Goal: Task Accomplishment & Management: Manage account settings

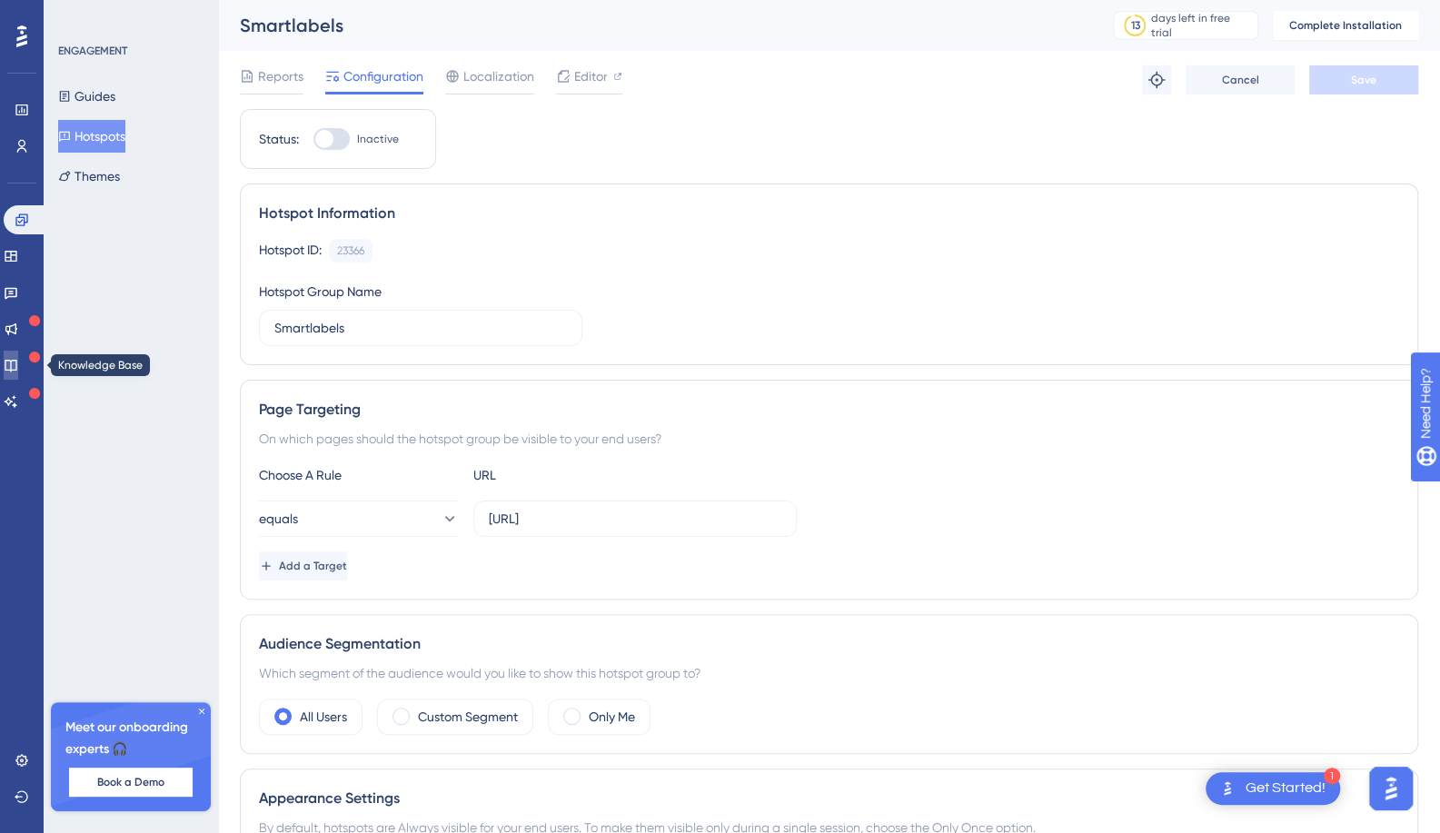
click at [18, 369] on icon at bounding box center [11, 365] width 15 height 15
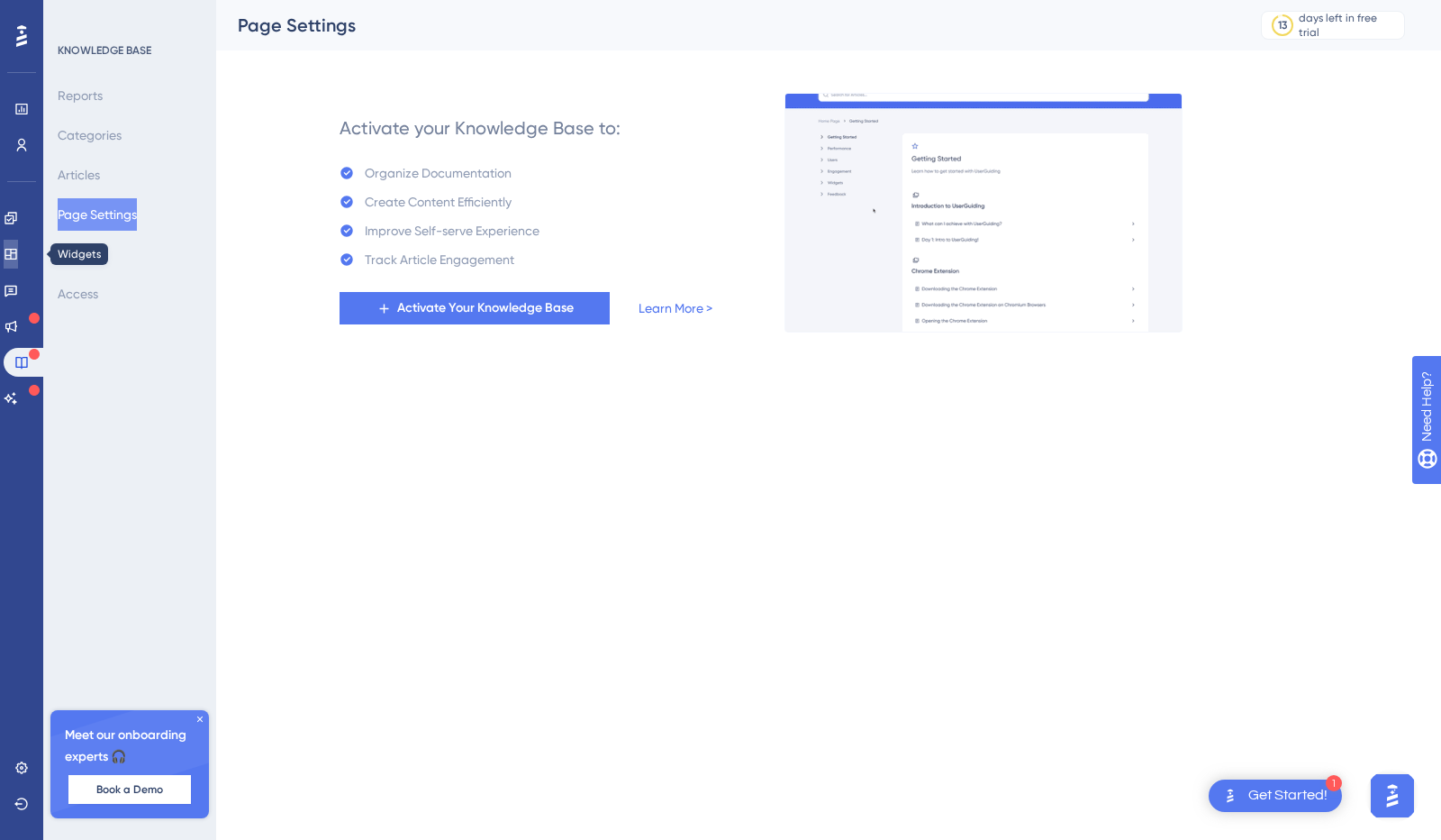
click at [18, 260] on icon at bounding box center [11, 254] width 15 height 15
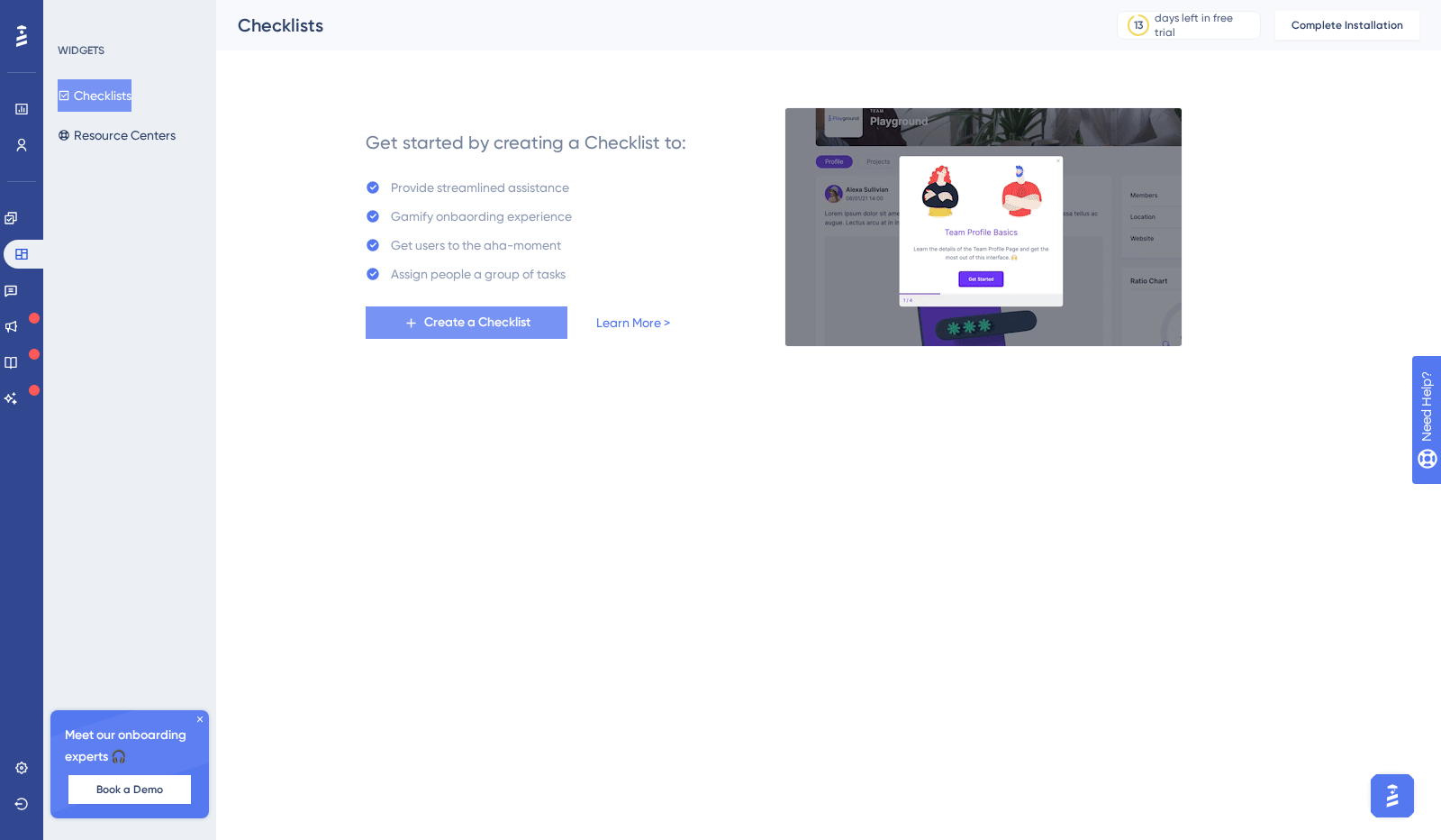
click at [486, 322] on span "Create a Checklist" at bounding box center [477, 322] width 106 height 22
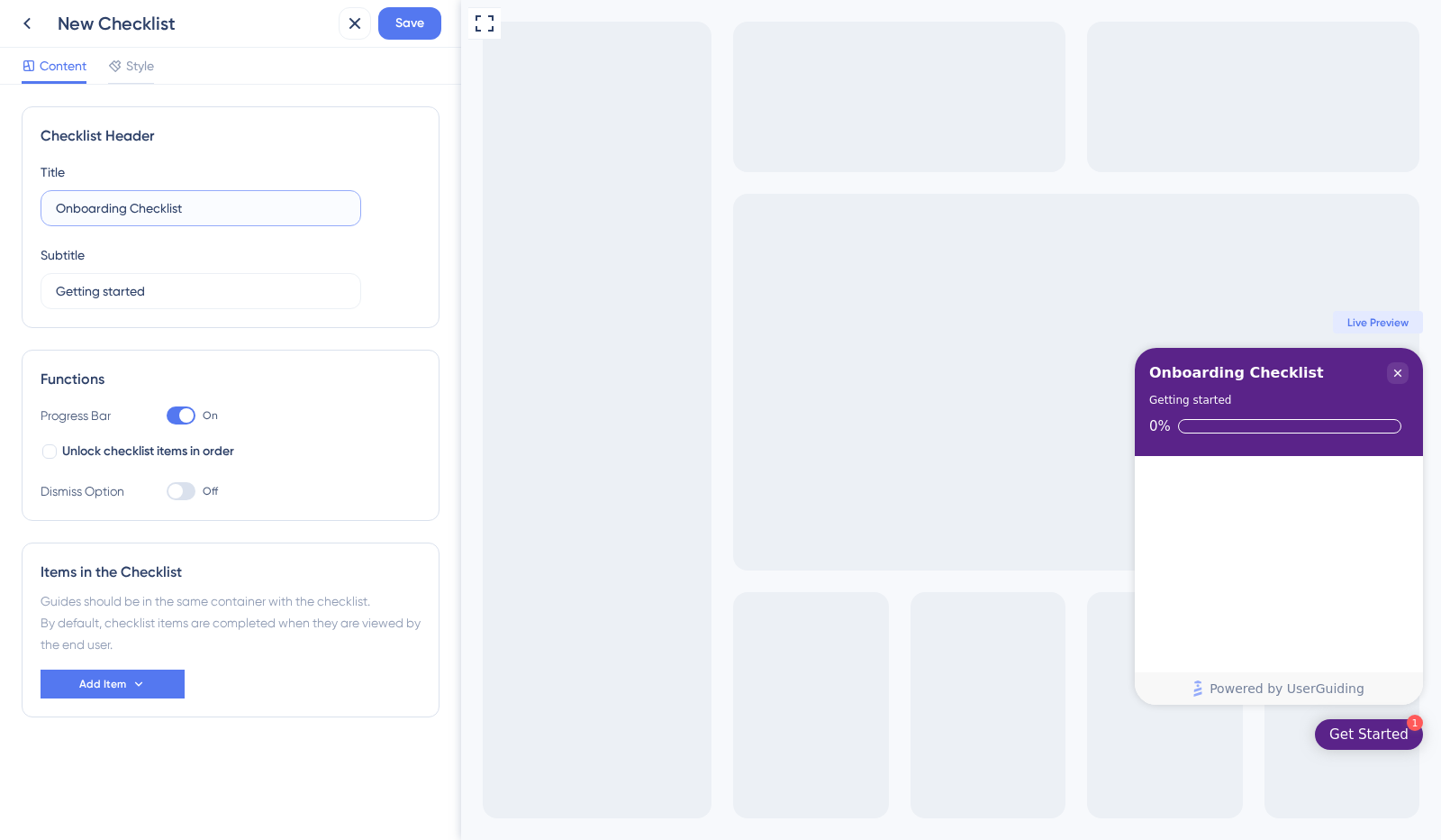
click at [104, 210] on input "Onboarding Checklist" at bounding box center [200, 208] width 290 height 20
type input "Découverte de Mailvista"
click at [133, 278] on label "Getting started" at bounding box center [200, 291] width 320 height 36
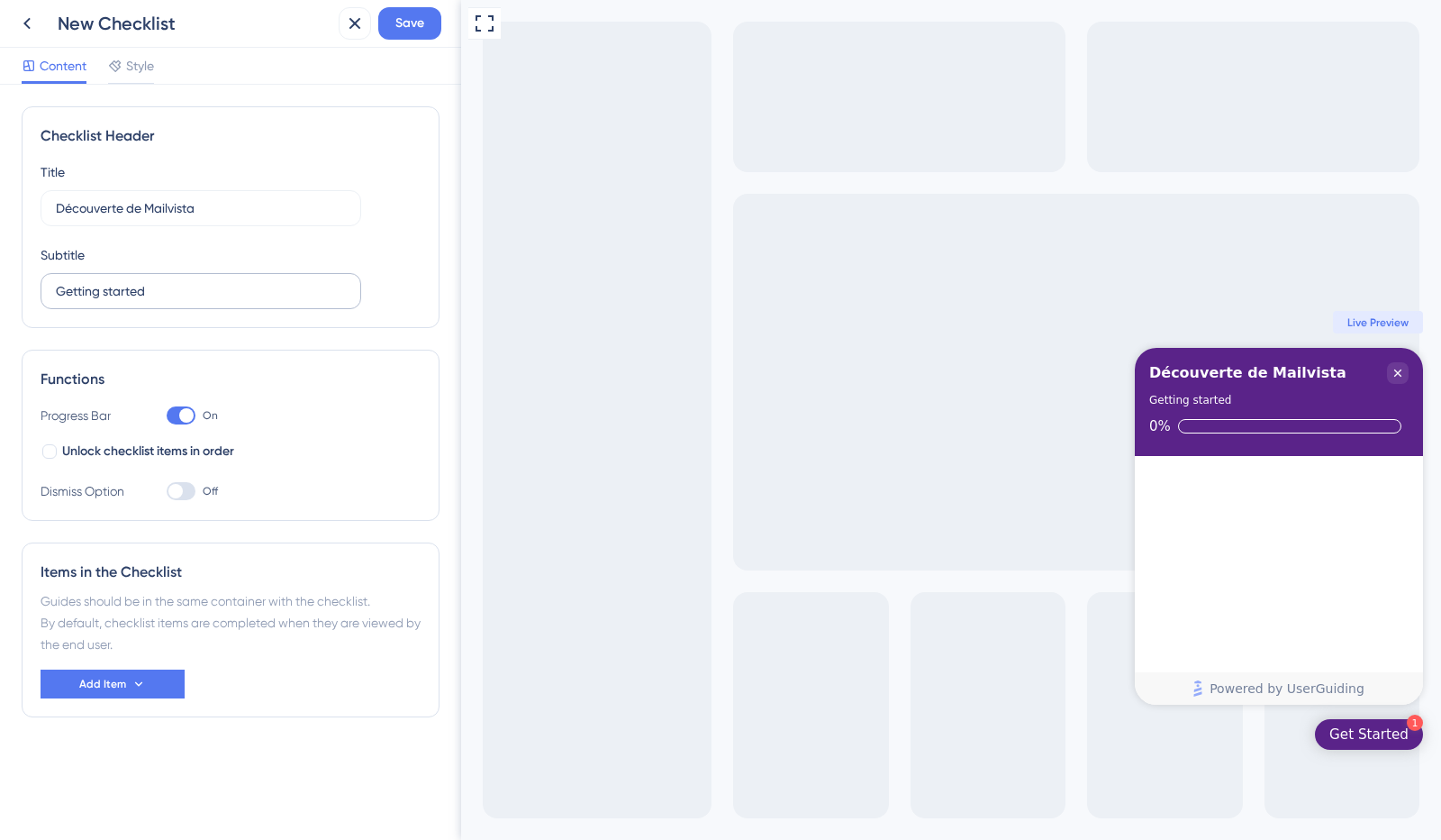
click at [133, 281] on input "Getting started" at bounding box center [200, 291] width 290 height 20
click at [133, 278] on label "Getting started" at bounding box center [200, 291] width 320 height 36
click at [133, 281] on input "Getting started" at bounding box center [200, 291] width 290 height 20
click at [133, 278] on label "Getting started" at bounding box center [200, 291] width 320 height 36
click at [133, 281] on input "Getting started" at bounding box center [200, 291] width 290 height 20
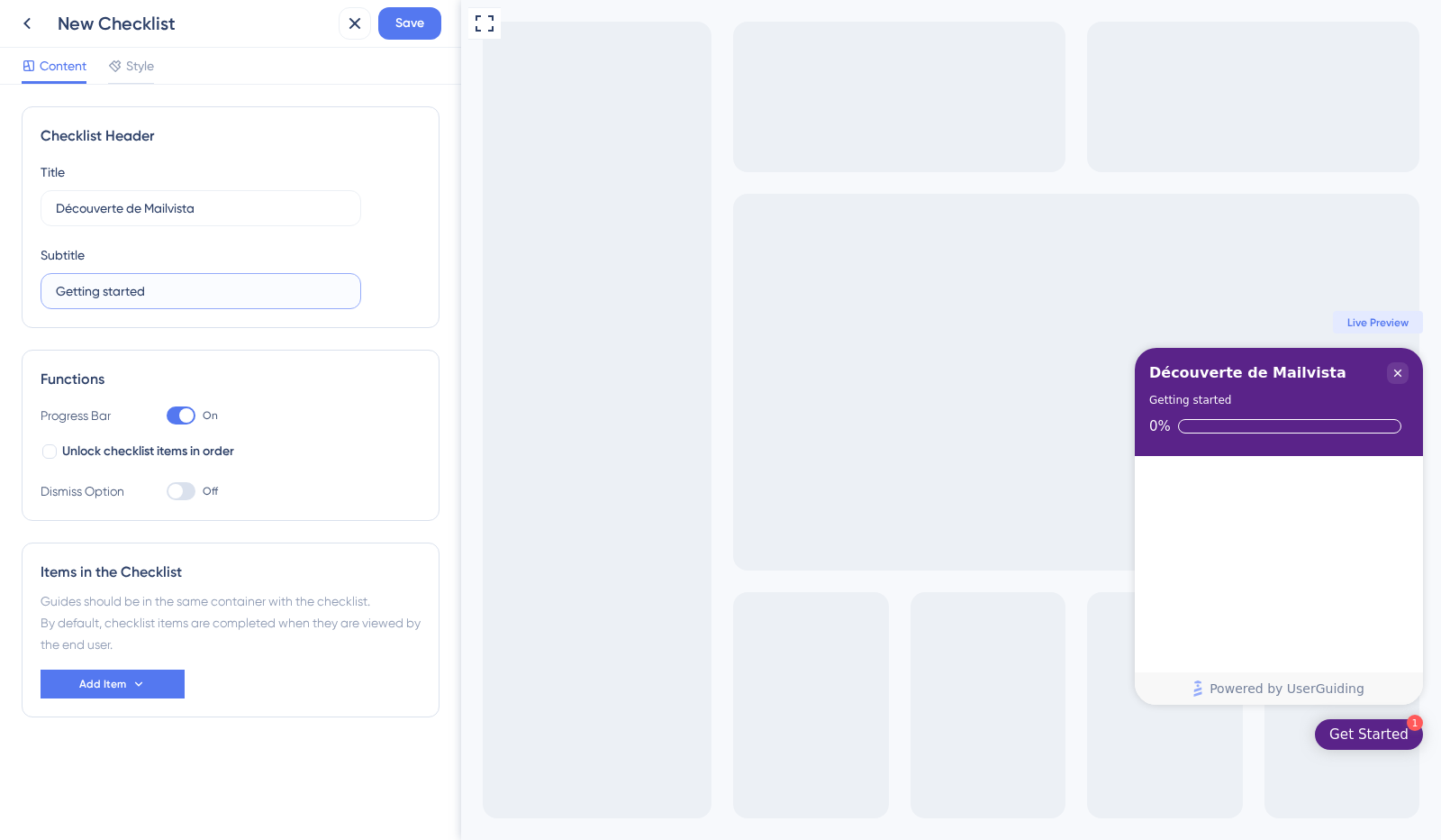
click at [129, 292] on input "Getting started" at bounding box center [200, 291] width 290 height 20
click at [160, 281] on input "Tout pour découvrir l'application" at bounding box center [200, 291] width 290 height 20
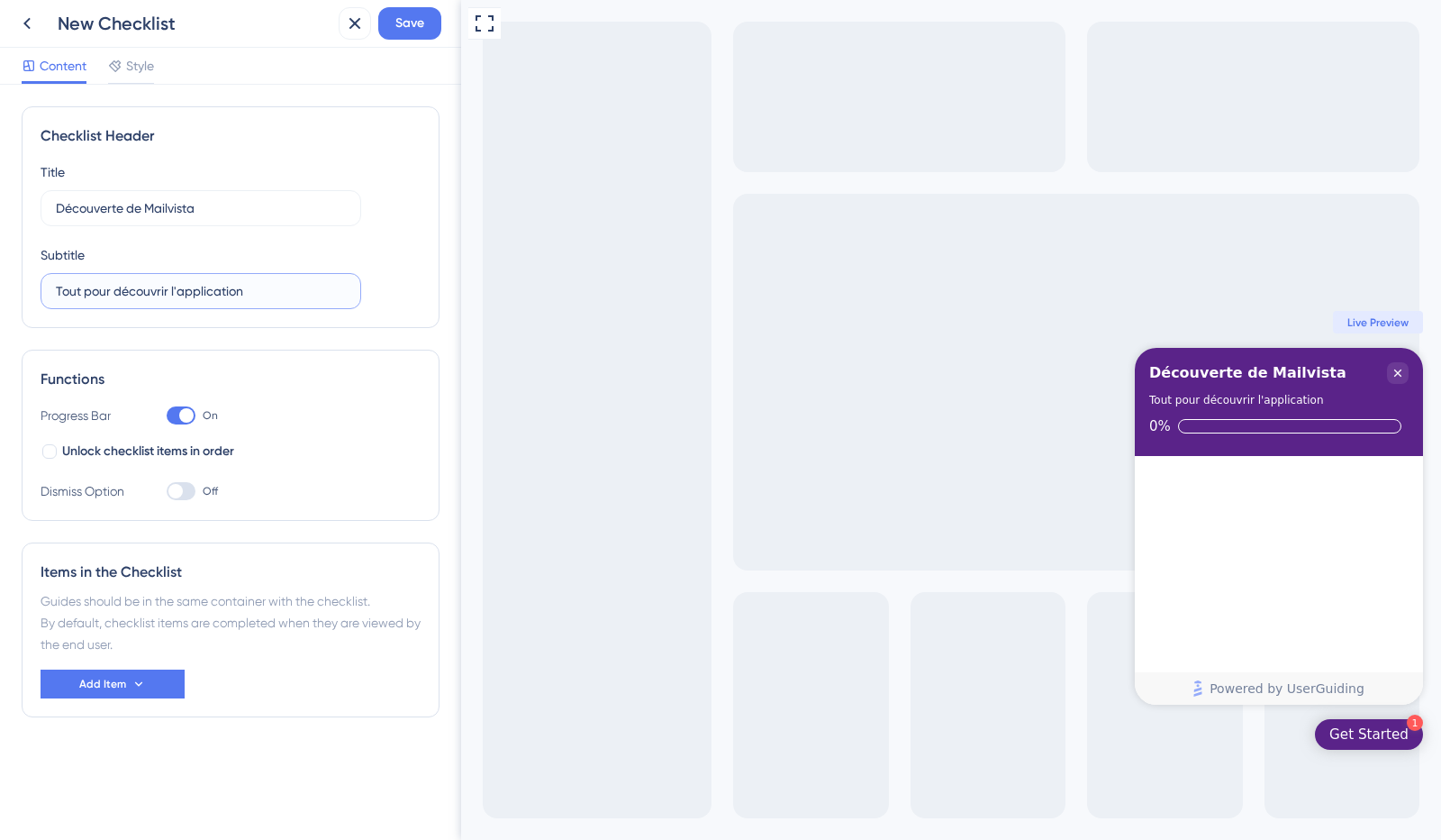
click at [160, 281] on input "Tout pour découvrir l'application" at bounding box center [200, 291] width 290 height 20
type input "Tout pour découvrir l'application"
click at [128, 680] on button "Add Item" at bounding box center [112, 683] width 144 height 29
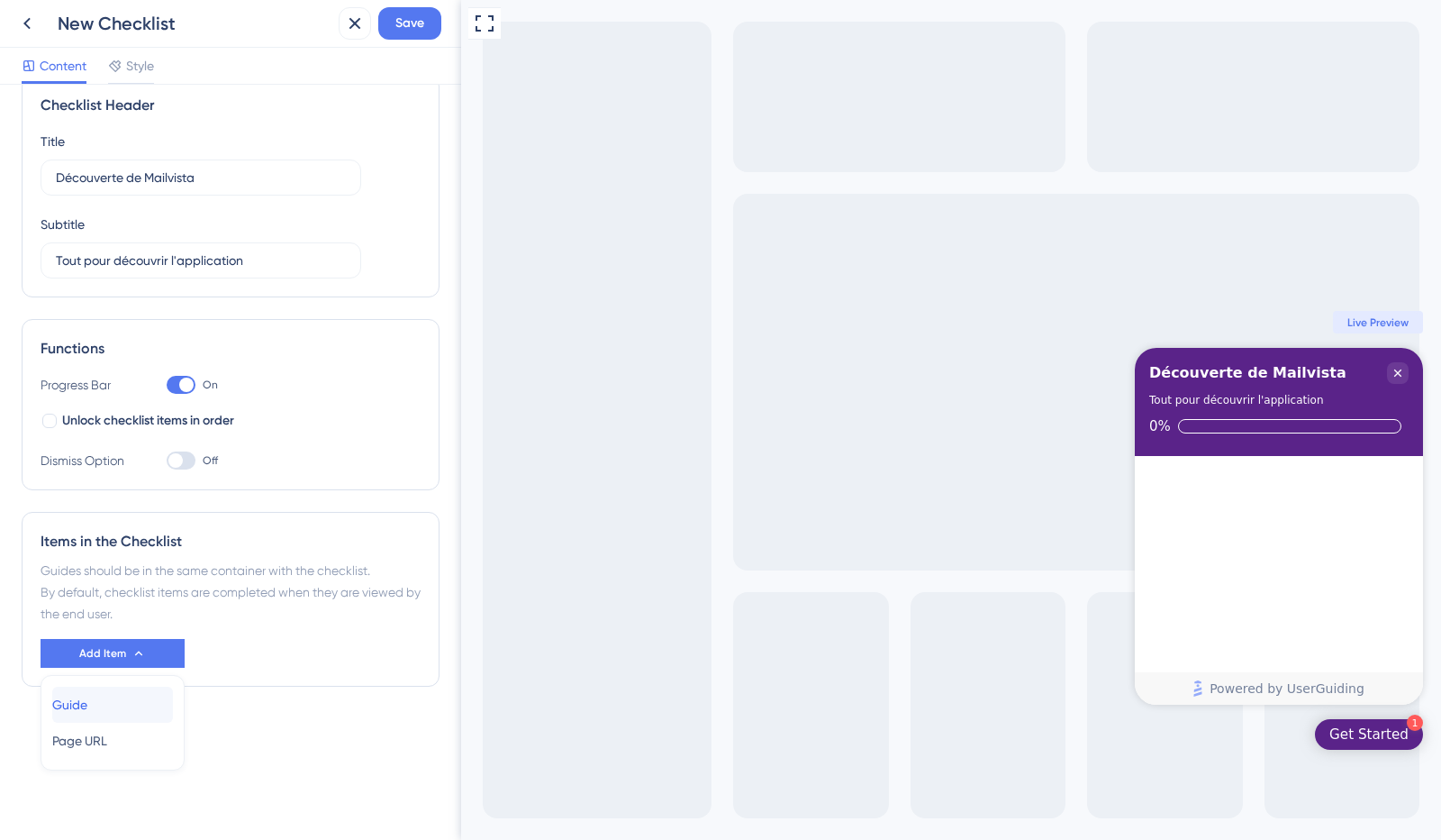
click at [84, 704] on span "Guide" at bounding box center [69, 704] width 35 height 22
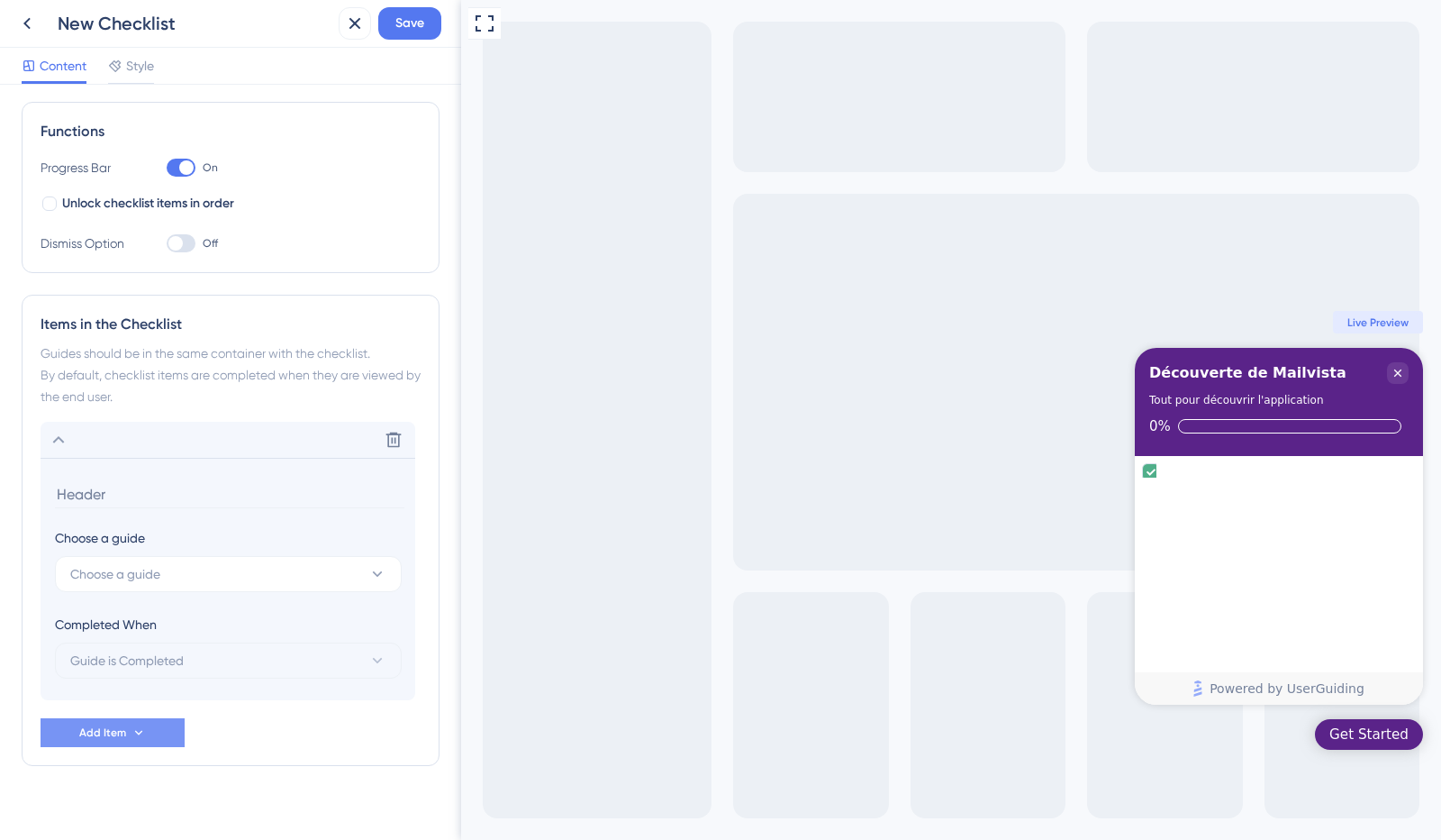
scroll to position [265, 0]
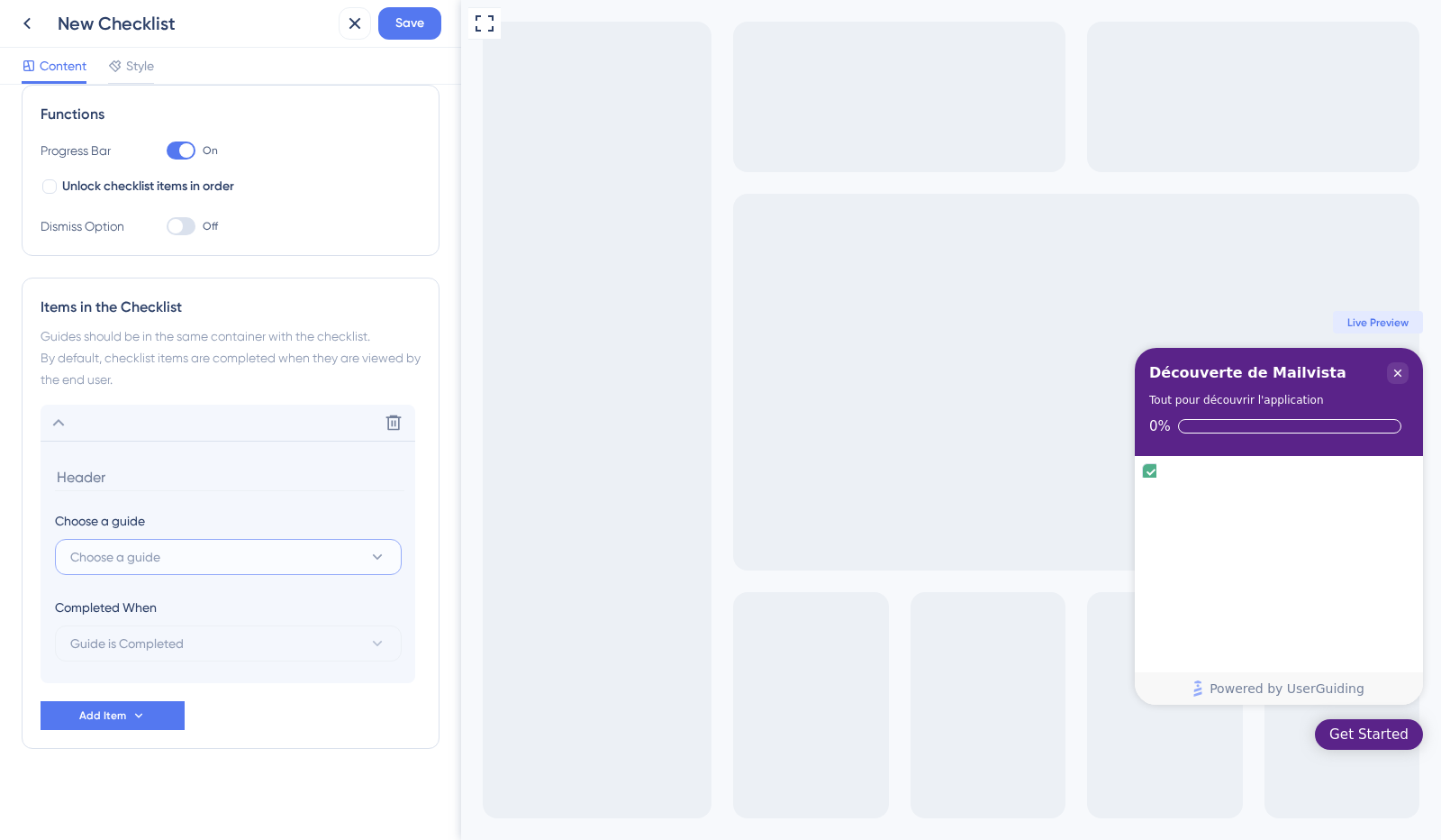
click at [152, 557] on span "Choose a guide" at bounding box center [115, 556] width 90 height 22
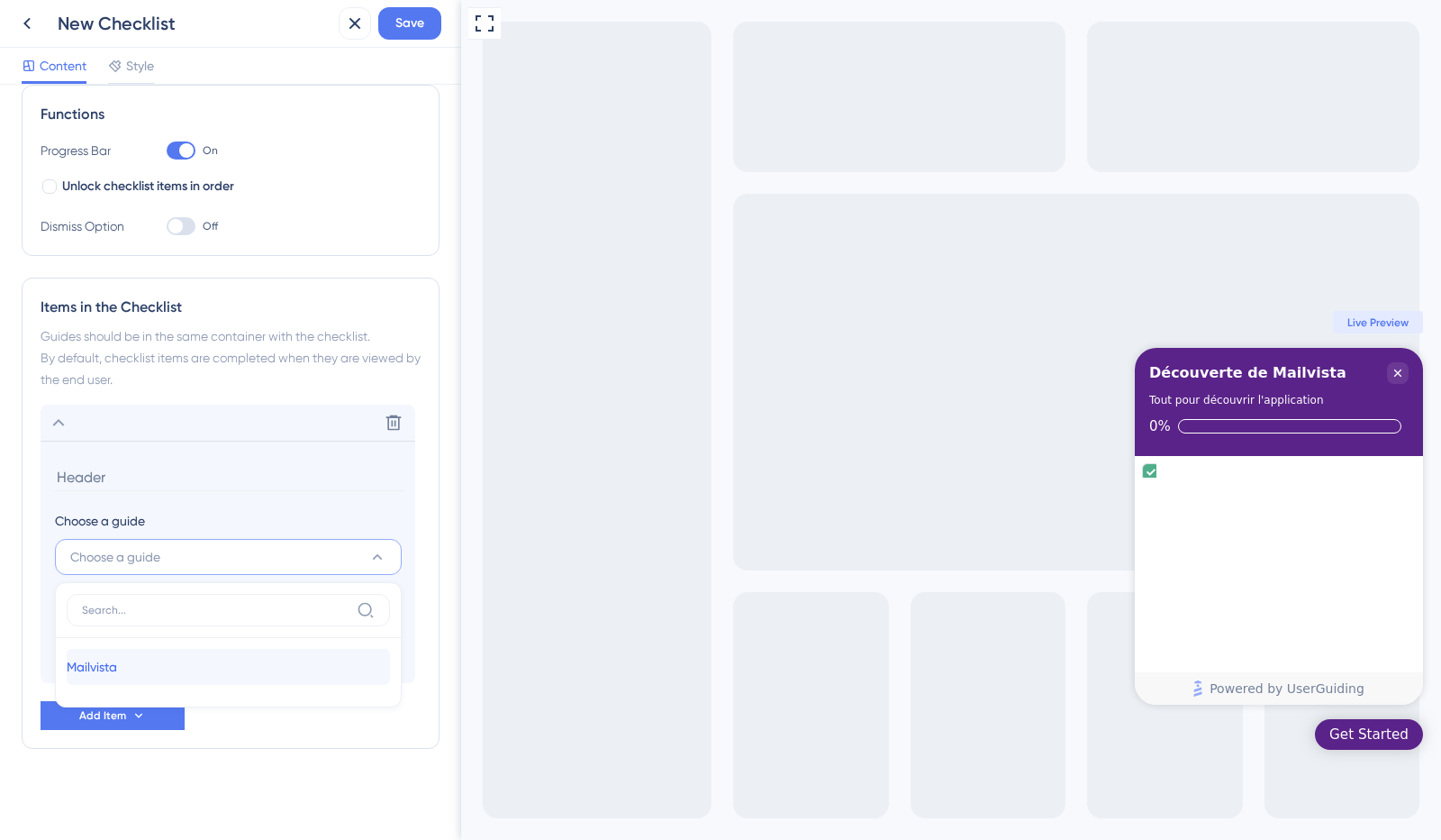
click at [139, 658] on div "Mailvista Mailvista" at bounding box center [228, 666] width 323 height 36
type input "Mailvista"
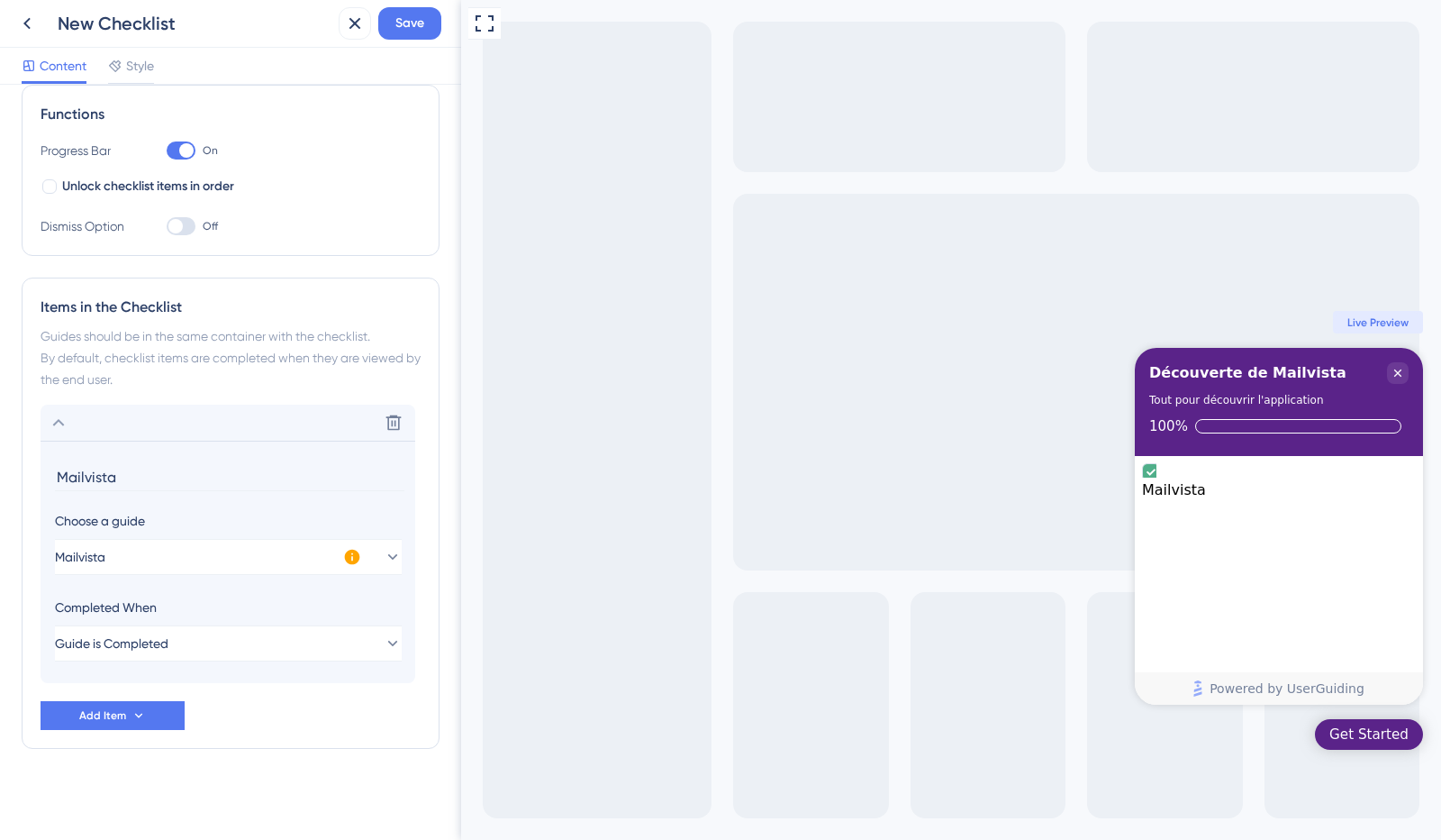
click at [73, 478] on input "Mailvista" at bounding box center [229, 477] width 349 height 28
click at [60, 476] on input "Mailvista" at bounding box center [229, 477] width 349 height 28
click at [398, 25] on span "Save" at bounding box center [410, 24] width 29 height 22
click at [113, 708] on span "Add Item" at bounding box center [102, 715] width 47 height 15
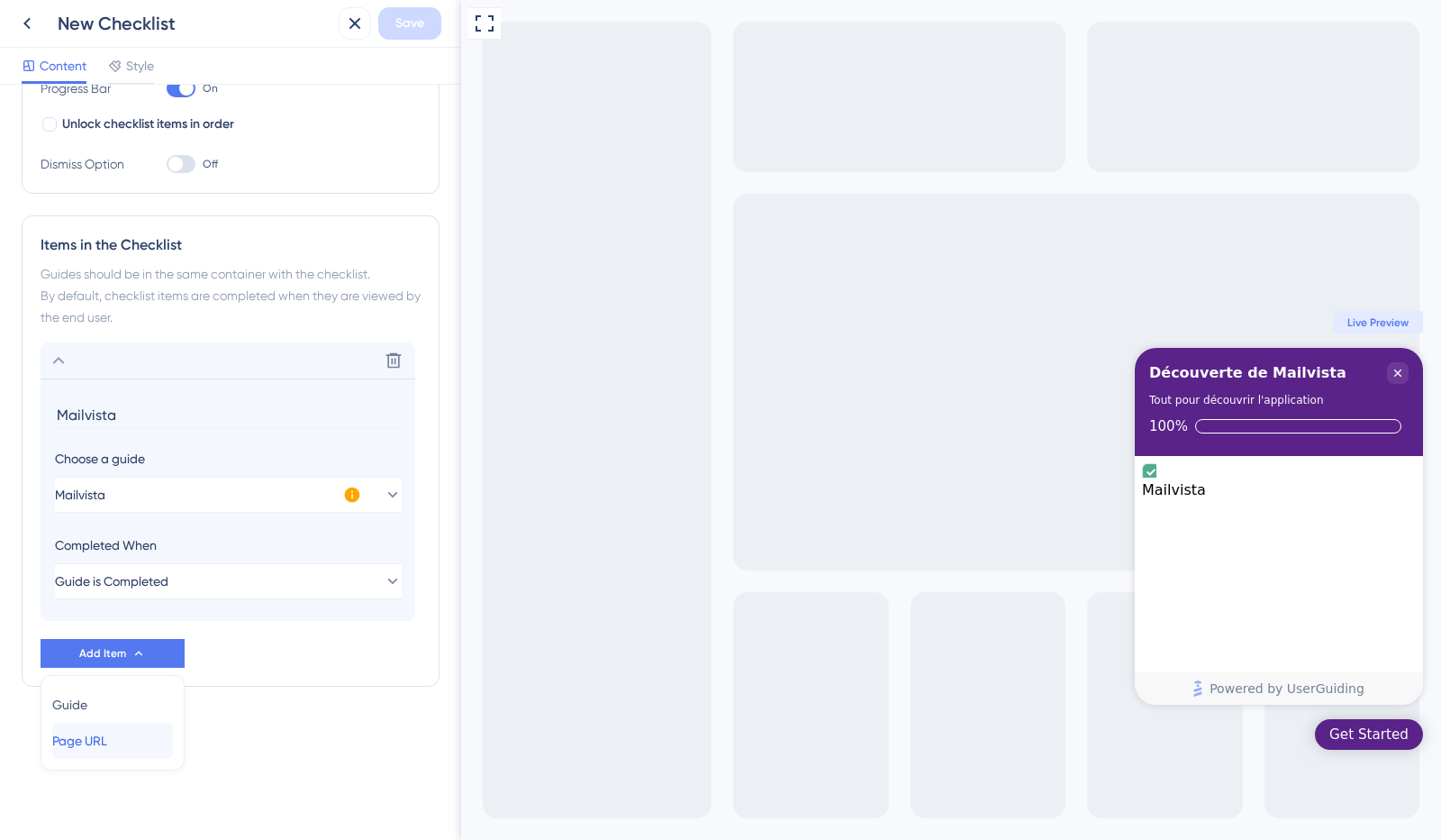
click at [107, 745] on span "Page URL" at bounding box center [79, 741] width 55 height 22
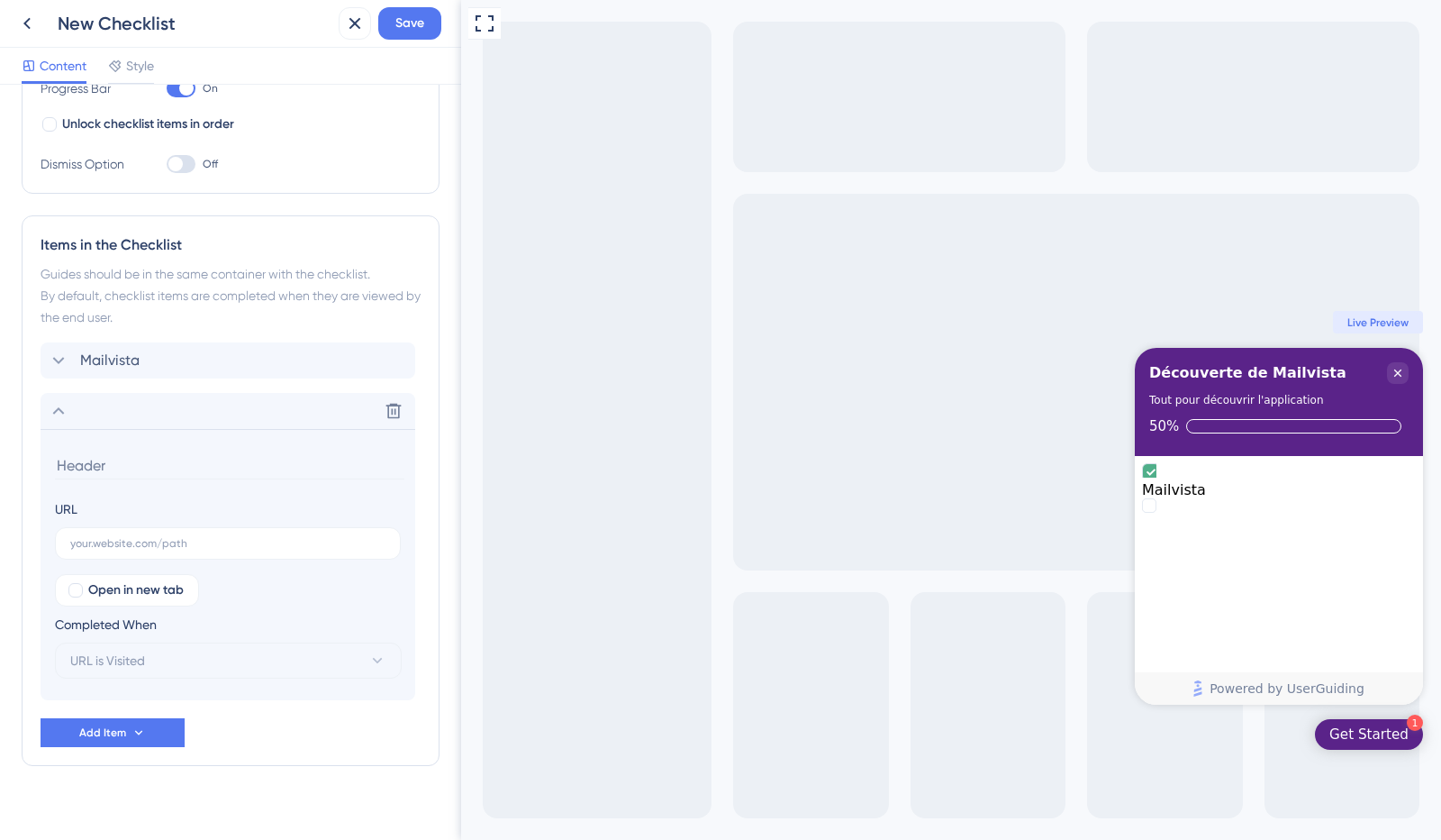
scroll to position [344, 0]
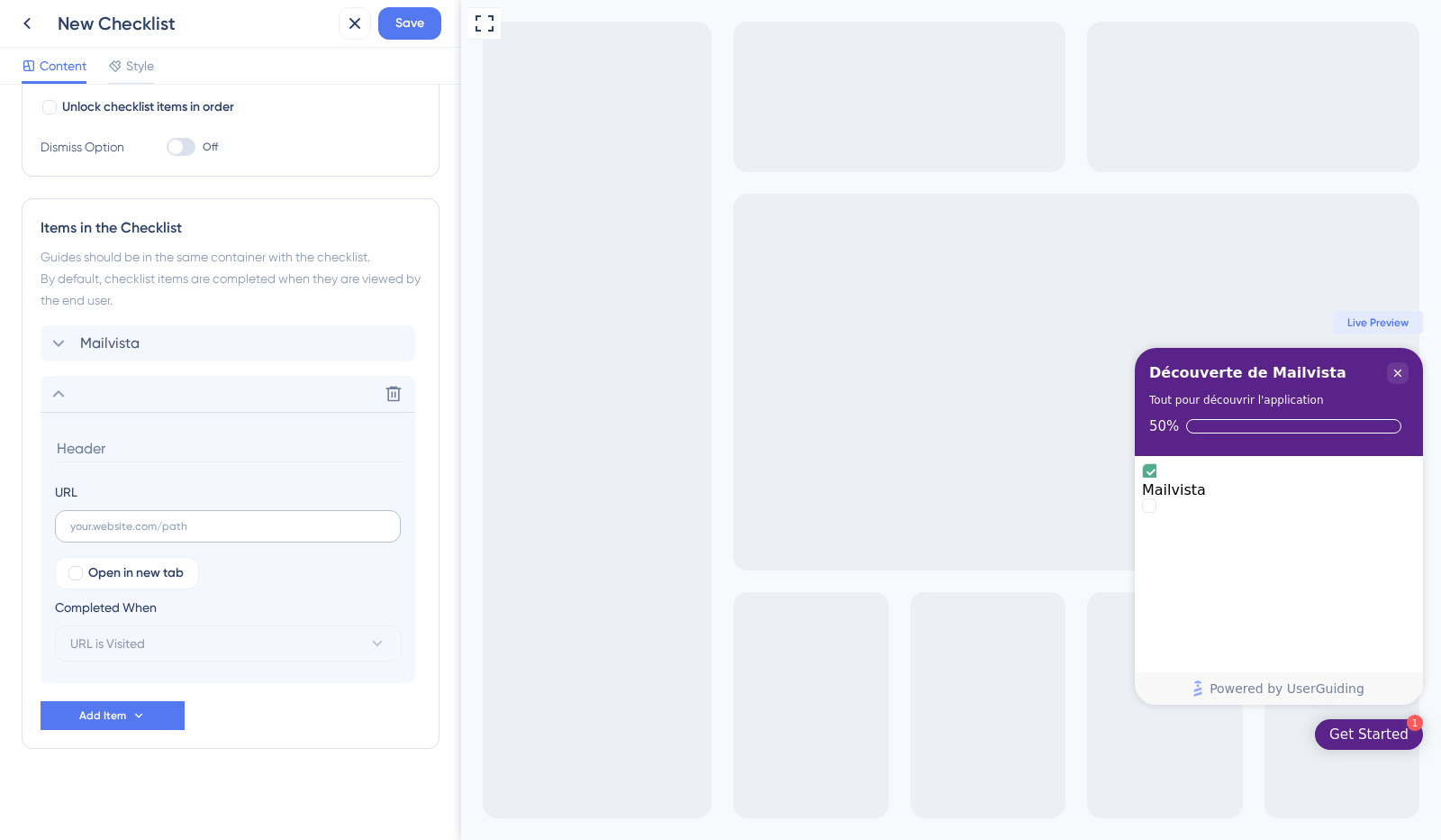
click at [115, 531] on label at bounding box center [227, 526] width 346 height 33
click at [115, 531] on input "text" at bounding box center [228, 526] width 315 height 13
paste input "https://www.youtube.com/@Academie365-Teamway"
type input "https://www.youtube.com/@Academie365-Teamway"
click at [105, 451] on input at bounding box center [229, 448] width 349 height 28
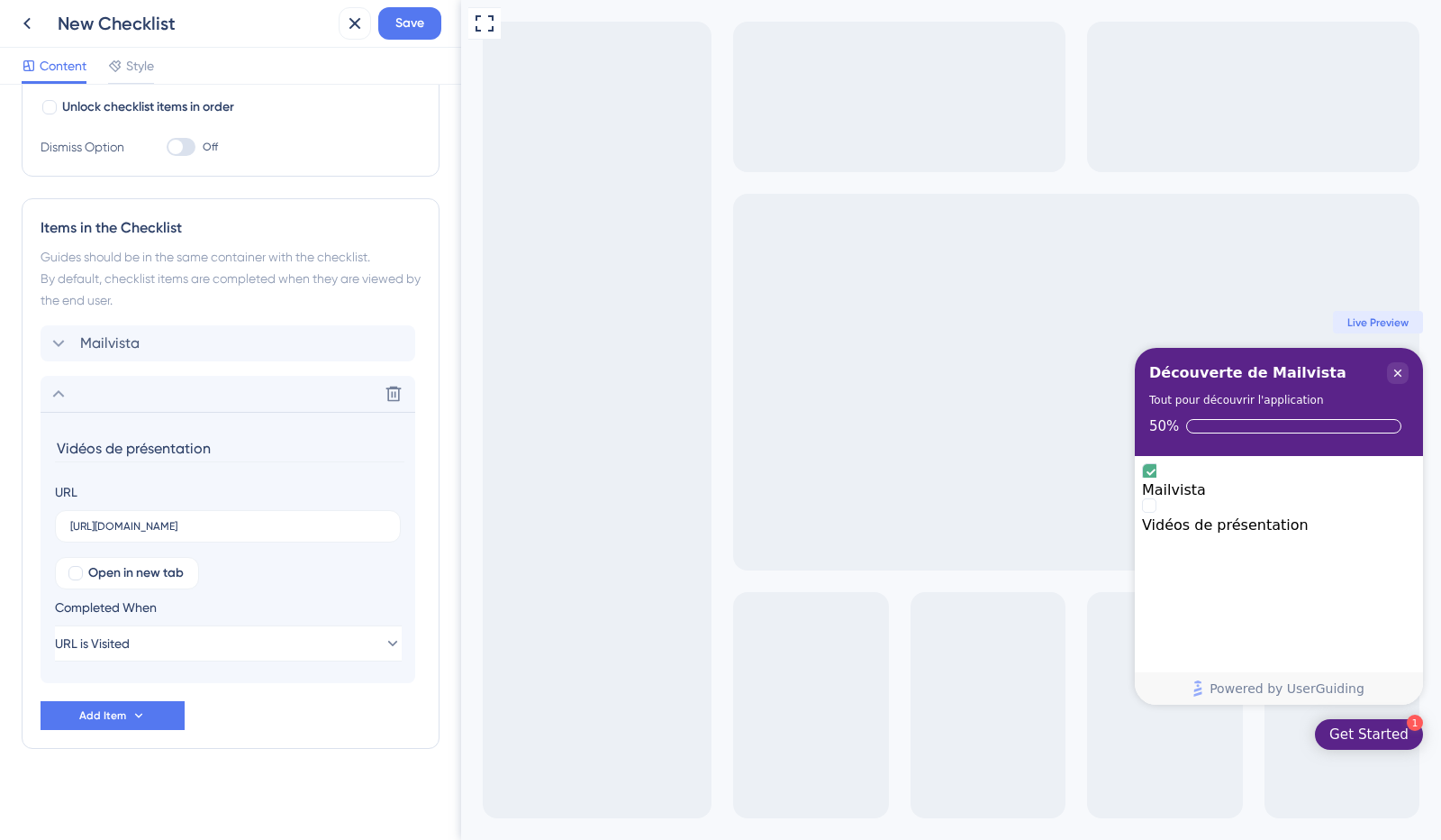
type input "Vidéos de présentation"
click at [134, 714] on icon at bounding box center [139, 715] width 15 height 15
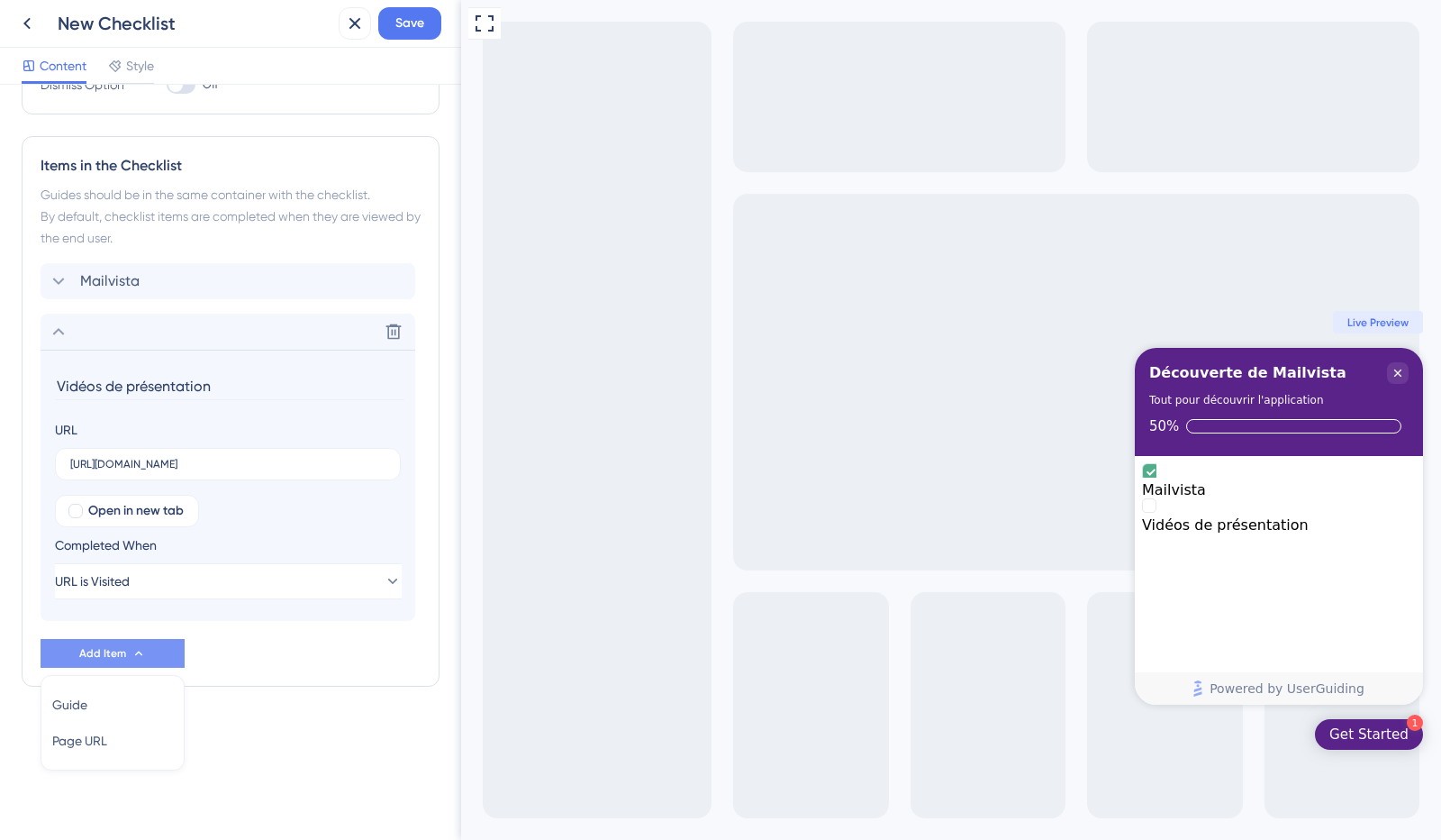
click at [251, 742] on div "Checklist Header Title Découverte de Mailvista Subtitle Tout pour découvrir l'a…" at bounding box center [230, 229] width 418 height 1058
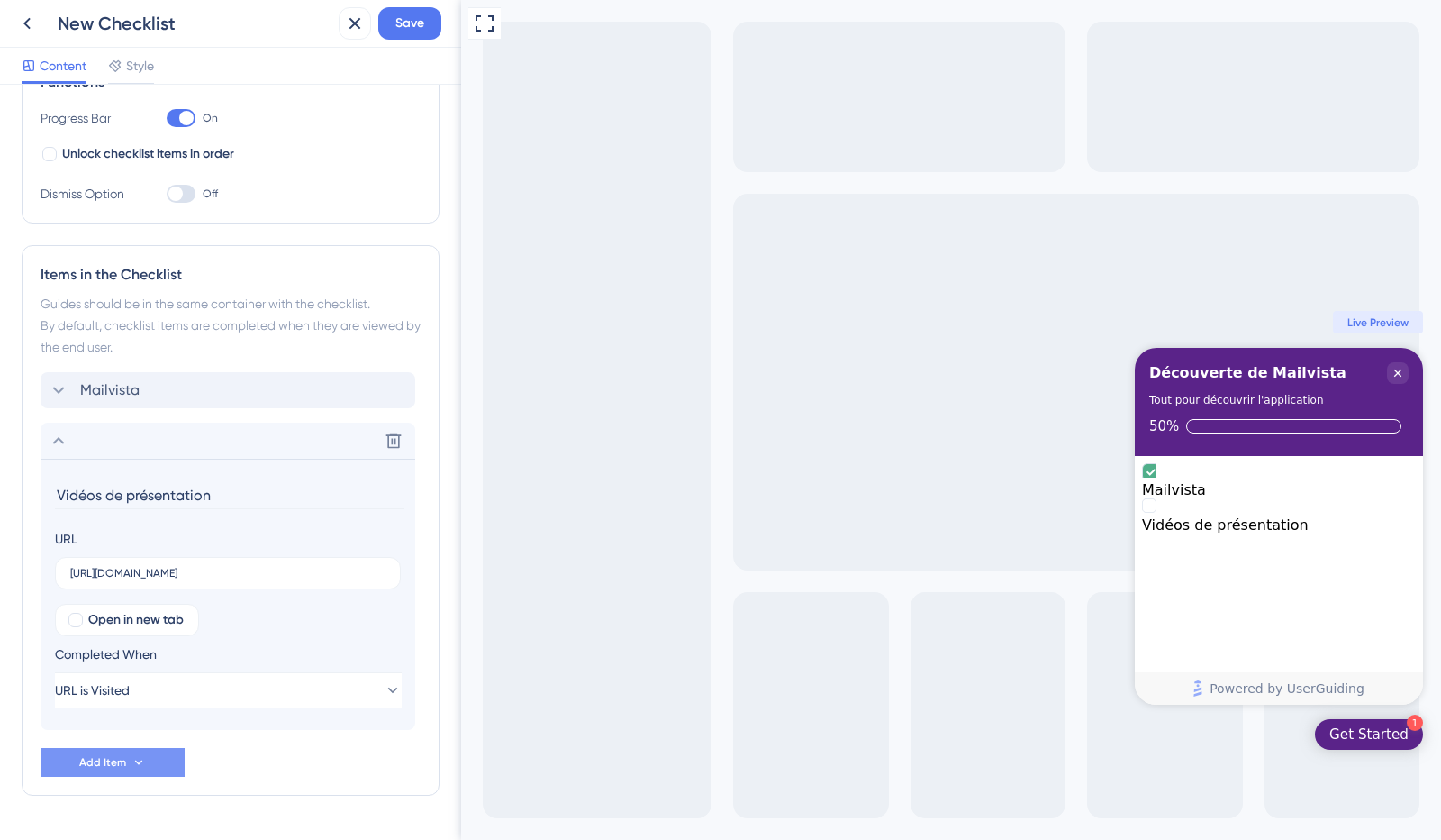
scroll to position [344, 0]
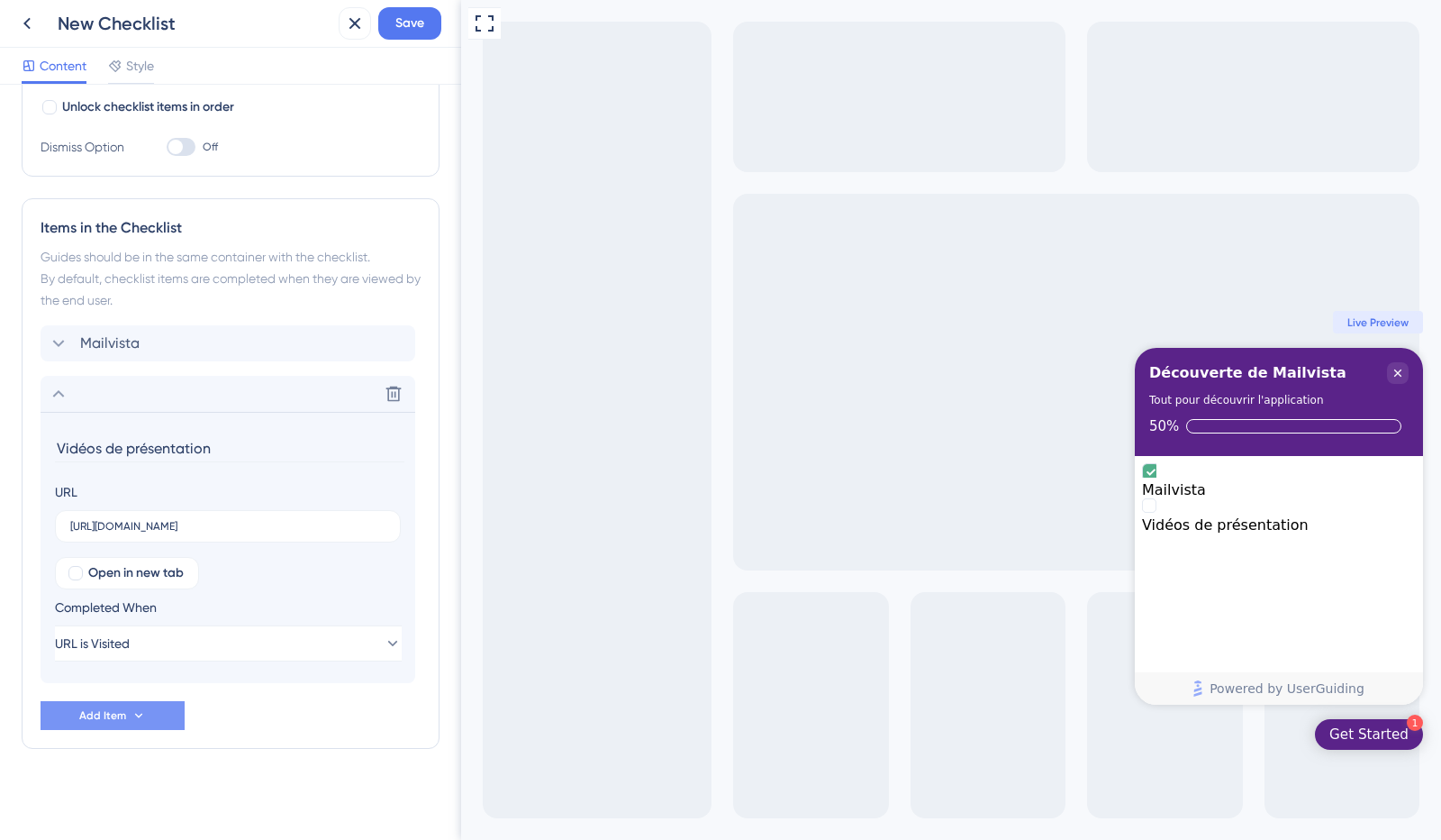
click at [198, 771] on div "Checklist Header Title Découverte de Mailvista Subtitle Tout pour découvrir l'a…" at bounding box center [230, 291] width 418 height 1058
click at [95, 712] on span "Add Item" at bounding box center [102, 715] width 47 height 15
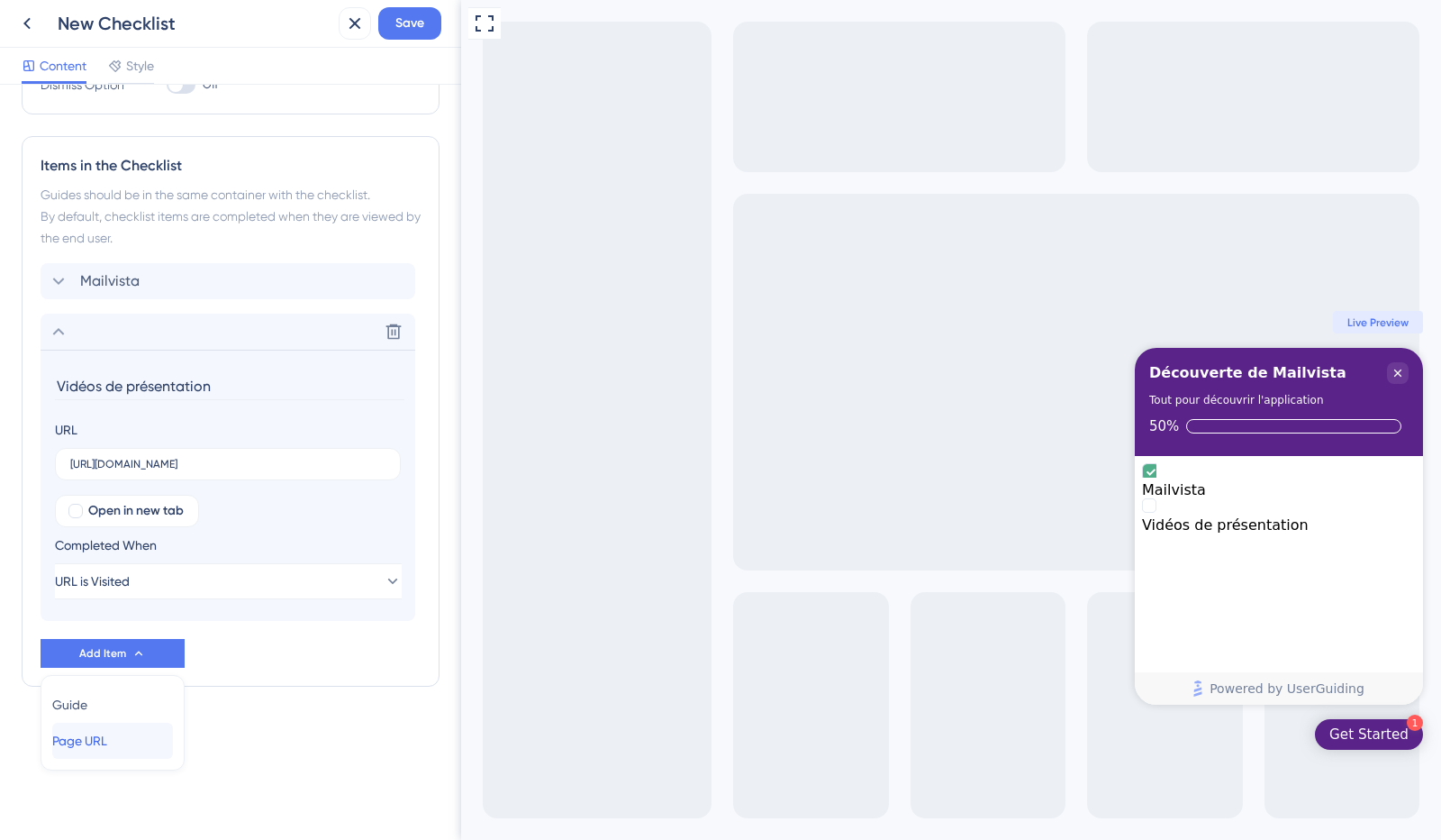
click at [97, 742] on span "Page URL" at bounding box center [79, 741] width 55 height 22
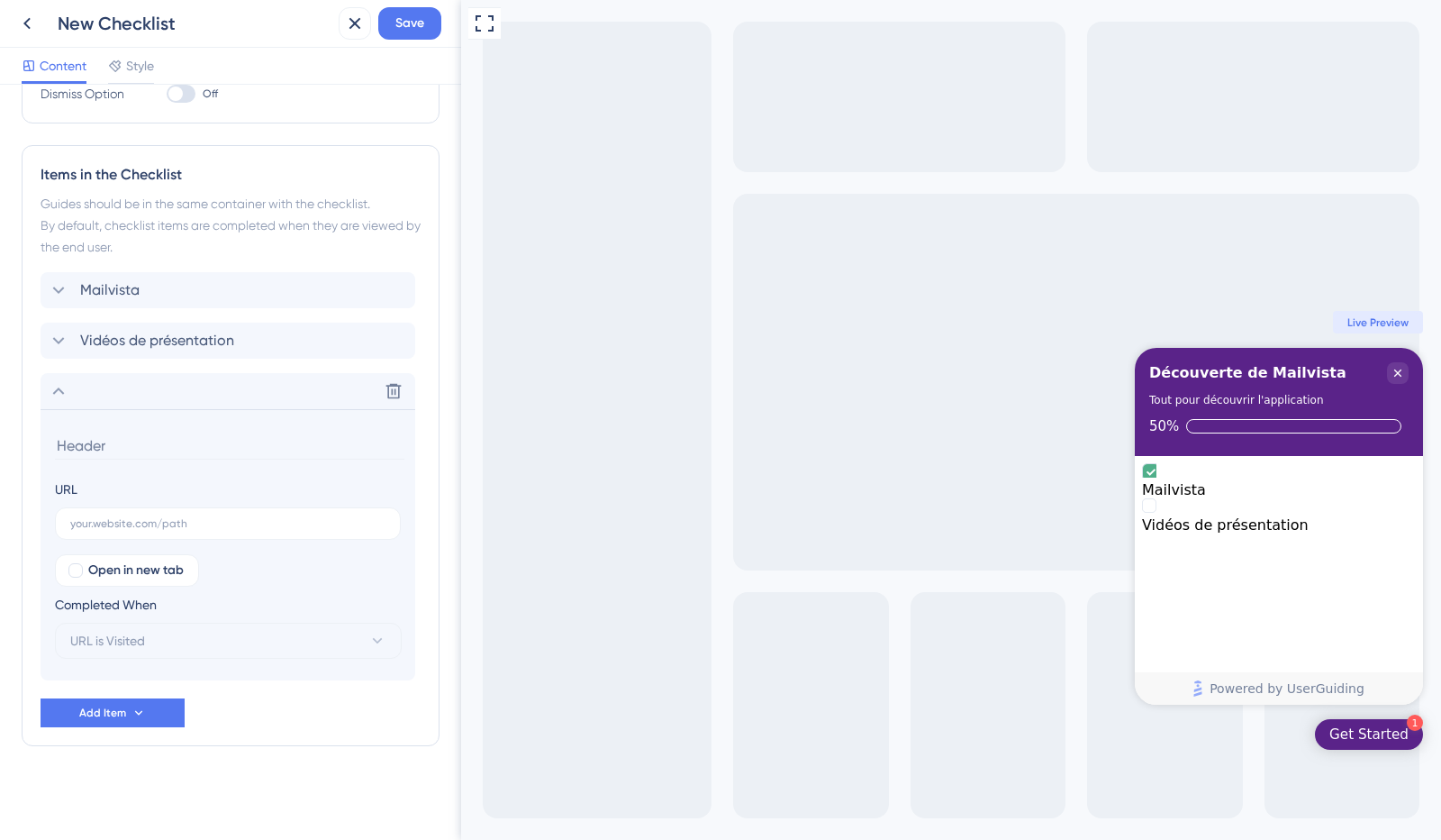
scroll to position [395, 0]
type input "Manuel utilisateurs"
click at [176, 529] on input "text" at bounding box center [228, 526] width 315 height 13
paste input "https://mailvista.ai/"
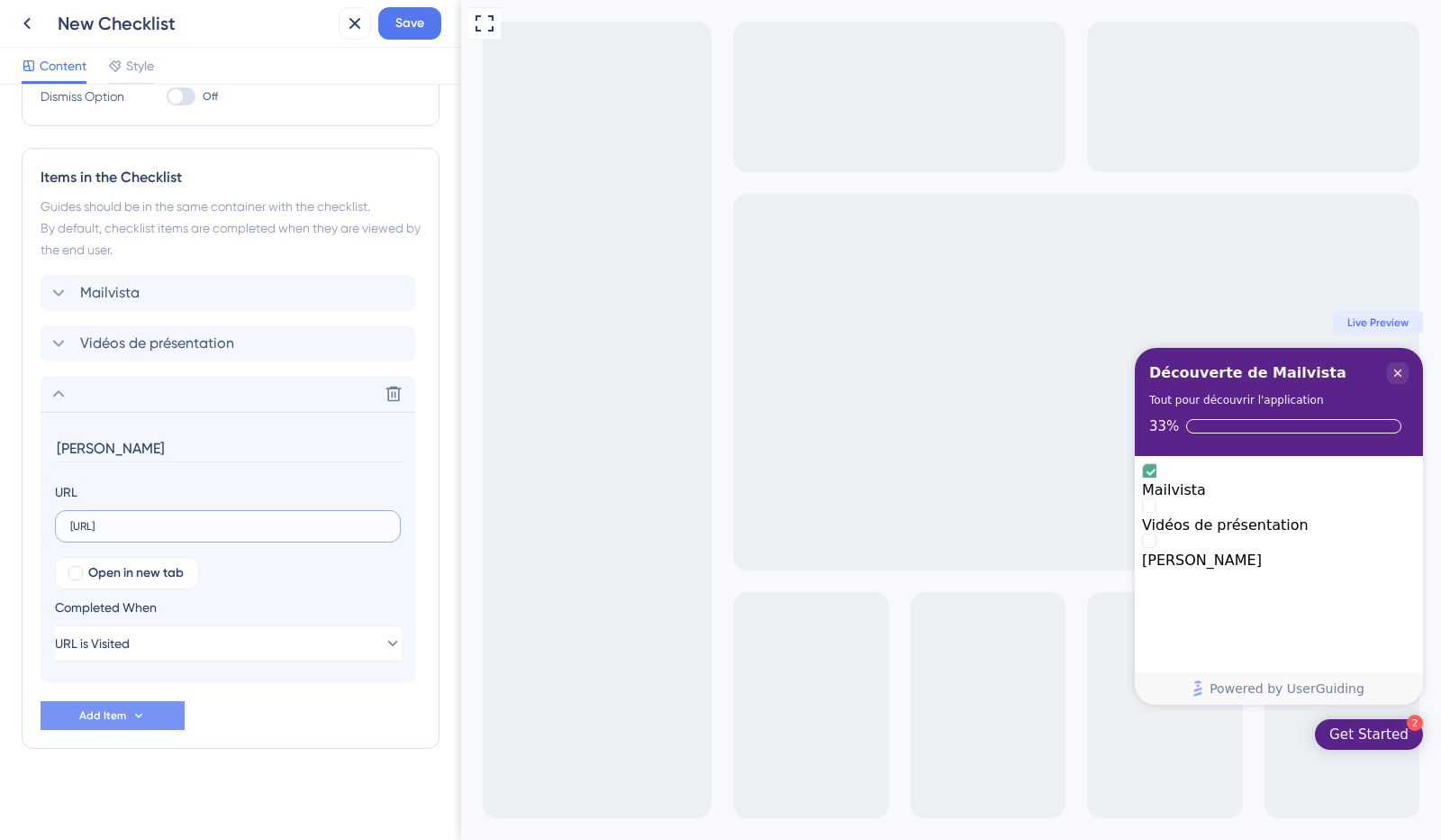
type input "https://mailvista.ai/"
click at [108, 716] on span "Add Item" at bounding box center [102, 715] width 47 height 15
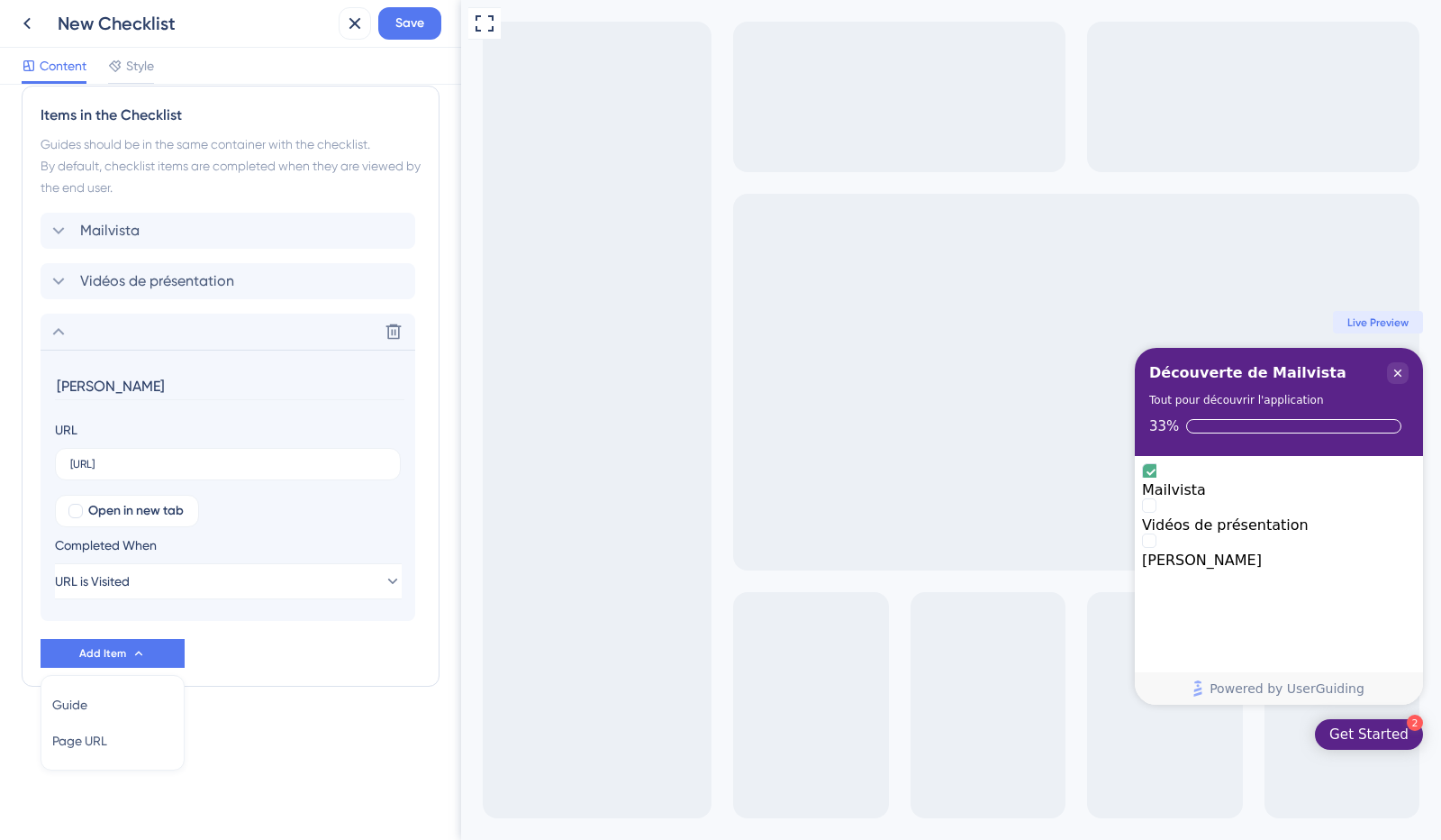
click at [290, 724] on div "Checklist Header Title Découverte de Mailvista Subtitle Tout pour découvrir l'a…" at bounding box center [230, 204] width 418 height 1109
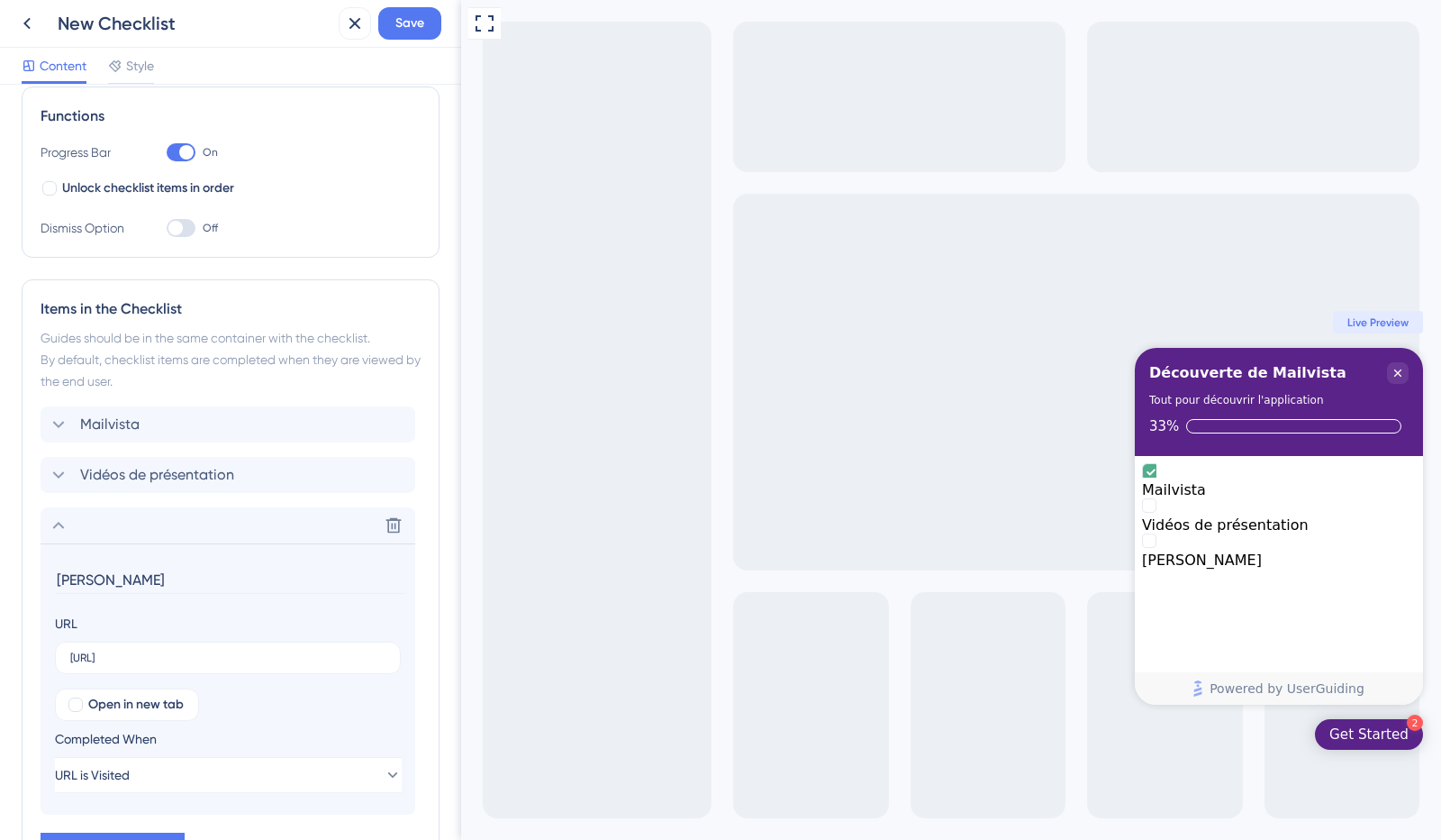
scroll to position [0, 0]
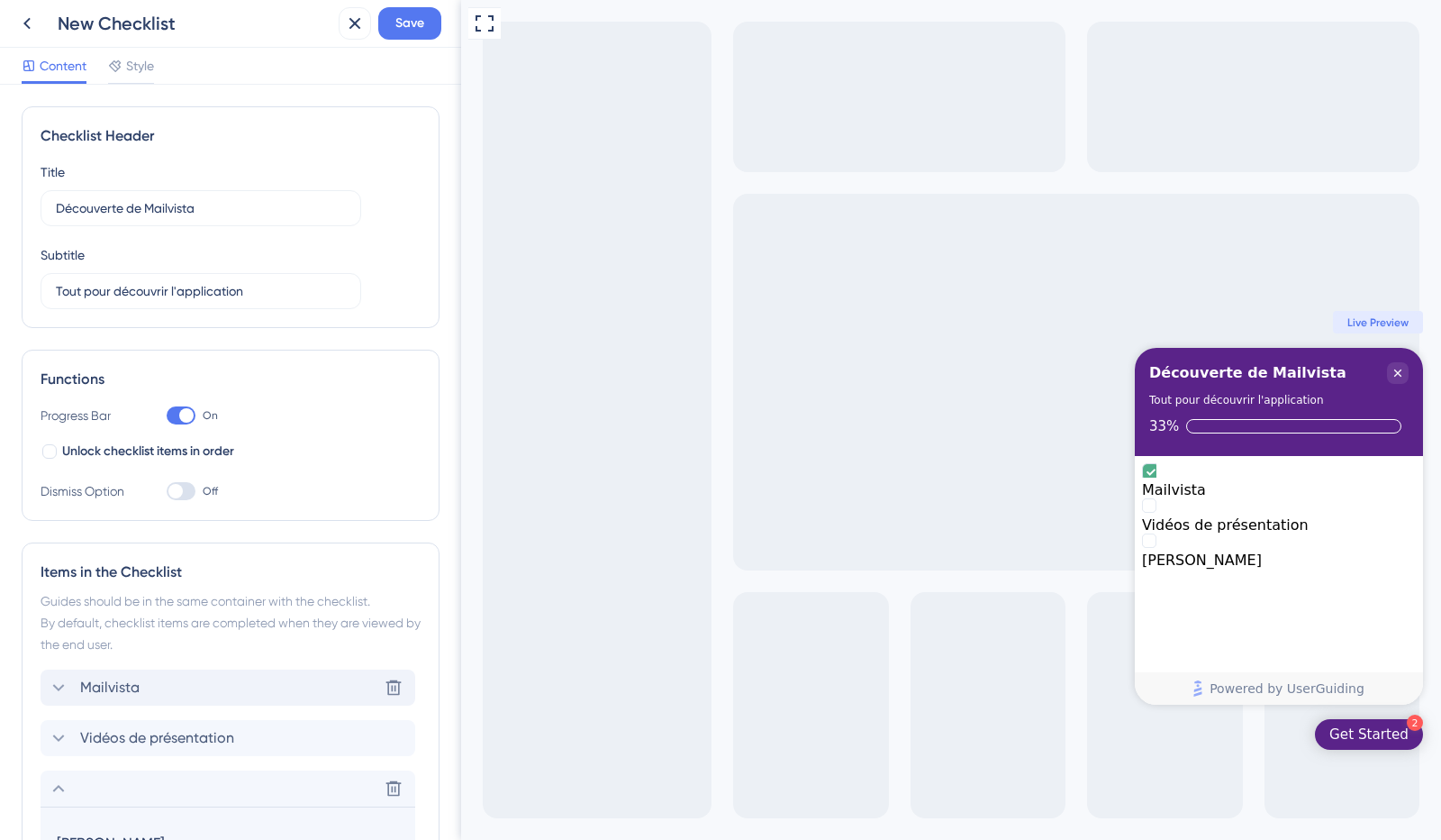
click at [75, 681] on div "Mailvista" at bounding box center [93, 687] width 92 height 22
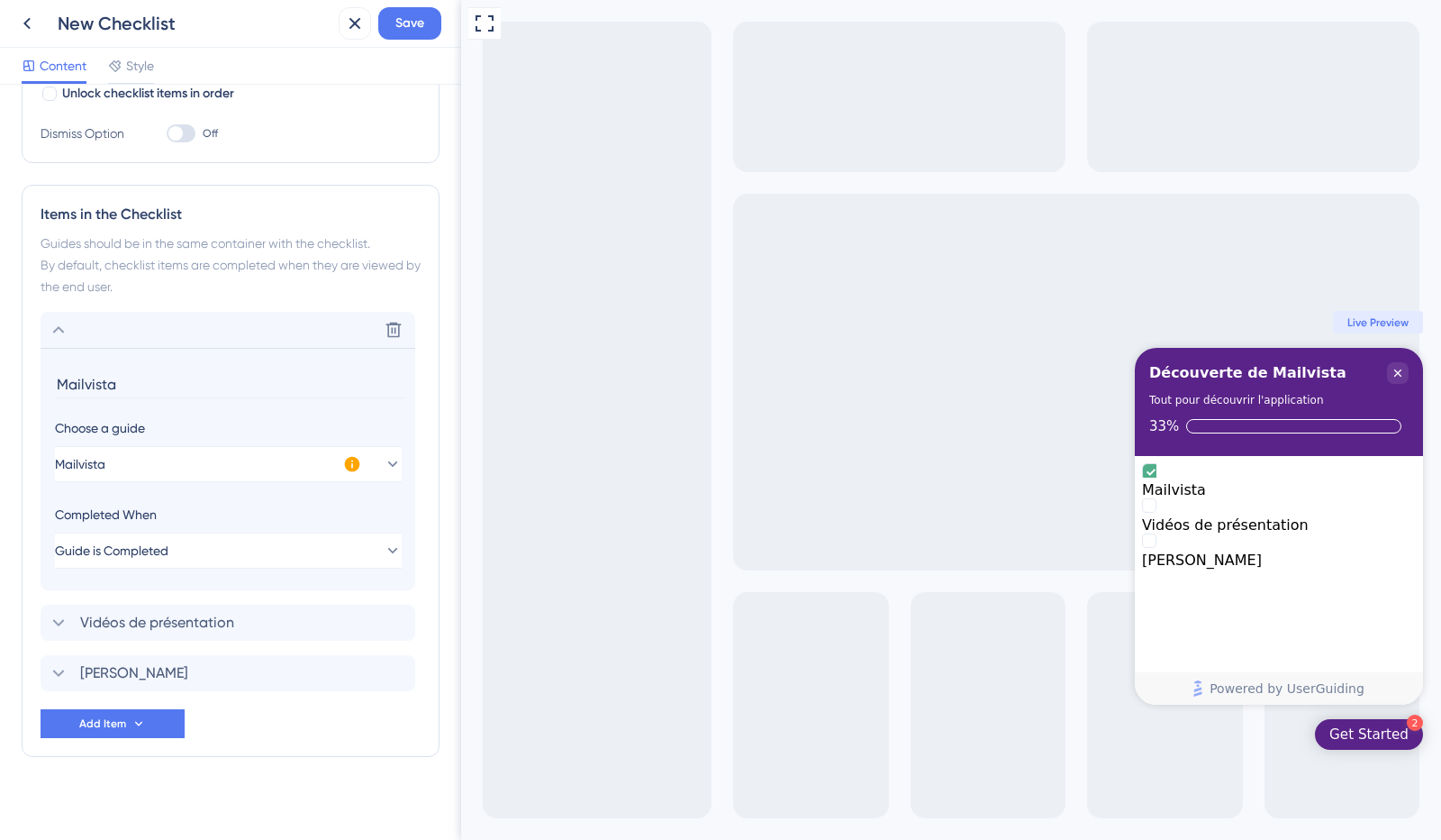
scroll to position [366, 0]
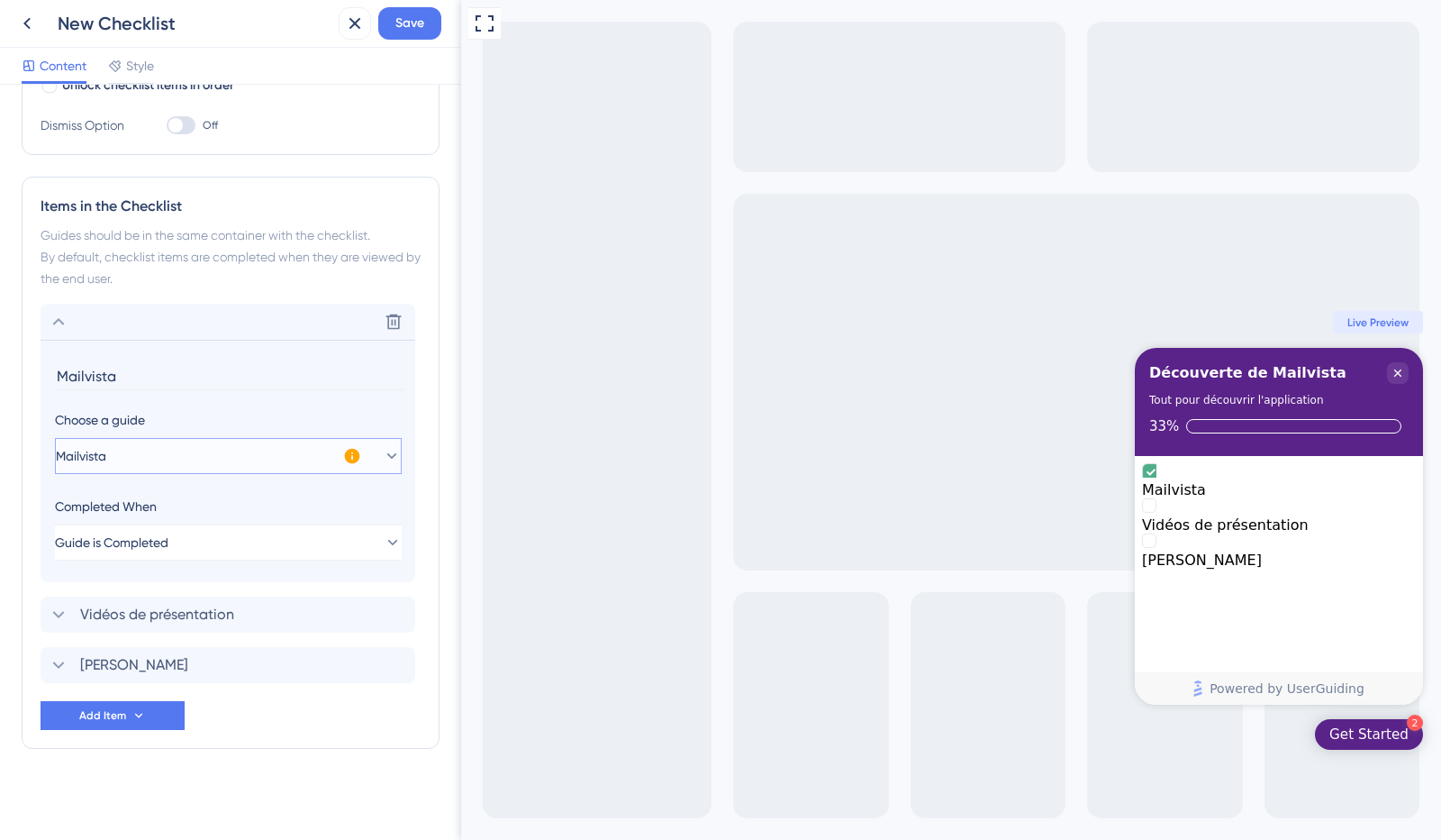
click at [70, 447] on span "Mailvista" at bounding box center [80, 456] width 51 height 22
click at [79, 378] on input "Mailvista" at bounding box center [229, 376] width 349 height 28
click at [53, 376] on section "Mailvista Choose a guide Mailvista Completed When Guide is Completed This guide…" at bounding box center [228, 460] width 375 height 242
click at [63, 373] on input "Mailvista" at bounding box center [229, 376] width 349 height 28
type input "Page d'accueil de Mailvista"
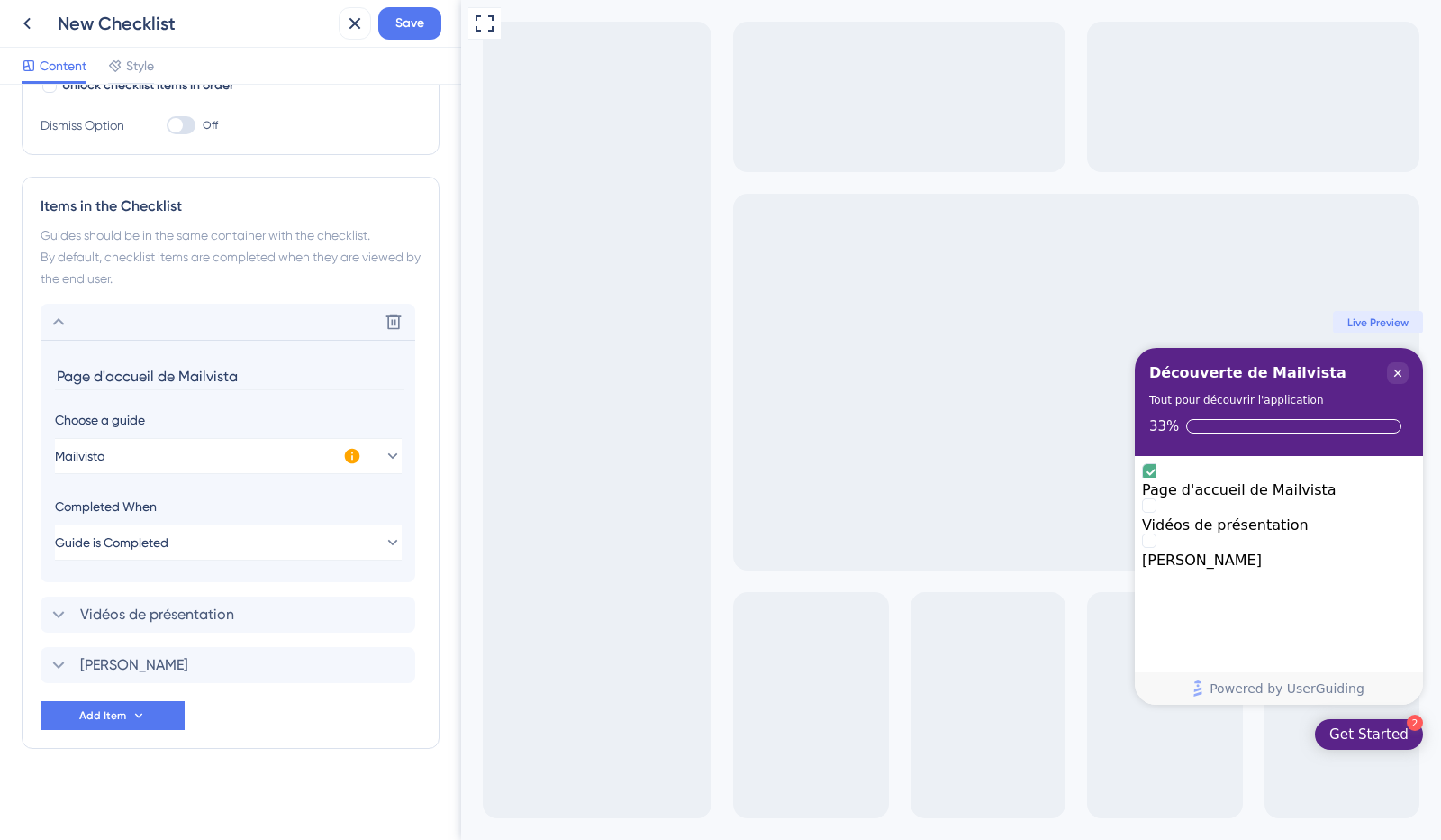
click at [347, 451] on icon at bounding box center [352, 455] width 15 height 15
click at [465, 480] on span "Activate Now" at bounding box center [471, 474] width 68 height 15
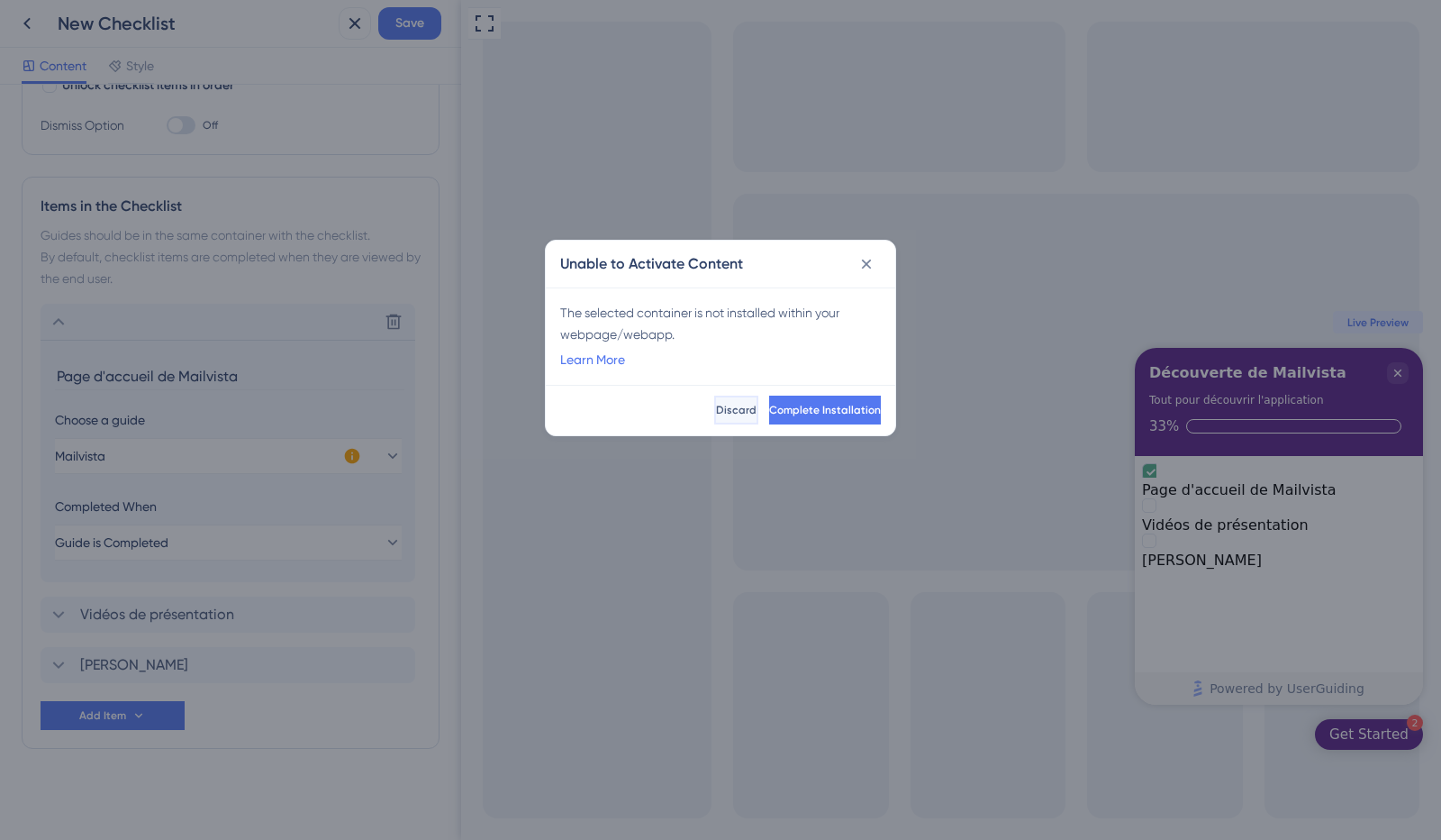
click at [714, 401] on button "Discard" at bounding box center [736, 410] width 45 height 29
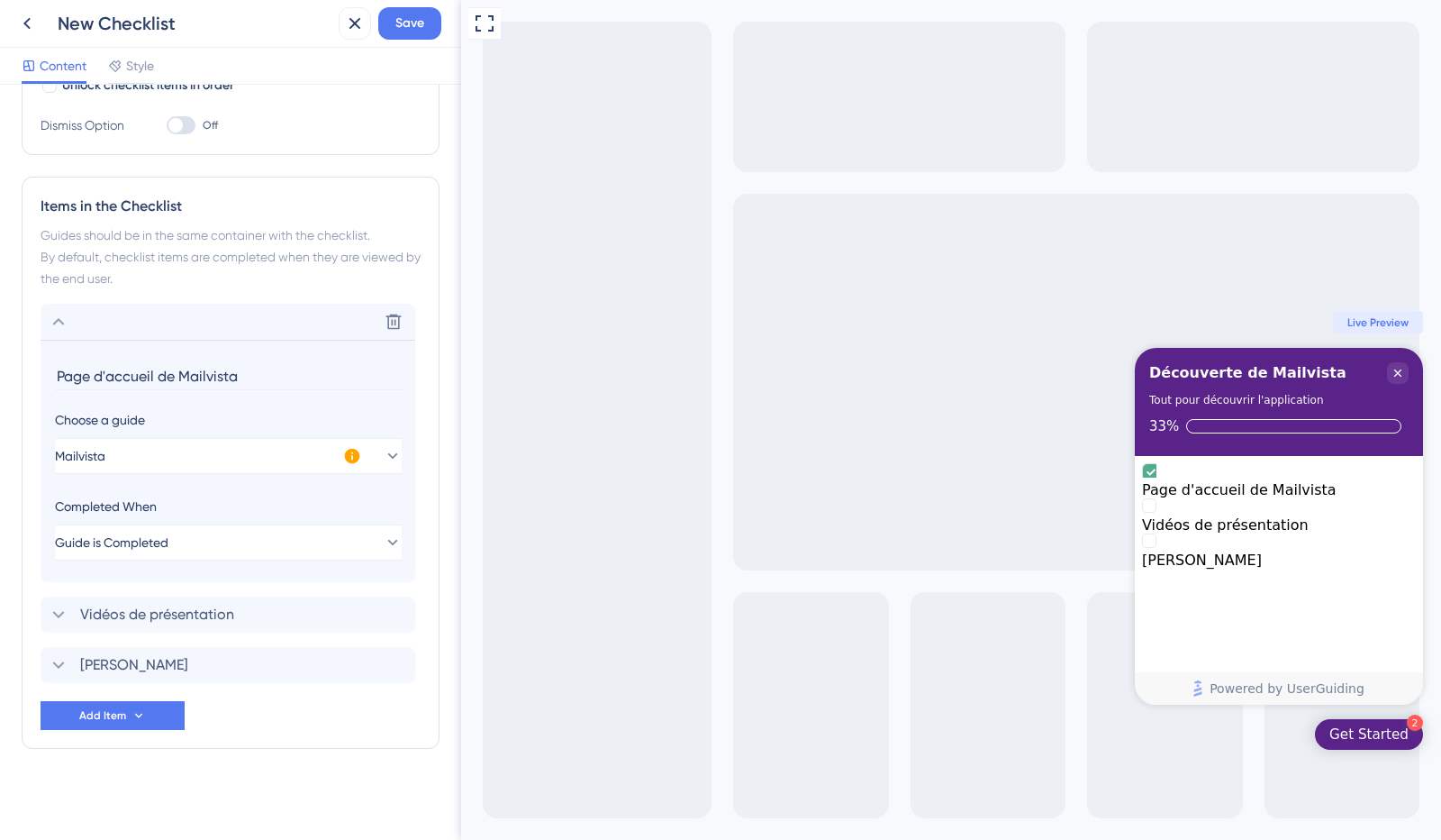
click at [219, 798] on div "Checklist Header Title Découverte de Mailvista Subtitle Tout pour découvrir l'a…" at bounding box center [230, 280] width 418 height 1080
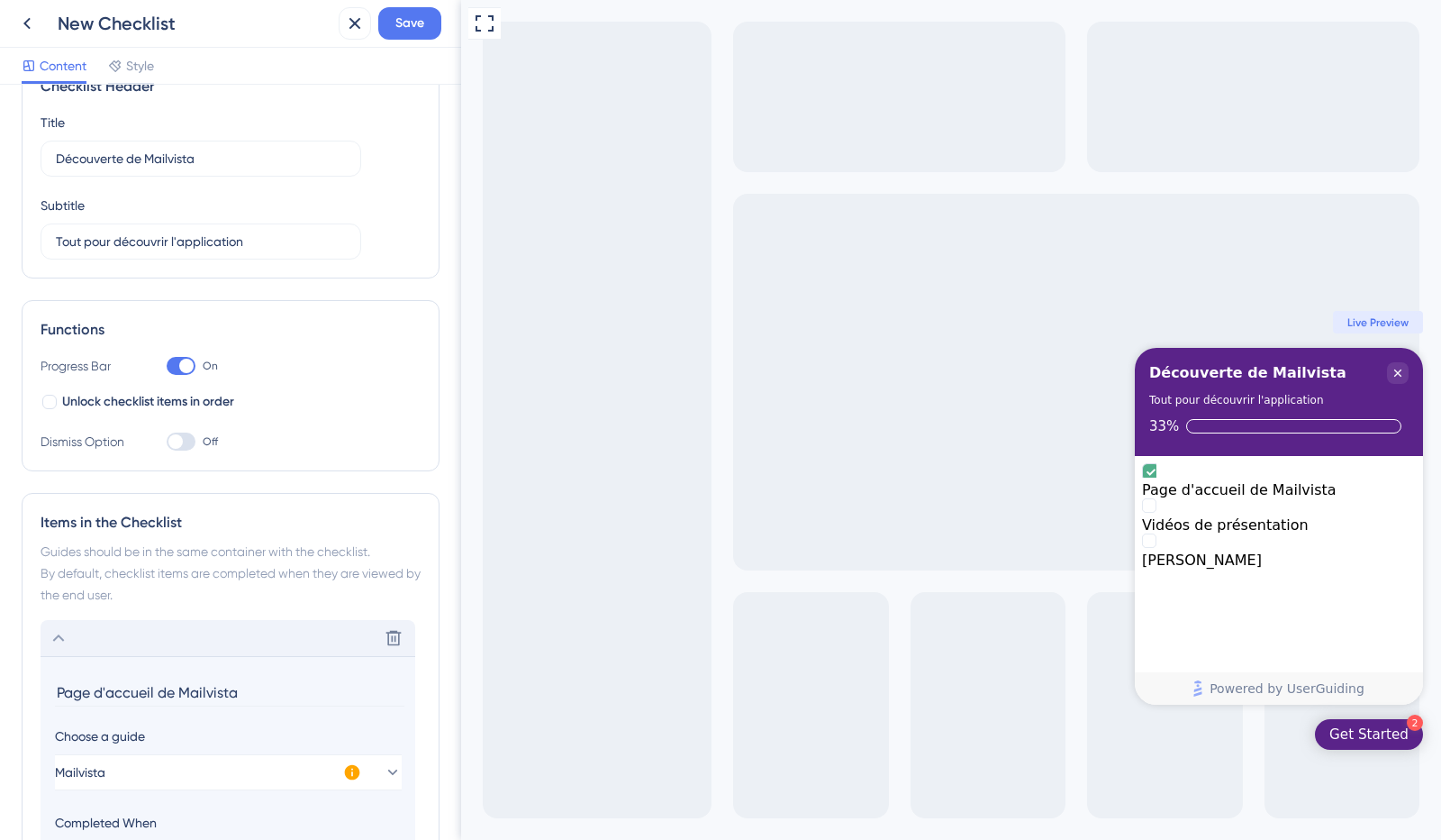
scroll to position [0, 0]
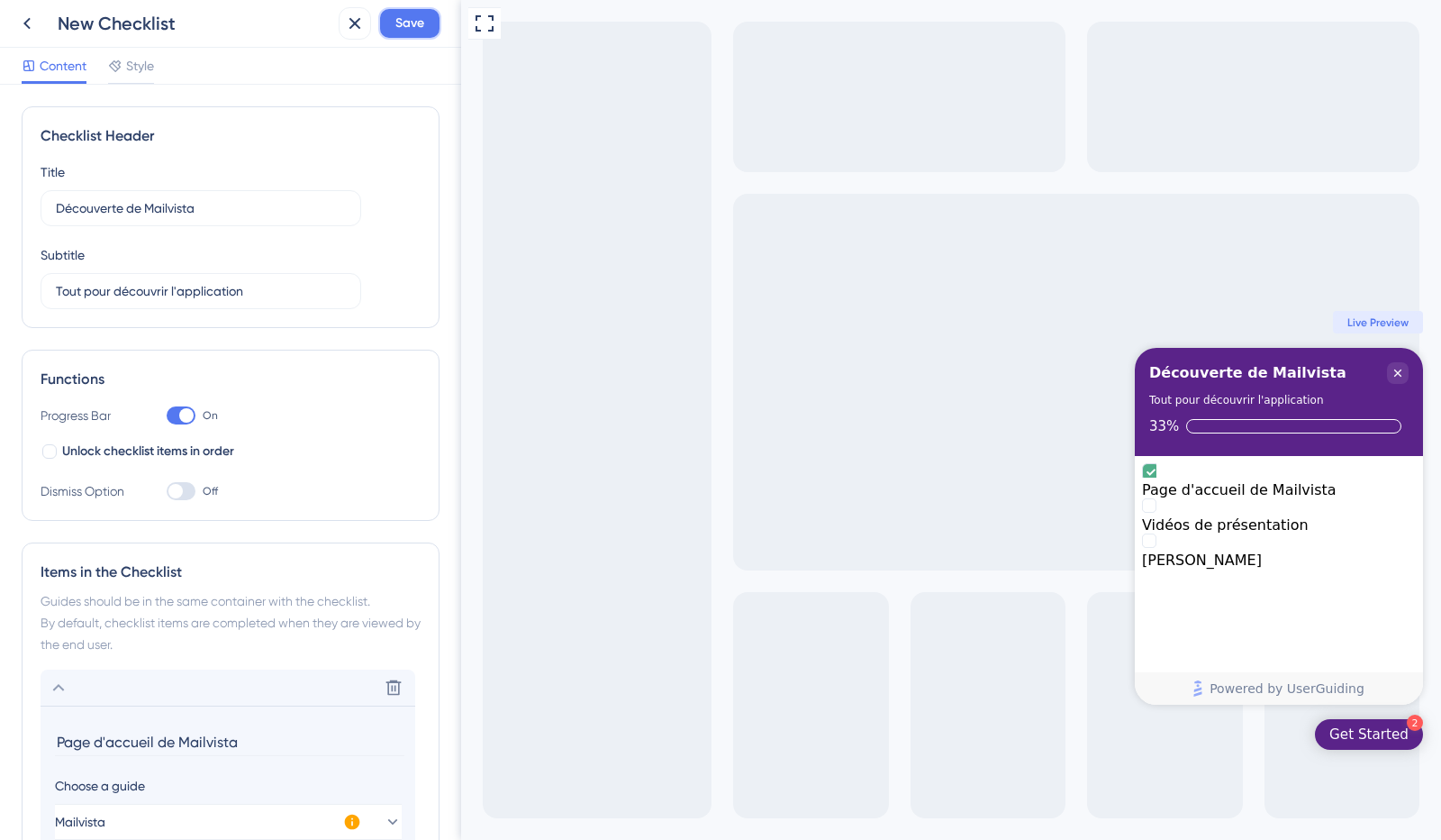
click at [417, 25] on span "Save" at bounding box center [410, 24] width 29 height 22
click at [27, 22] on icon at bounding box center [27, 24] width 22 height 22
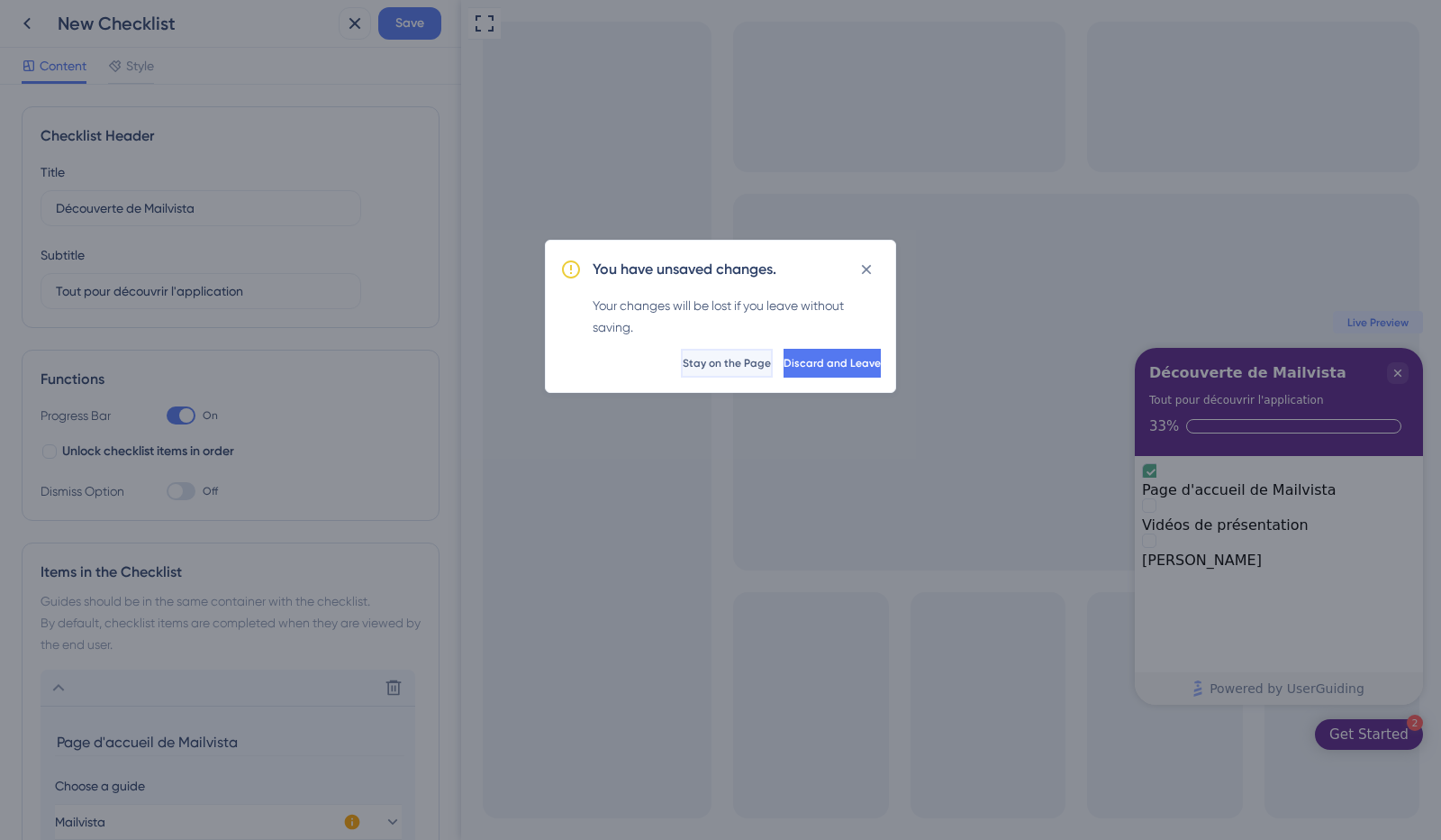
drag, startPoint x: 655, startPoint y: 363, endPoint x: 182, endPoint y: 348, distance: 473.2
click at [682, 363] on span "Stay on the Page" at bounding box center [726, 363] width 88 height 15
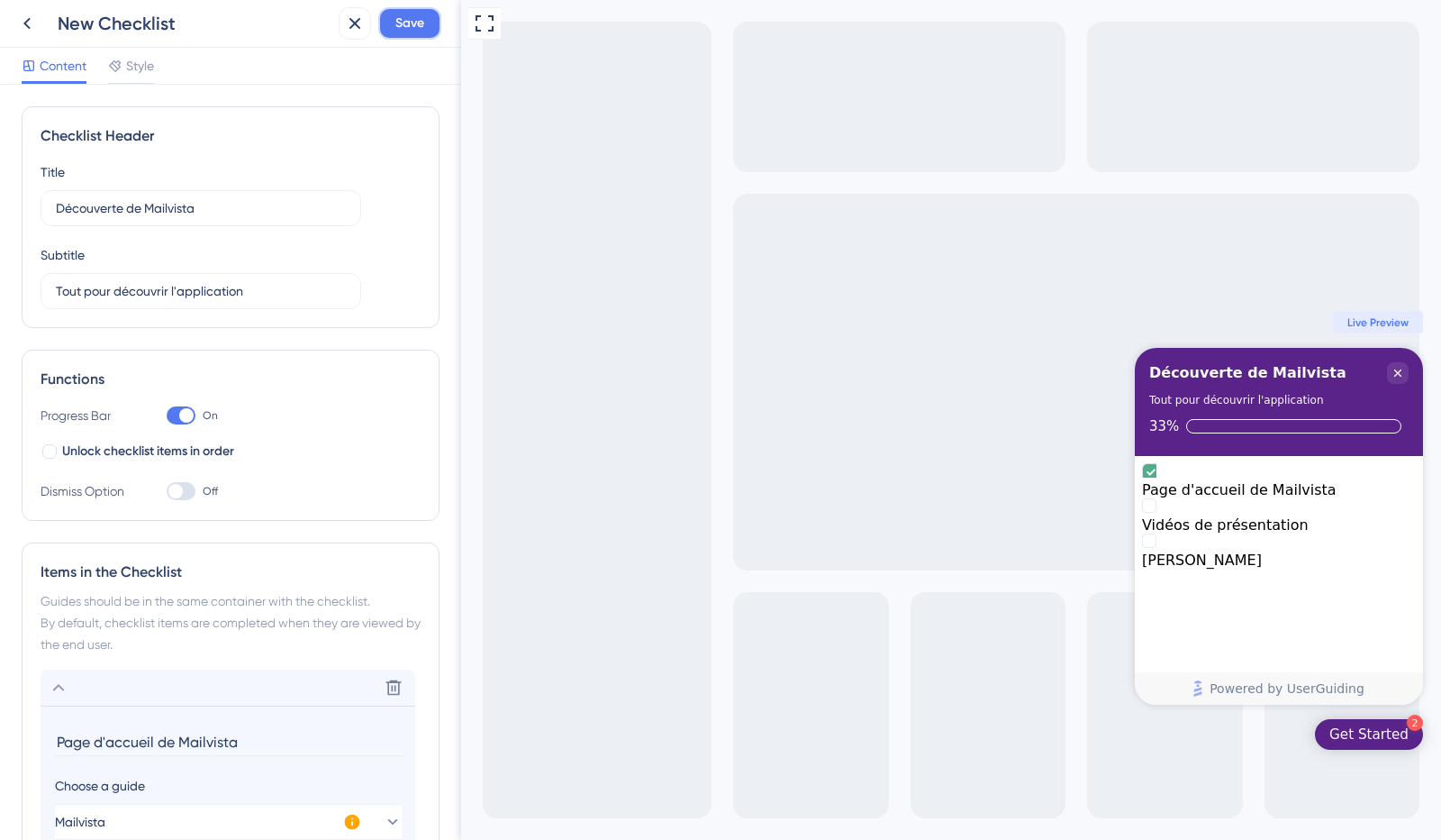
click at [423, 25] on span "Save" at bounding box center [410, 24] width 29 height 22
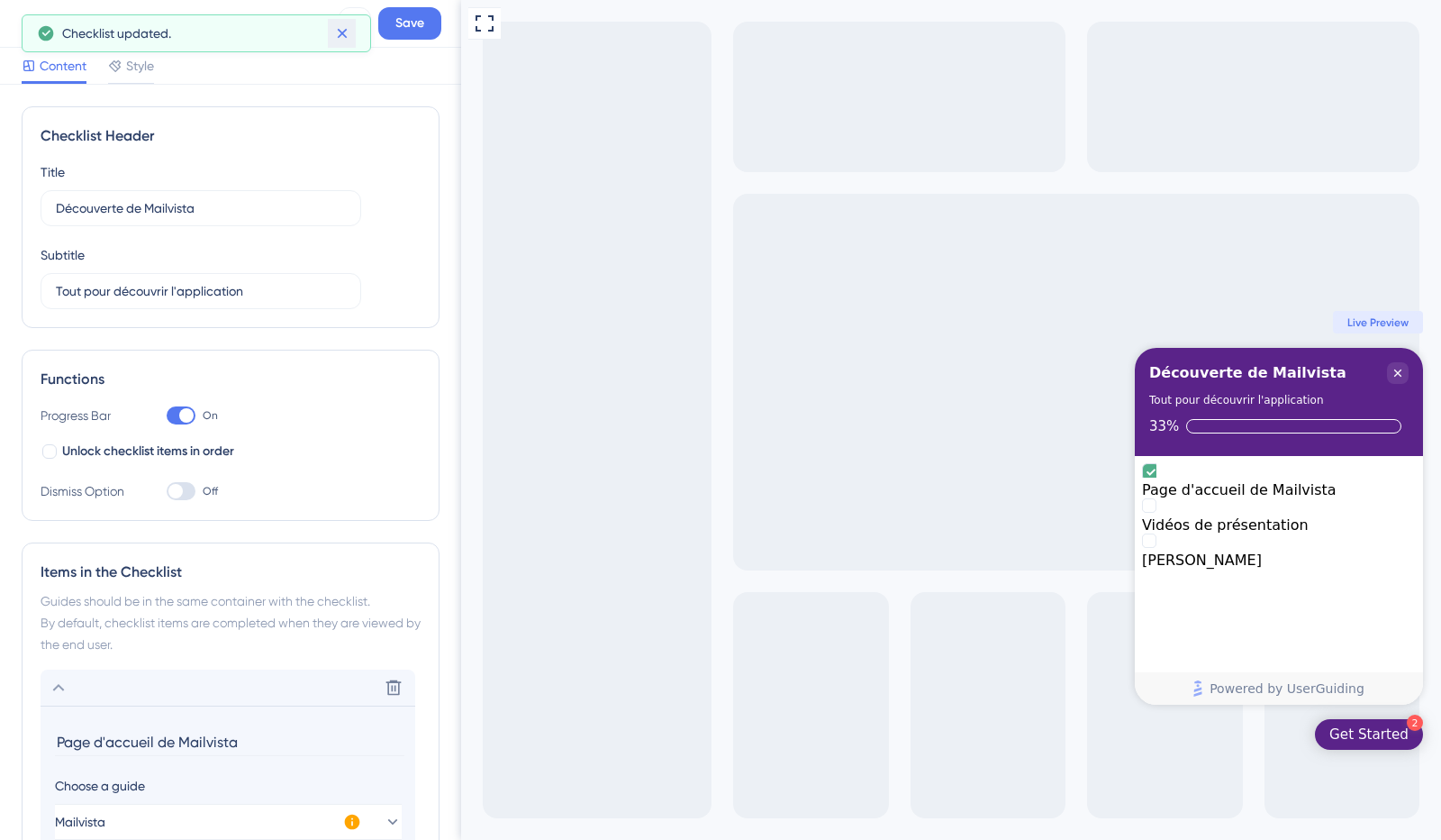
click at [348, 28] on icon at bounding box center [342, 34] width 18 height 18
click at [27, 27] on icon at bounding box center [27, 24] width 7 height 12
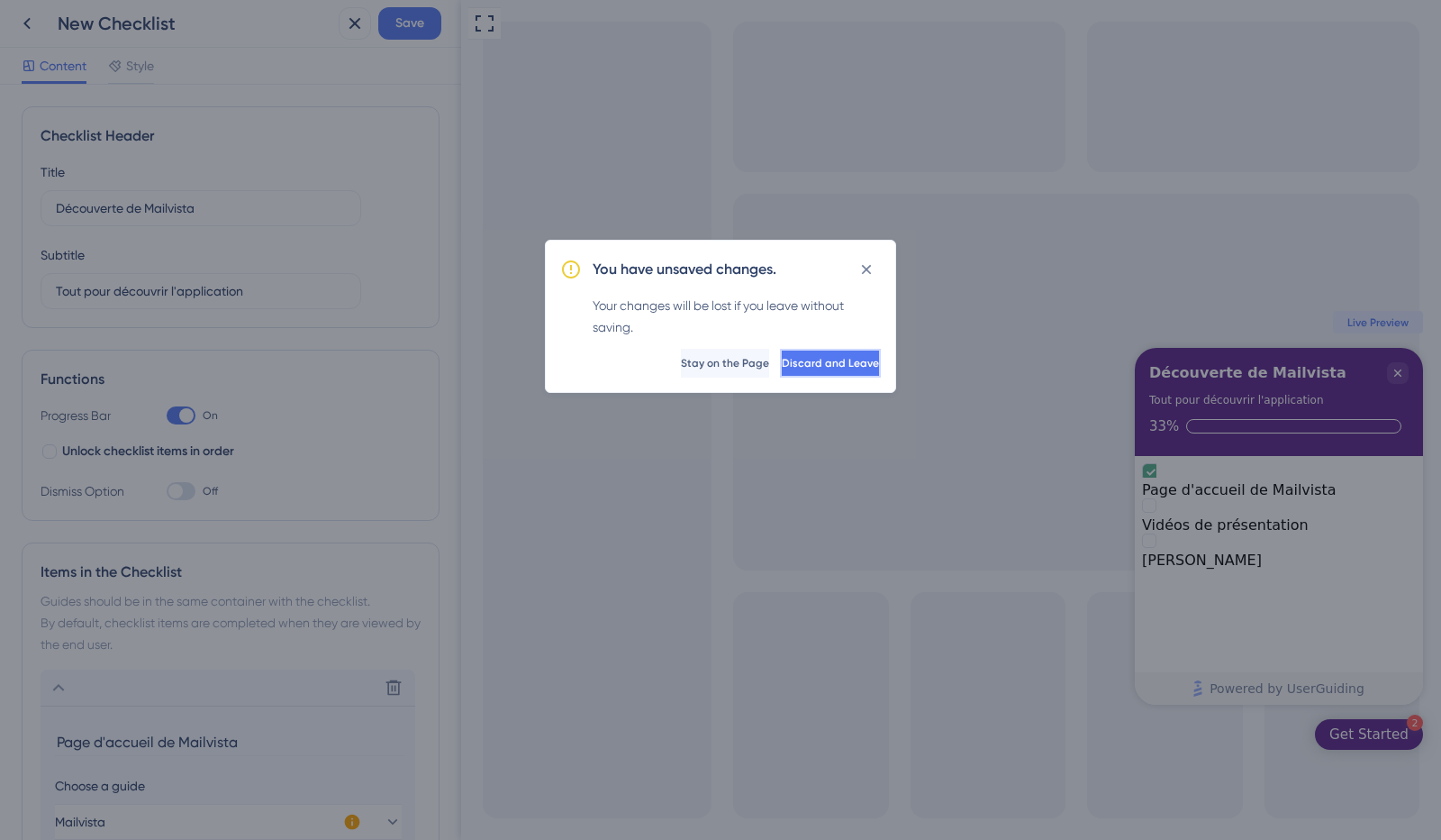
click at [807, 362] on span "Discard and Leave" at bounding box center [830, 363] width 97 height 15
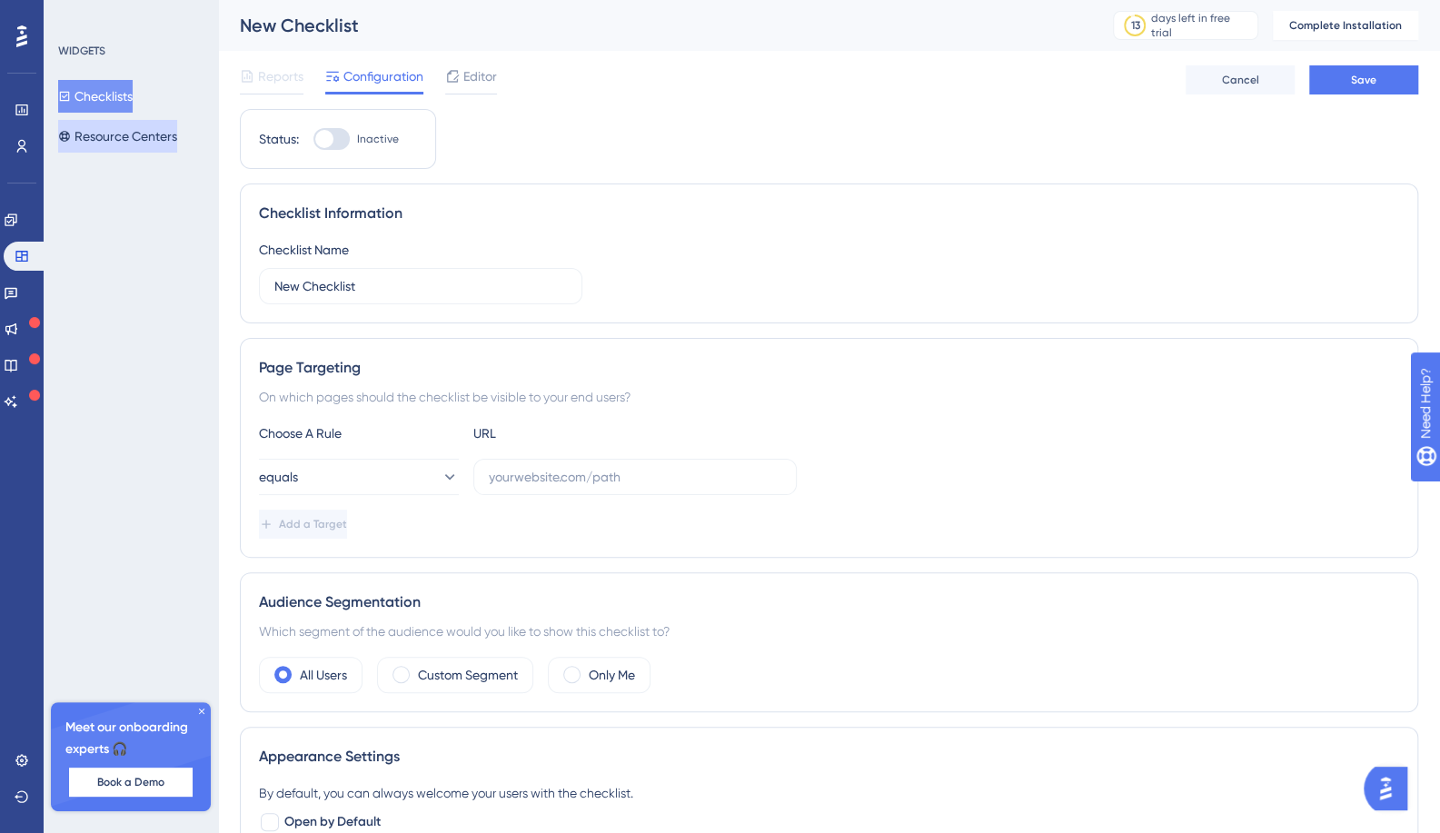
click at [124, 134] on button "Resource Centers" at bounding box center [117, 136] width 119 height 33
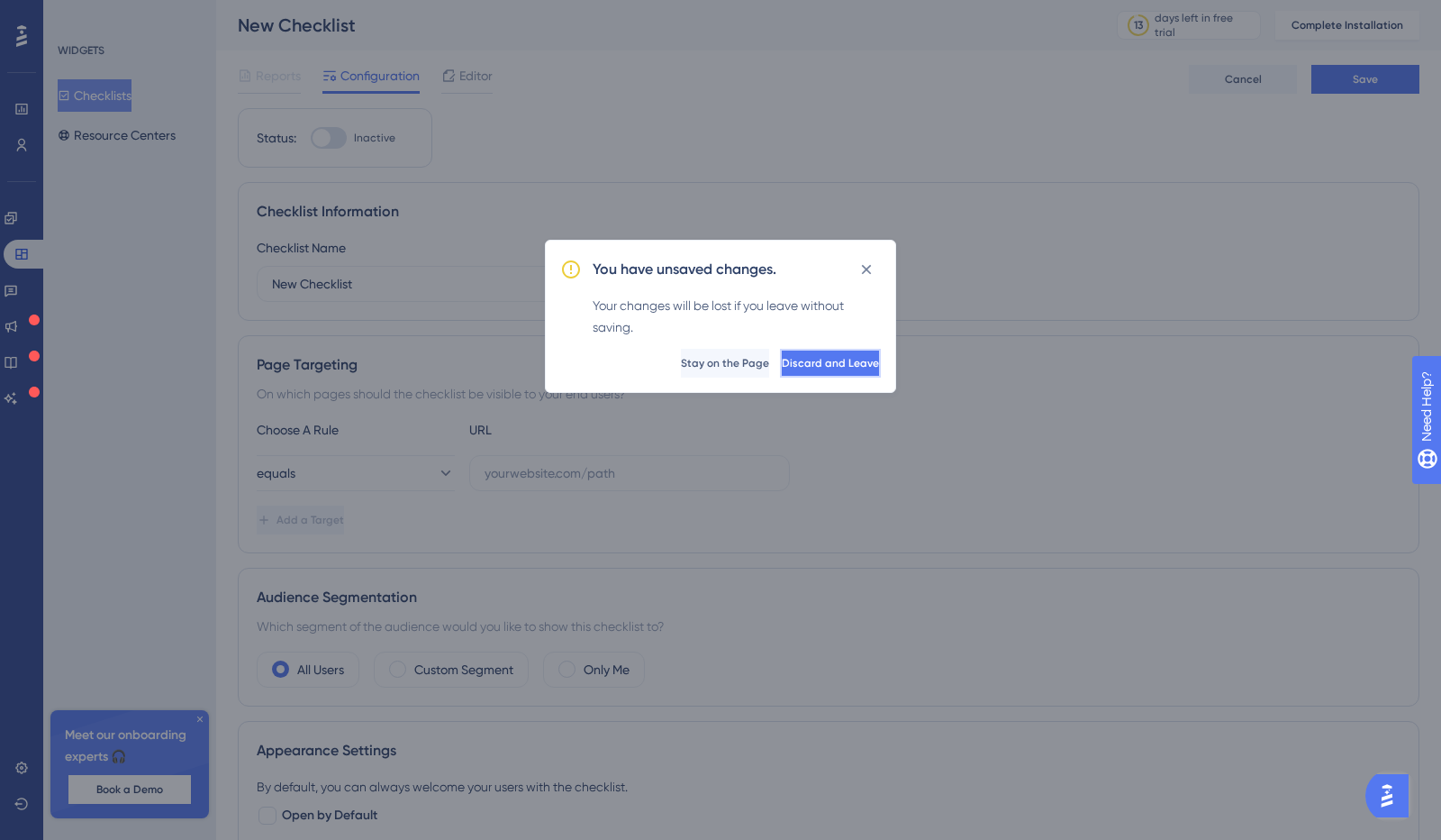
click at [781, 367] on span "Discard and Leave" at bounding box center [830, 363] width 97 height 15
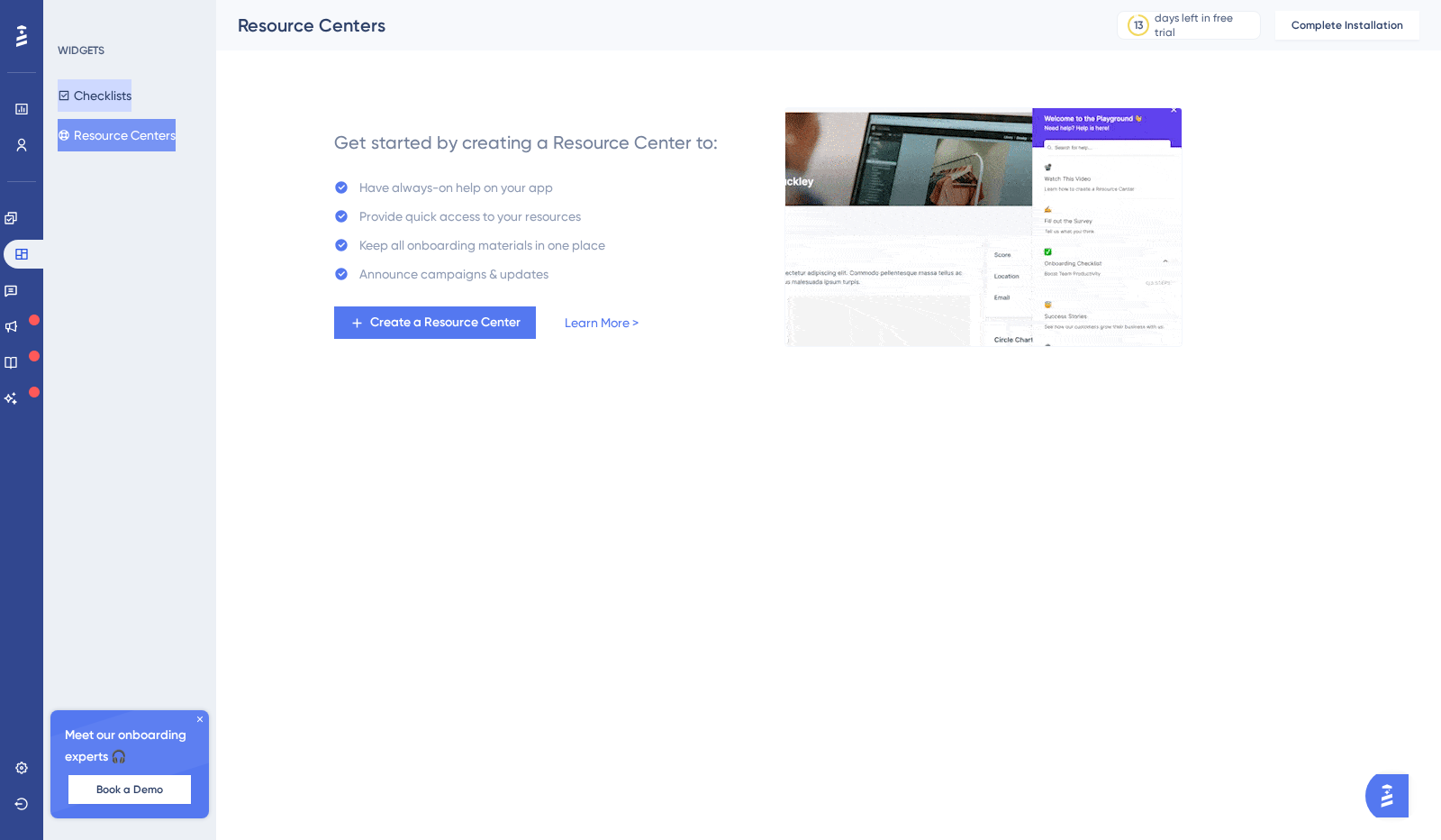
click at [132, 91] on button "Checklists" at bounding box center [94, 95] width 73 height 33
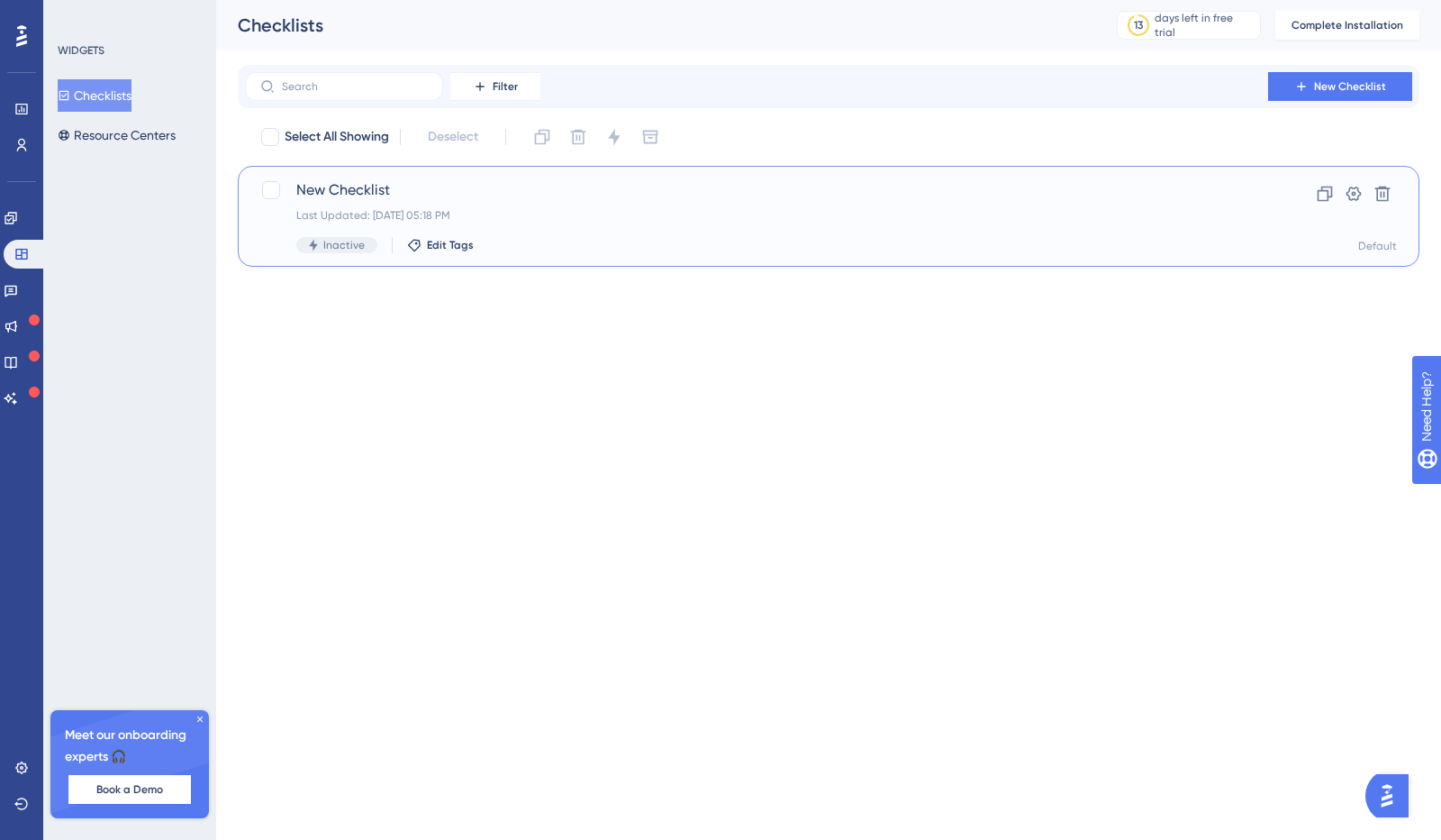
click at [340, 181] on span "New Checklist" at bounding box center [757, 190] width 920 height 22
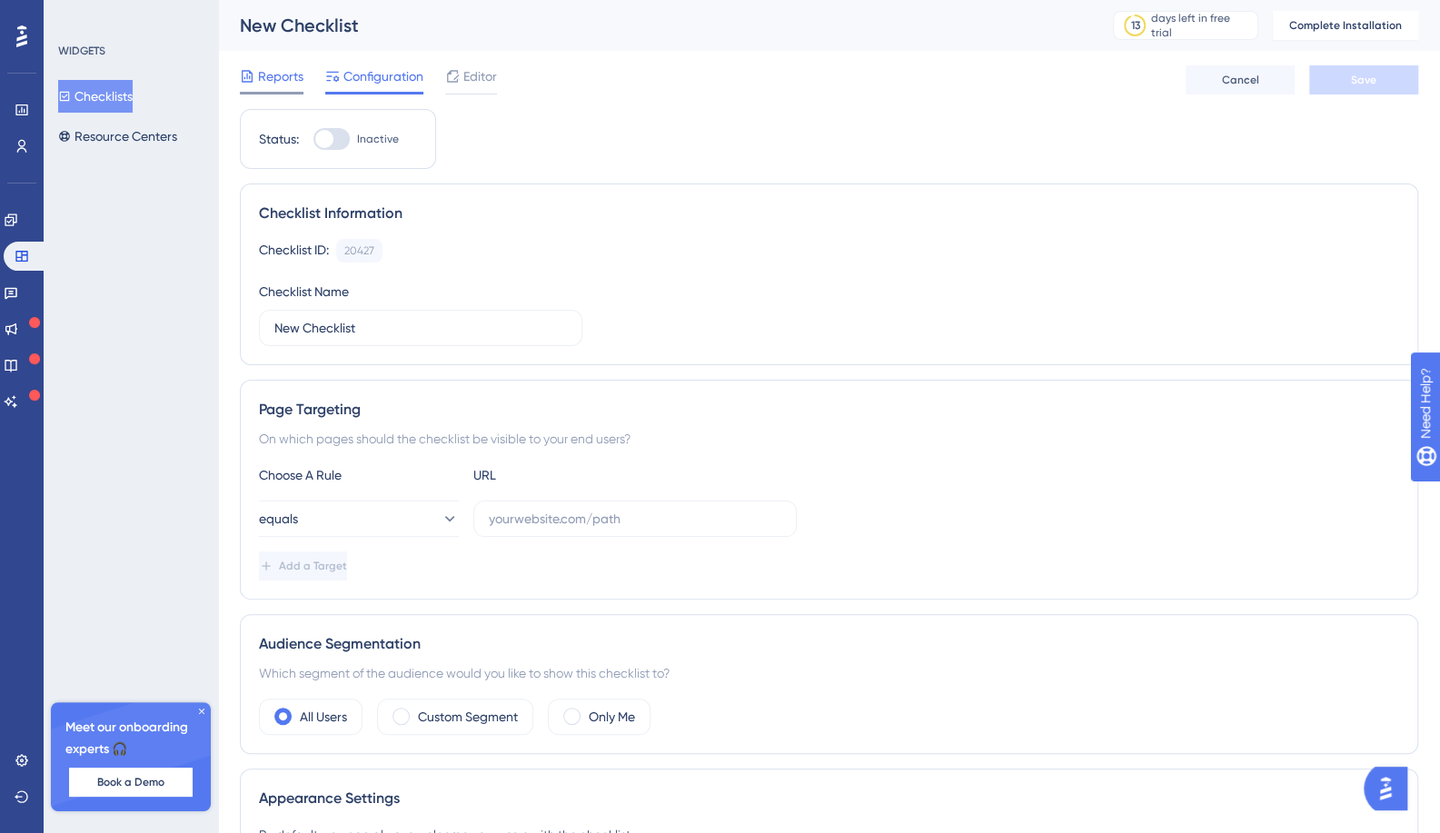
click at [273, 79] on span "Reports" at bounding box center [280, 76] width 45 height 22
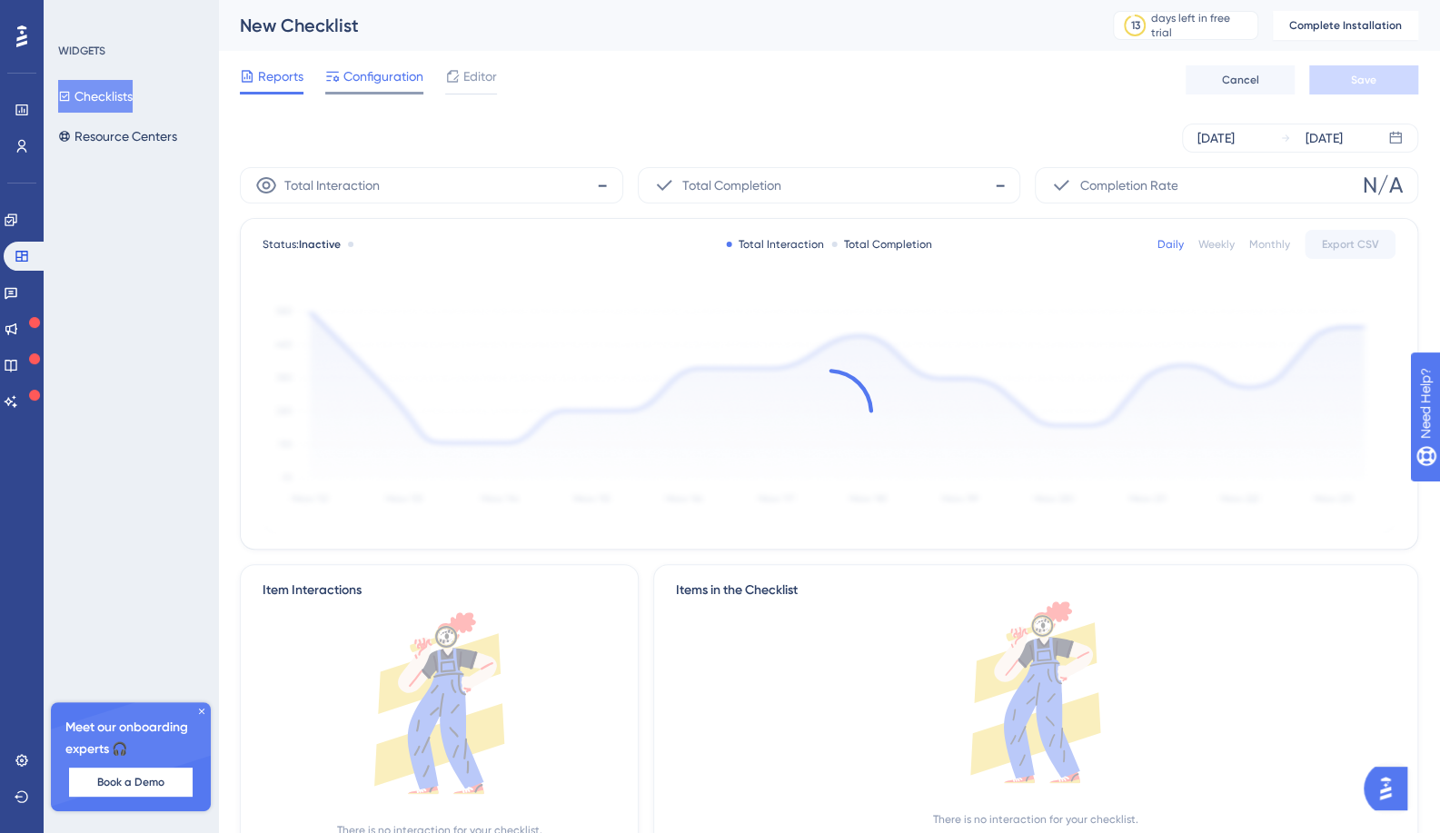
click at [381, 76] on span "Configuration" at bounding box center [383, 76] width 80 height 22
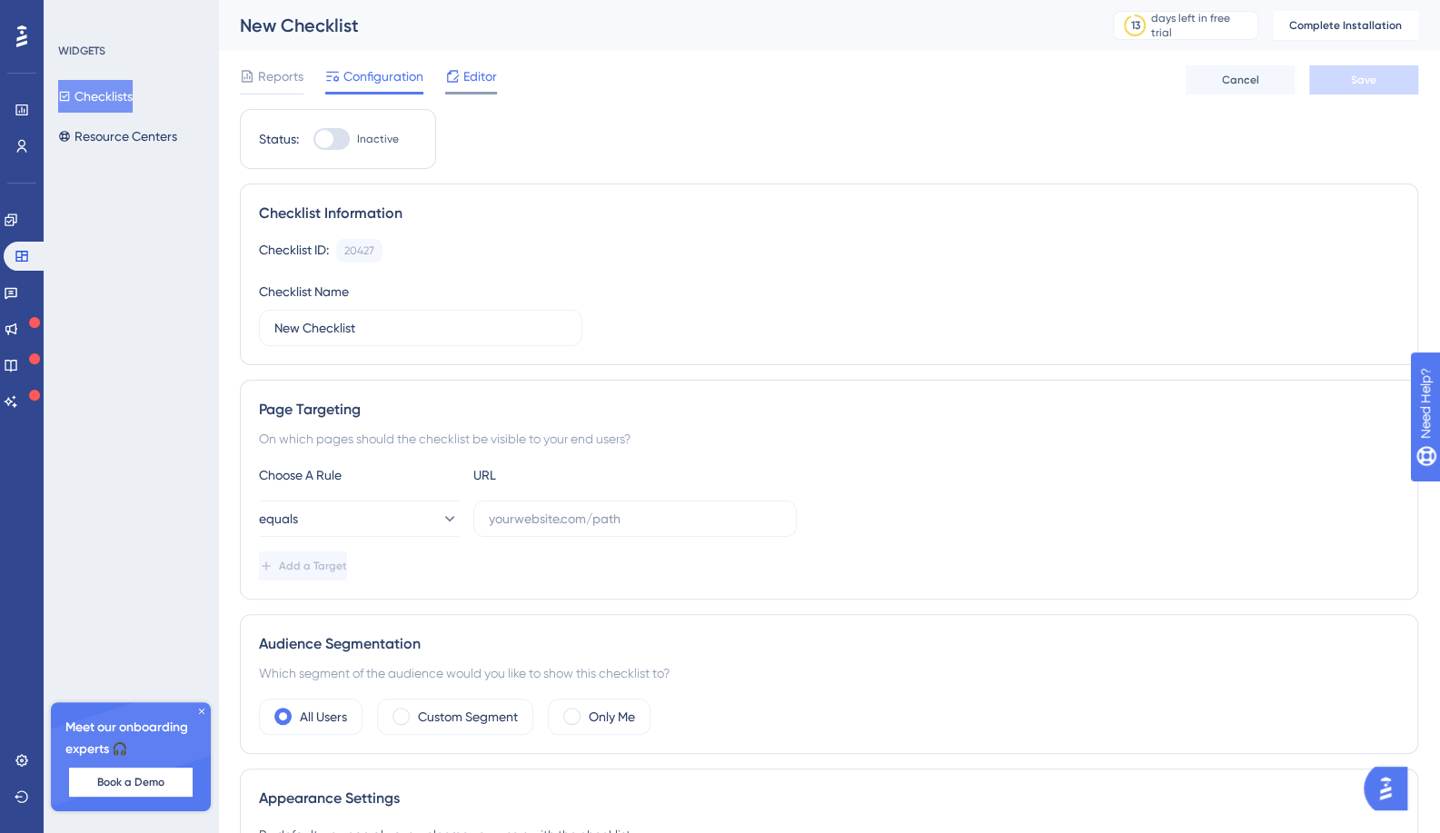
click at [468, 86] on span "Editor" at bounding box center [480, 76] width 34 height 22
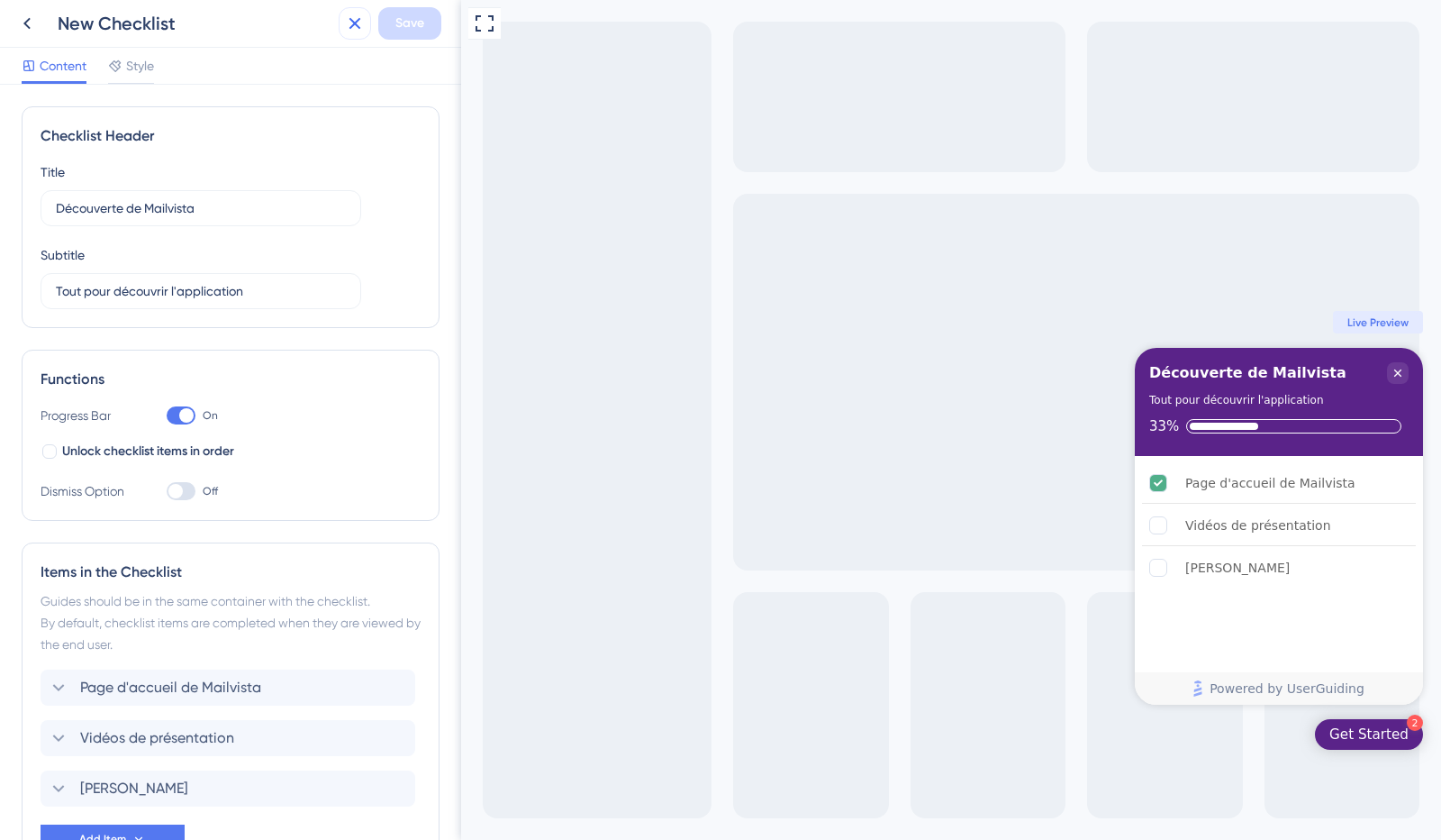
click at [353, 20] on icon at bounding box center [355, 24] width 22 height 22
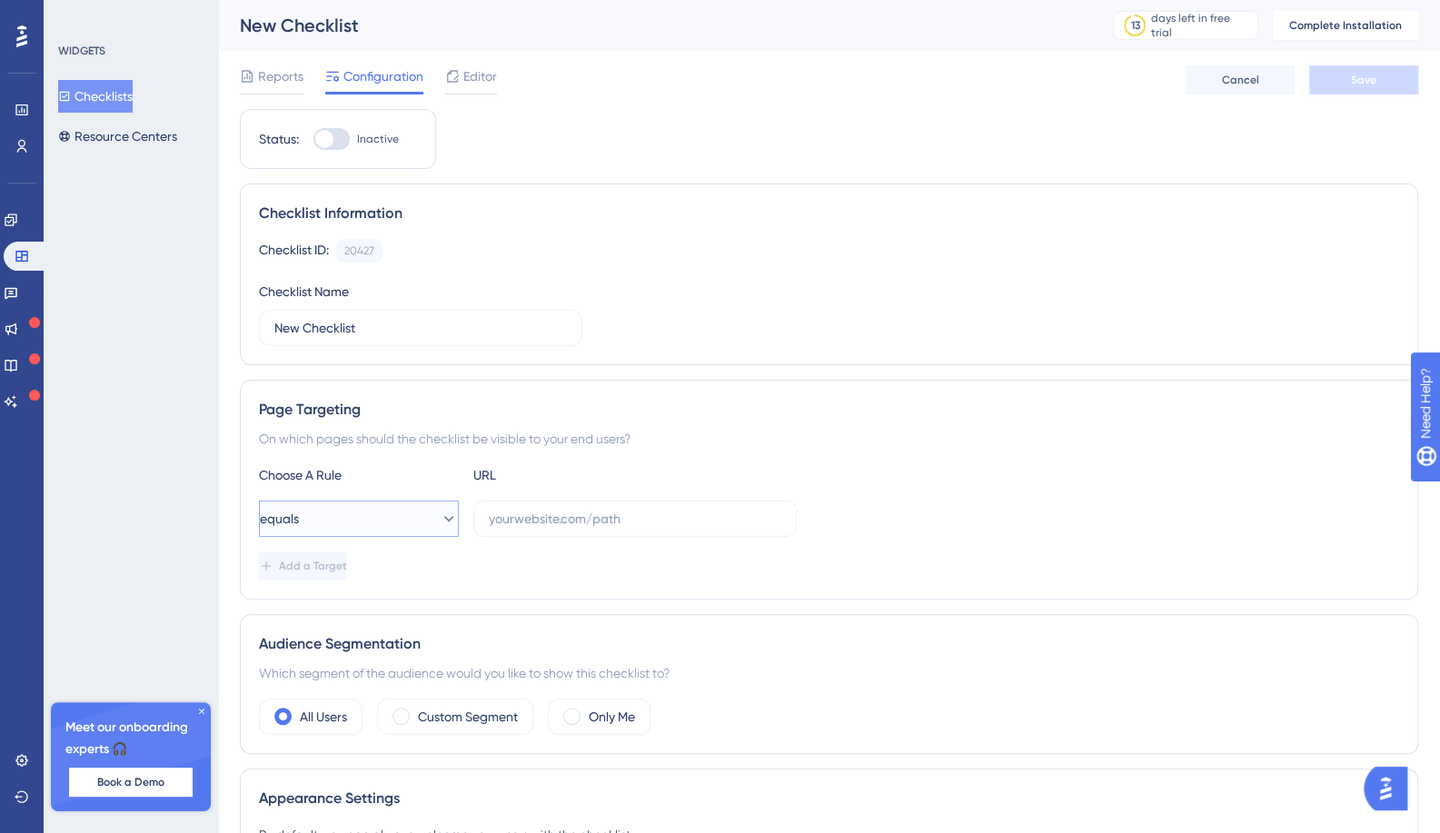
click at [440, 520] on icon at bounding box center [449, 519] width 18 height 18
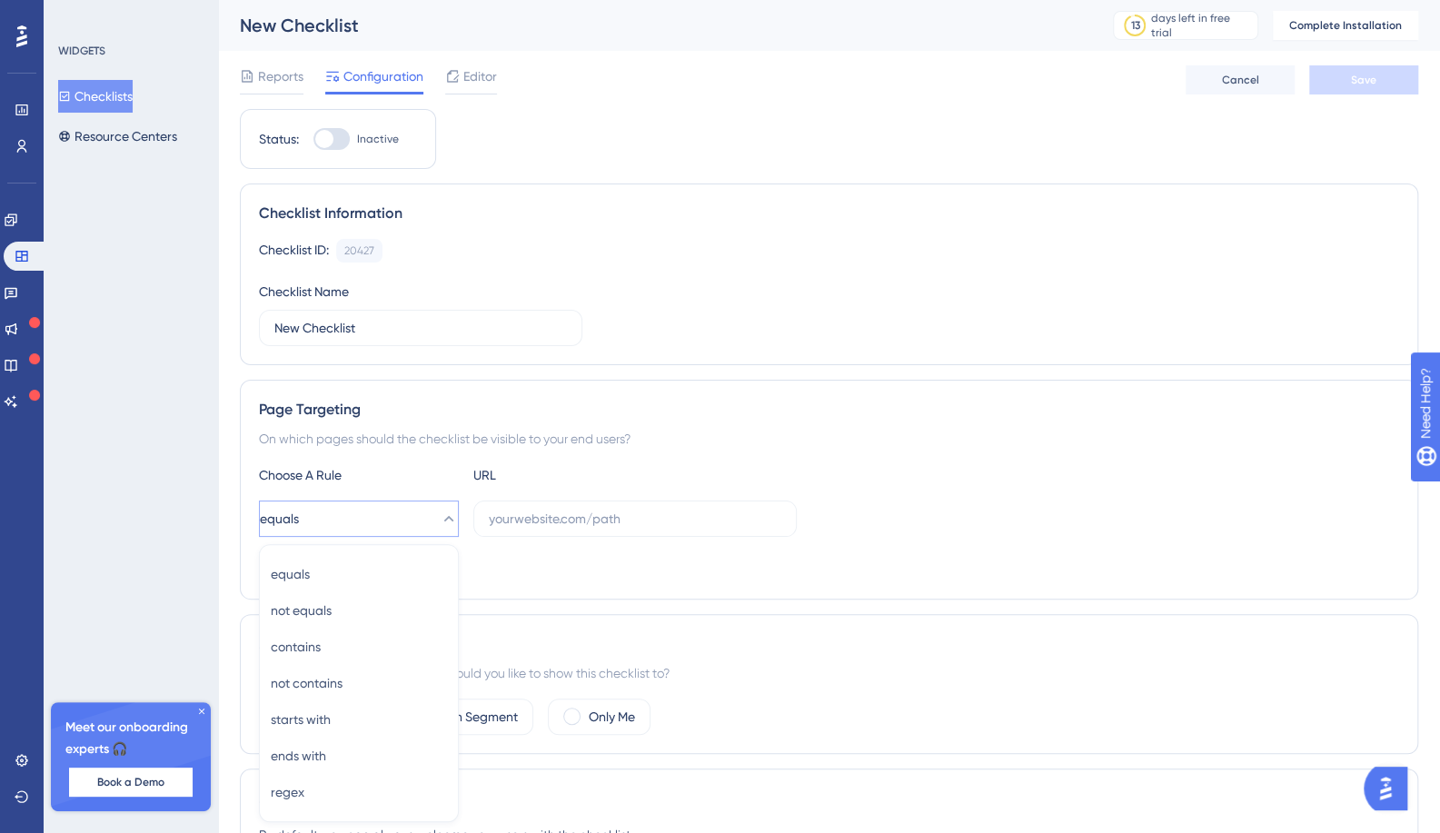
scroll to position [263, 0]
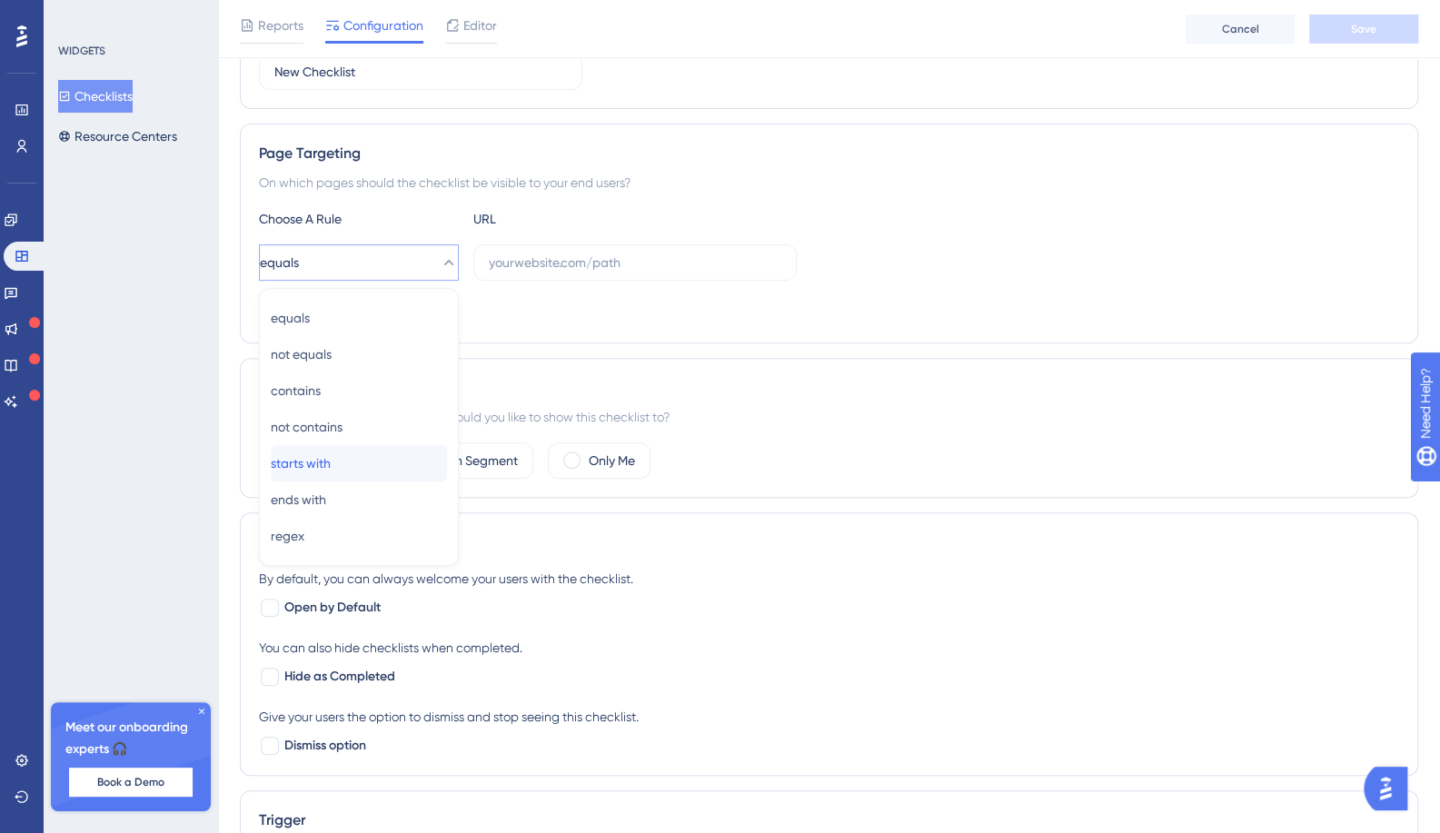
click at [354, 454] on div "starts with starts with" at bounding box center [359, 463] width 176 height 36
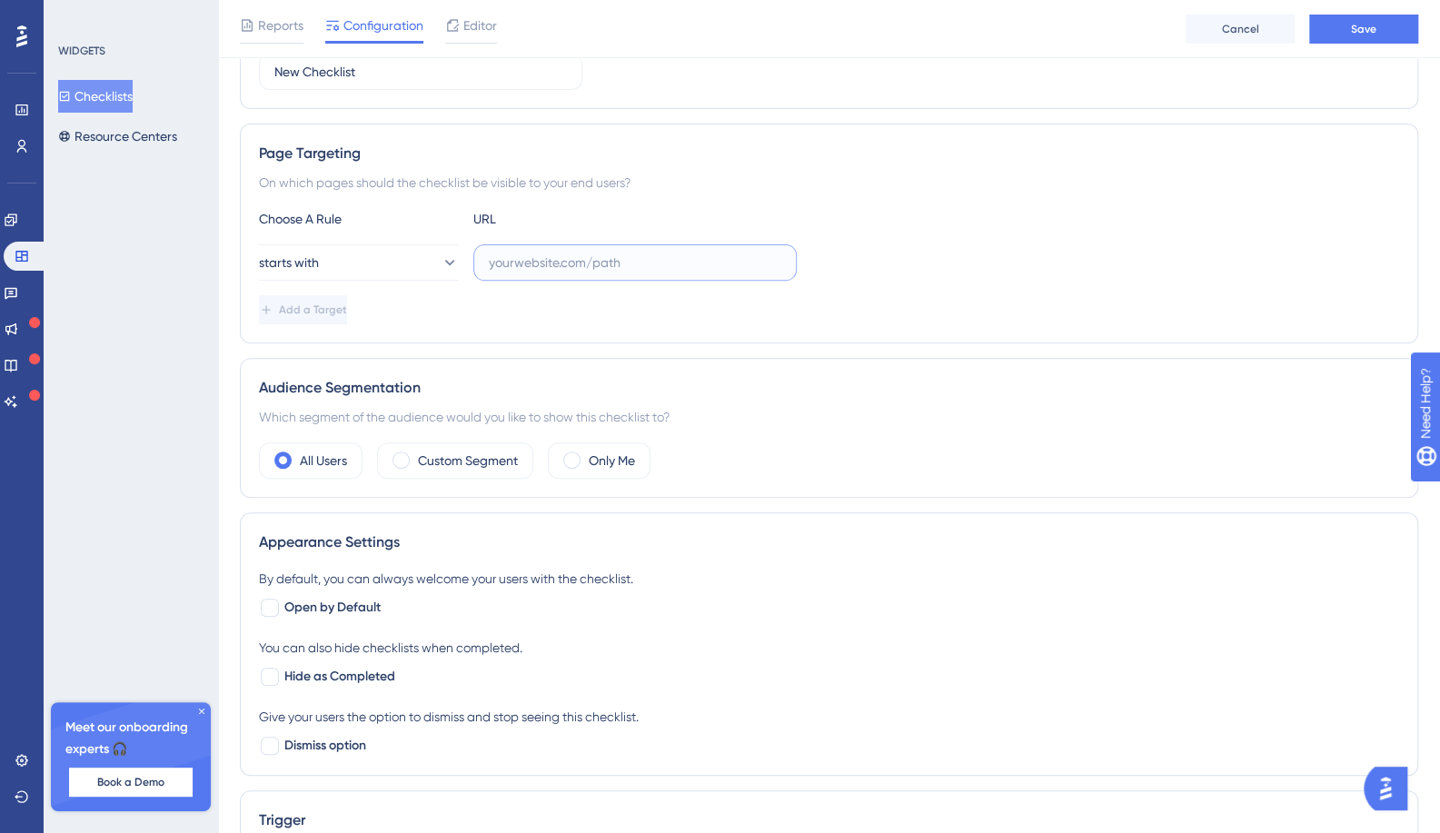
click at [518, 260] on input "text" at bounding box center [635, 263] width 292 height 20
paste input "https://app.mailvista.ai/"
type input "https://app.mailvista.ai/"
click at [1045, 250] on div "starts with https://app.mailvista.ai/" at bounding box center [829, 262] width 1140 height 36
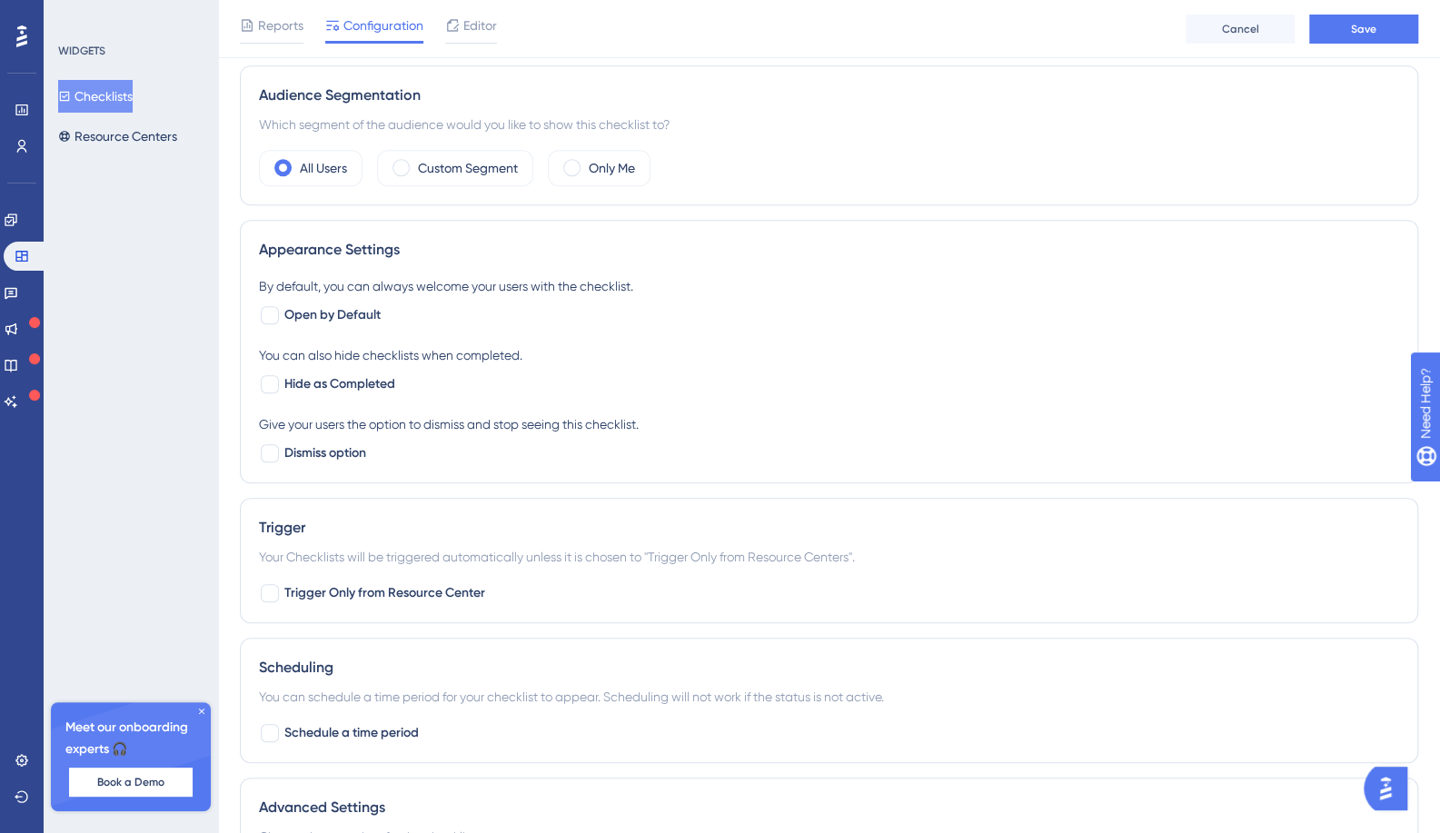
scroll to position [736, 0]
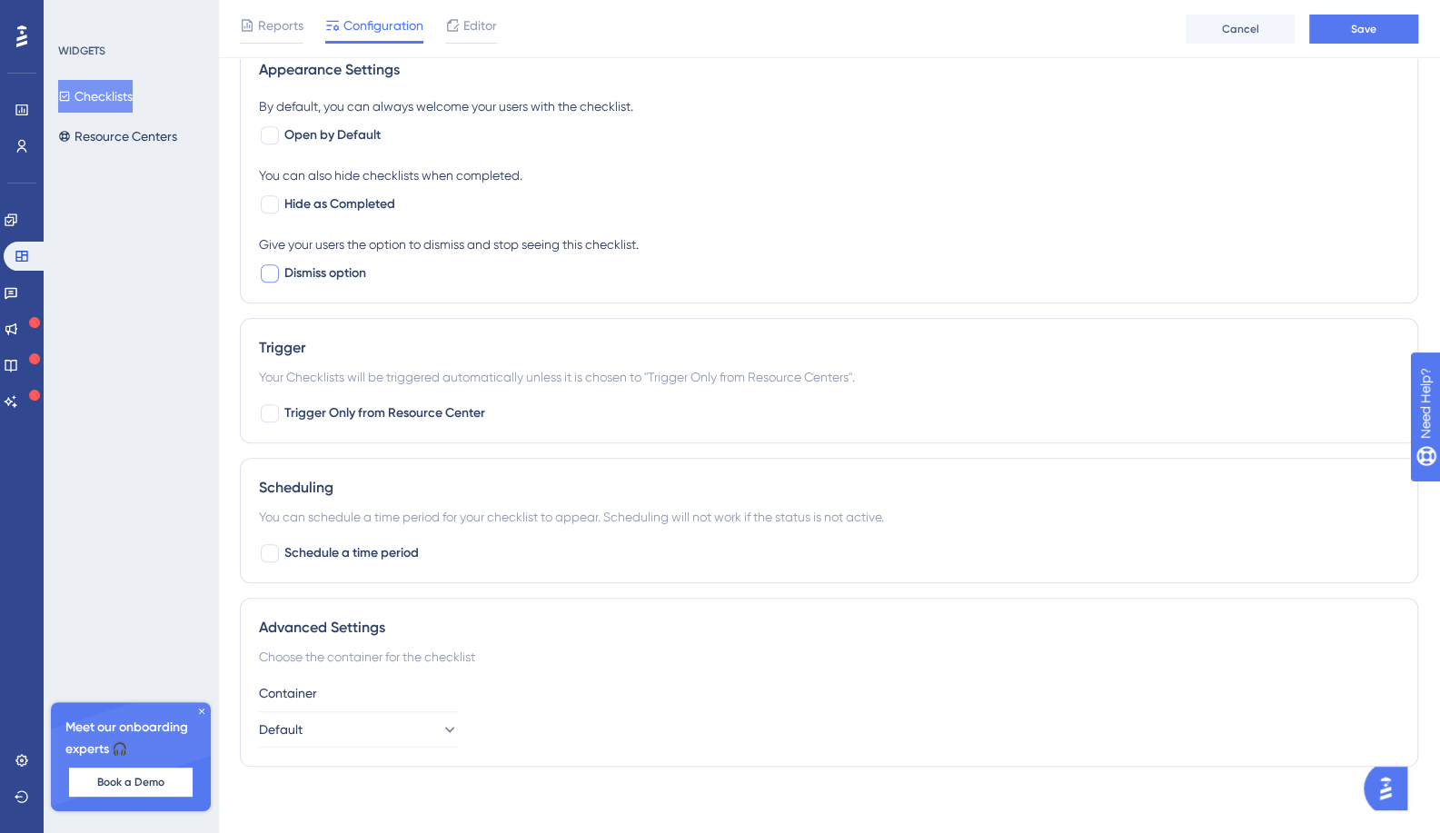
click at [263, 272] on div at bounding box center [270, 273] width 18 height 18
checkbox input "true"
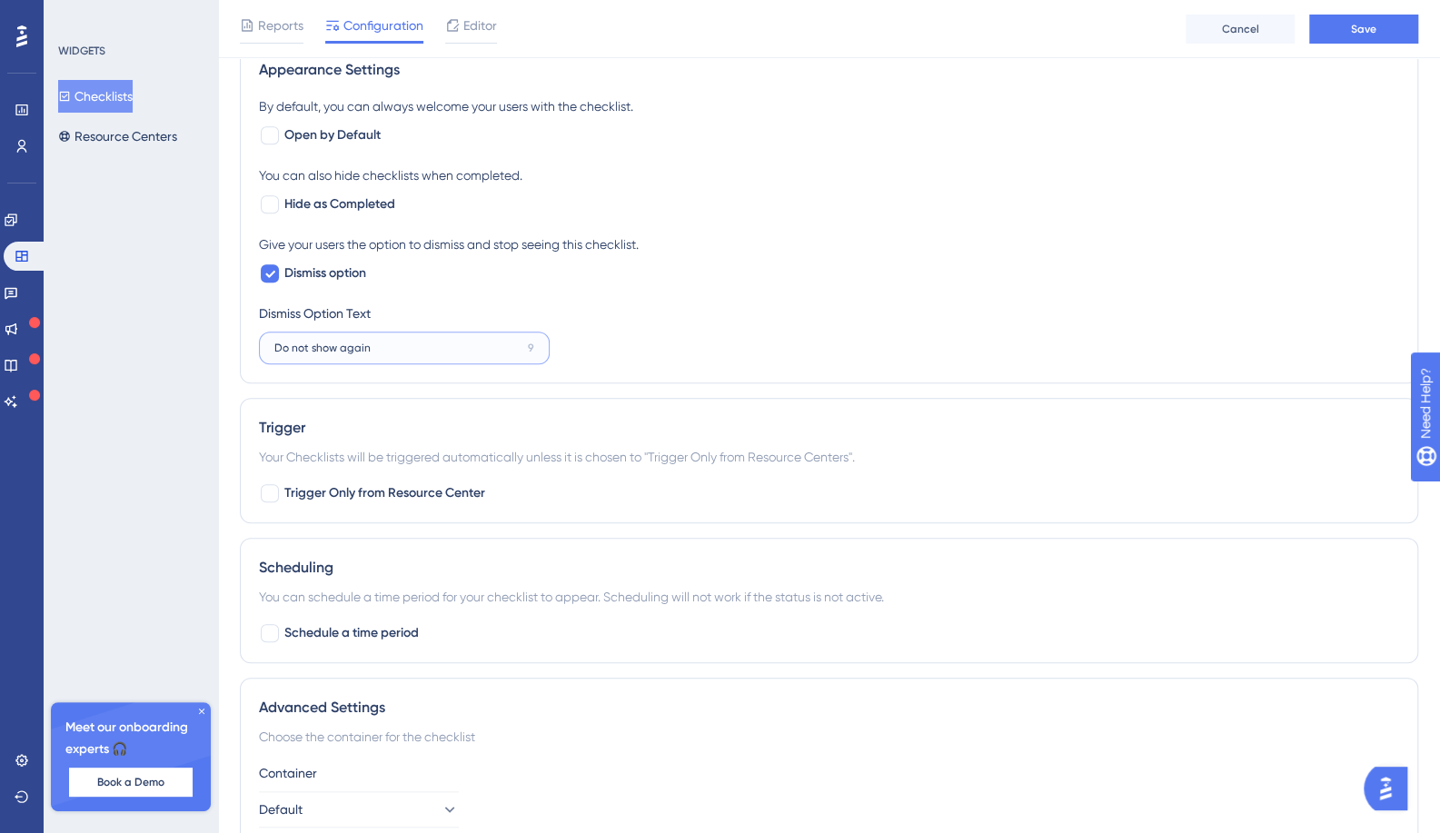
click at [490, 348] on input "Do not show again" at bounding box center [397, 348] width 246 height 13
drag, startPoint x: 485, startPoint y: 346, endPoint x: 214, endPoint y: 353, distance: 270.8
click at [218, 353] on div "Performance Users Engagement Widgets Feedback Product Updates Knowledge Base AI…" at bounding box center [829, 77] width 1222 height 1626
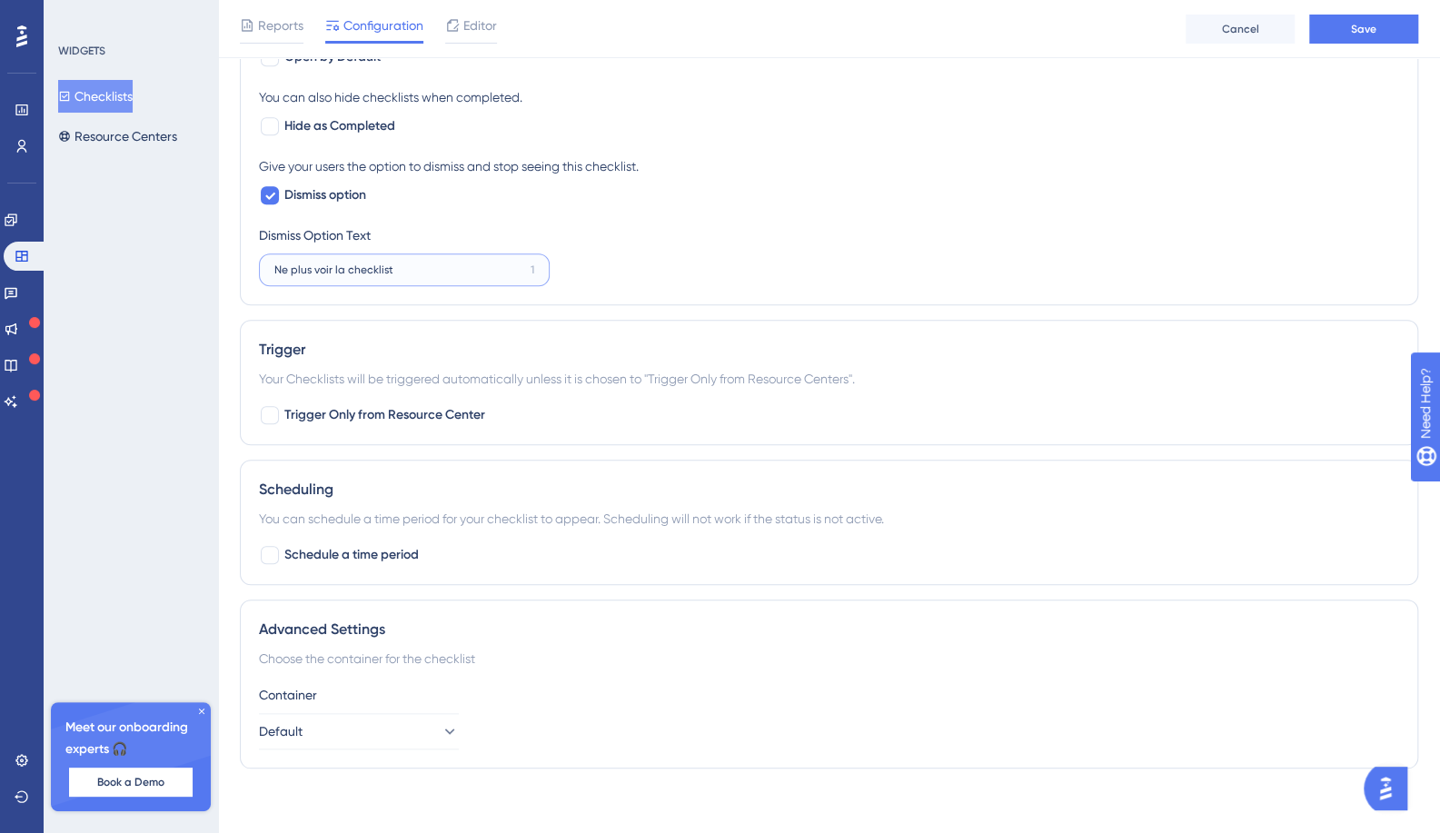
scroll to position [816, 0]
type input "Ne plus voir la checklist"
click at [1371, 22] on span "Save" at bounding box center [1363, 29] width 25 height 15
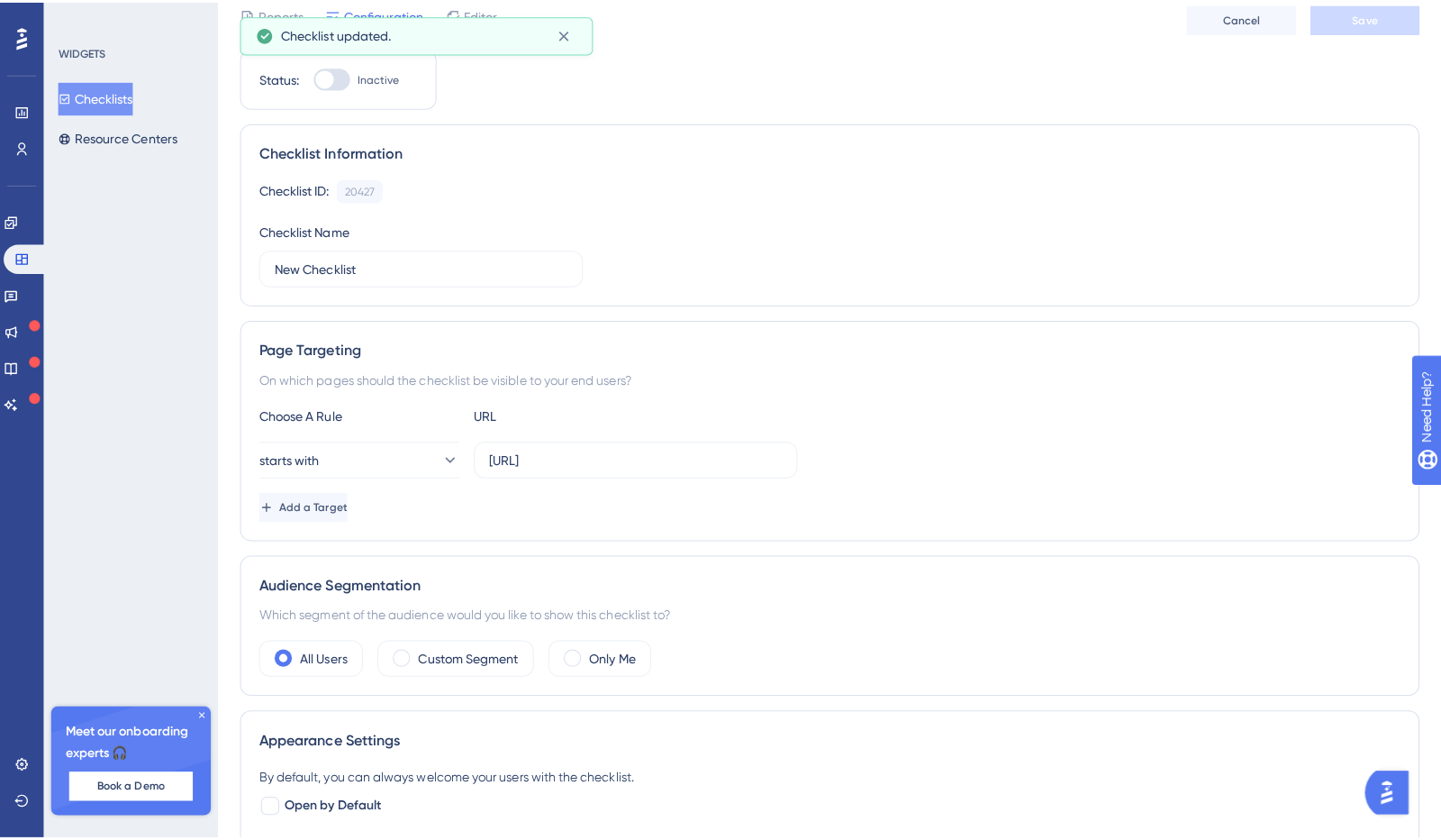
scroll to position [0, 0]
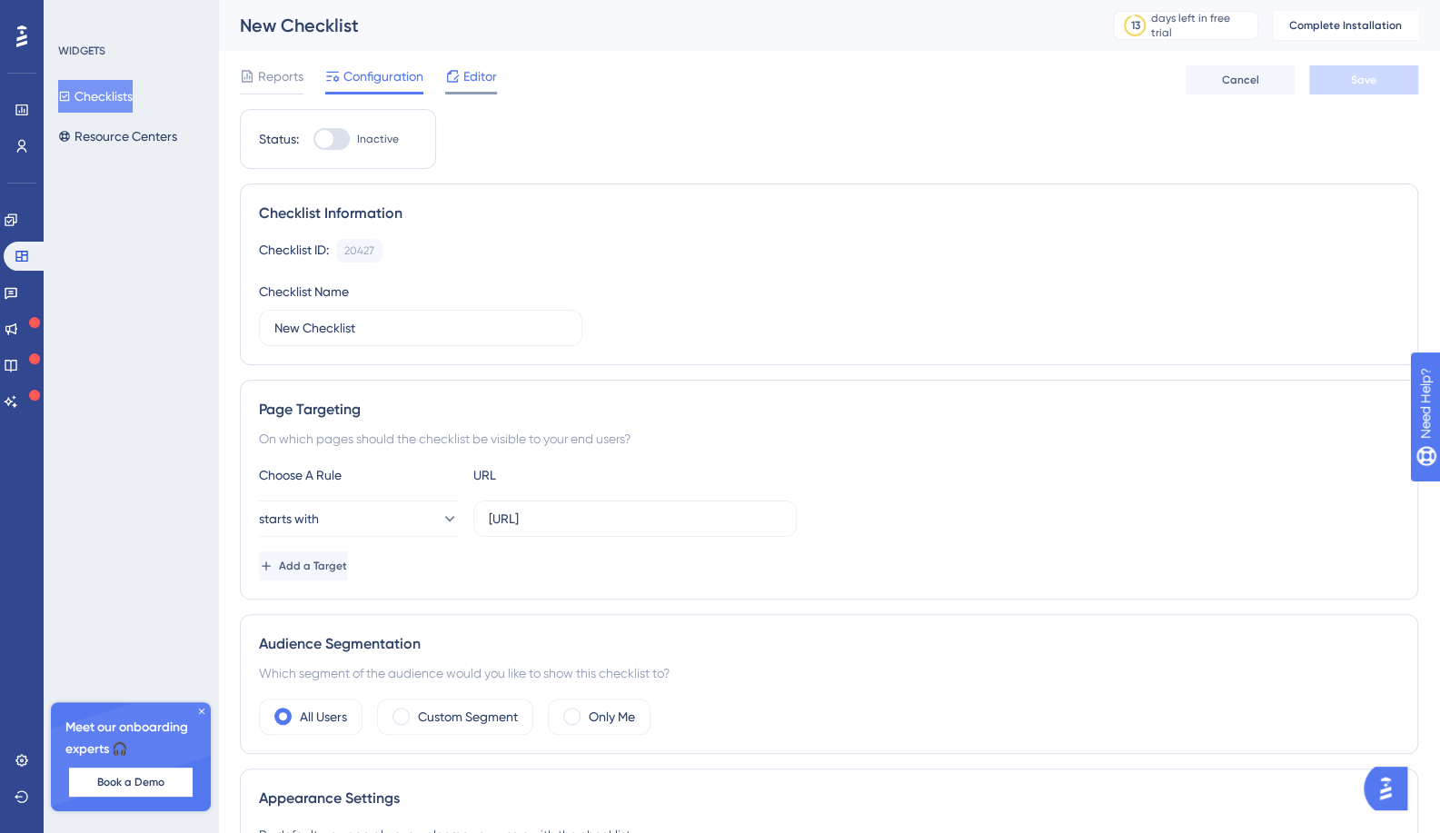
click at [475, 84] on span "Editor" at bounding box center [480, 76] width 34 height 22
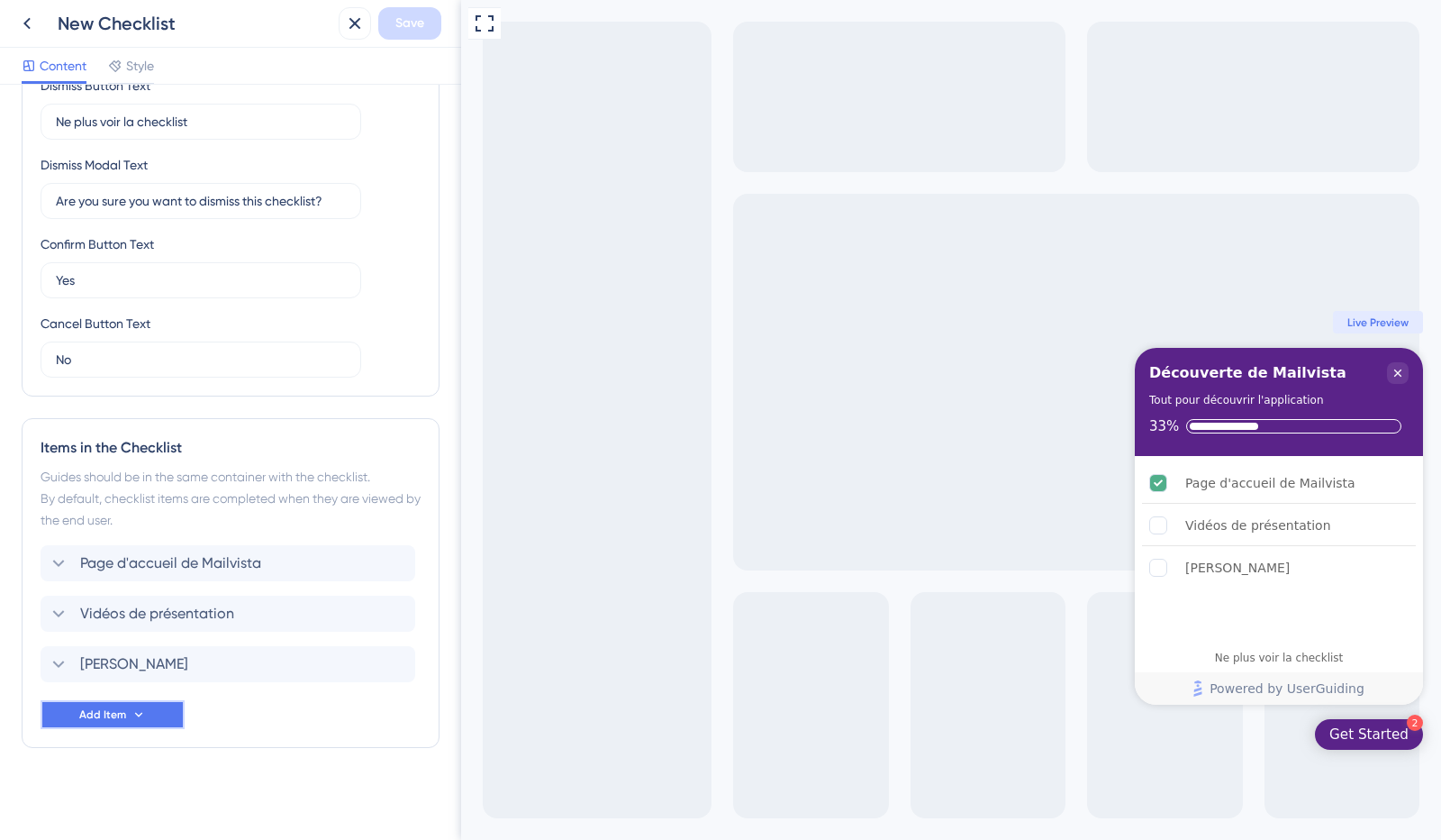
click at [133, 709] on icon at bounding box center [139, 714] width 15 height 15
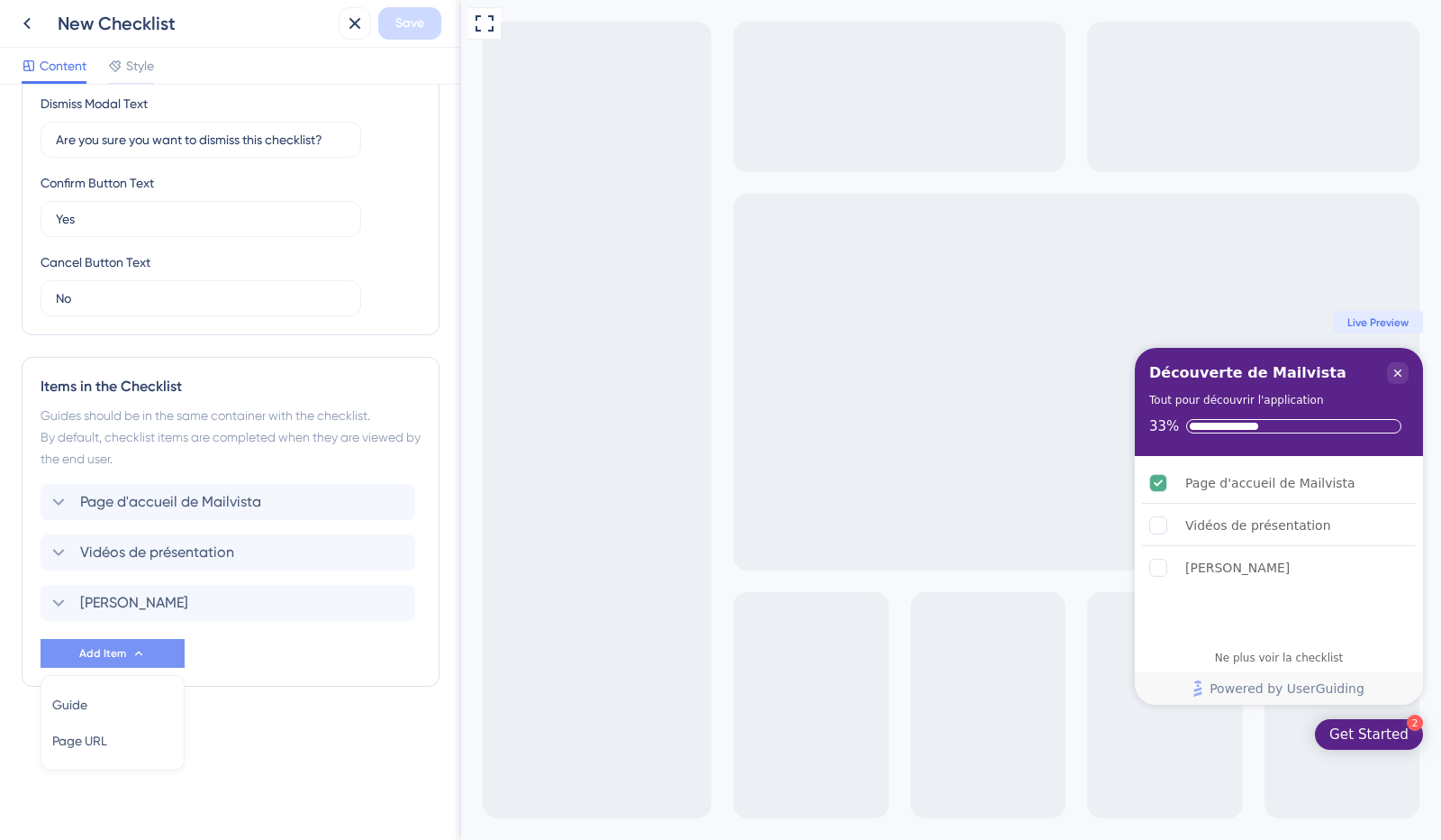
click at [281, 763] on div "Checklist Header Title Découverte de Mailvista Subtitle Tout pour découvrir l'a…" at bounding box center [230, 461] width 461 height 755
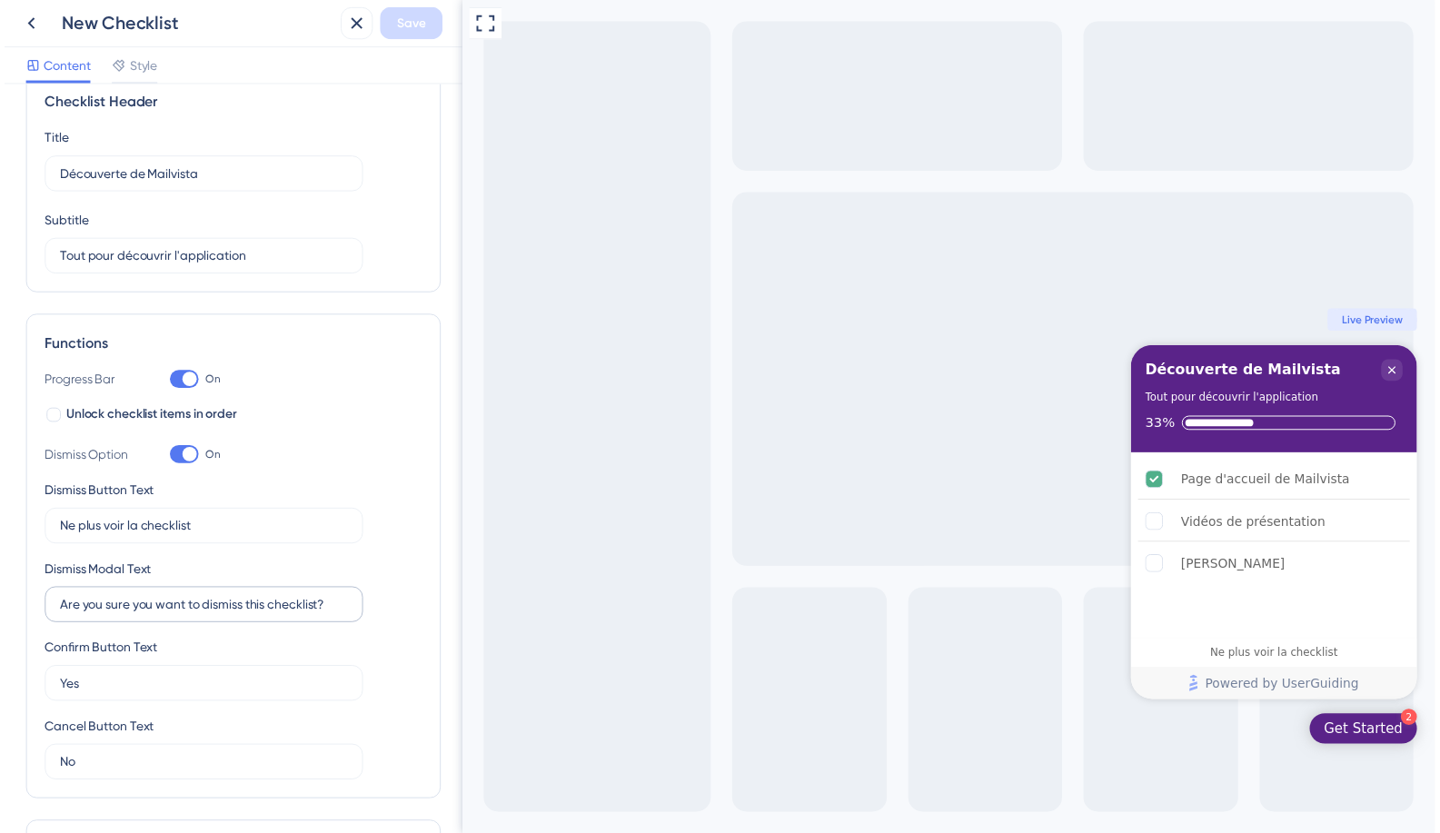
scroll to position [0, 0]
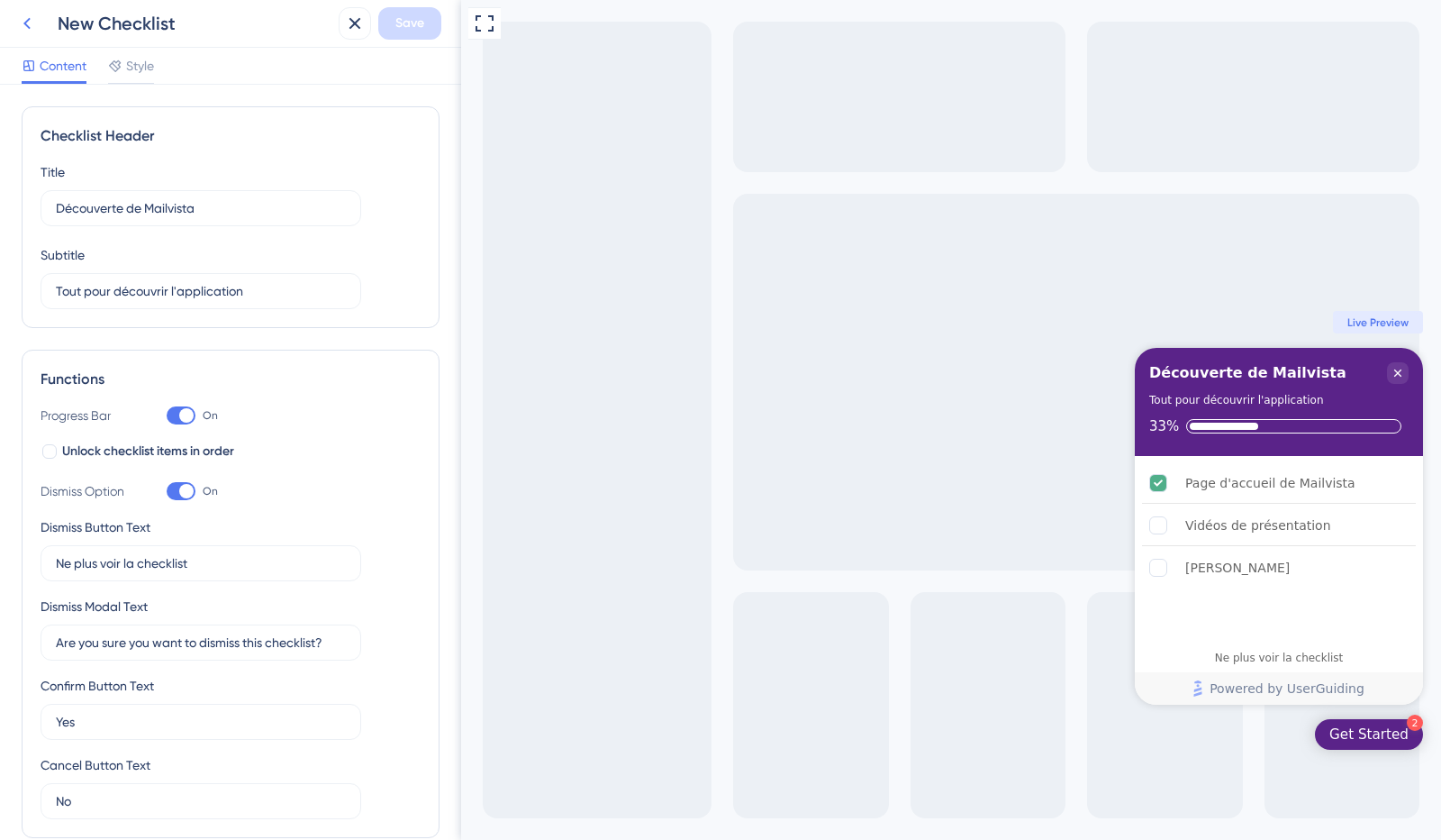
click at [28, 20] on icon at bounding box center [27, 24] width 7 height 12
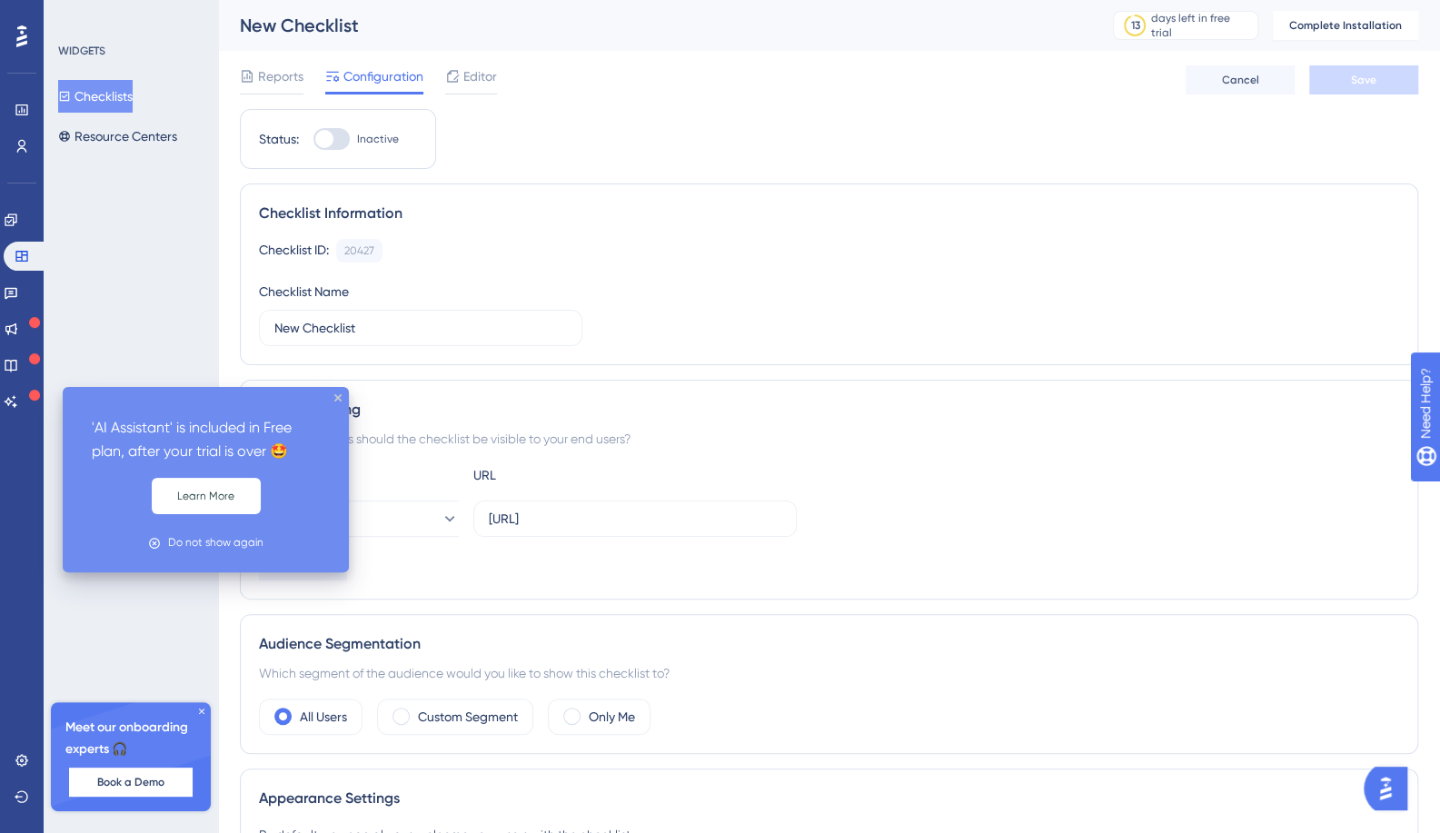
click at [31, 362] on icon at bounding box center [34, 358] width 11 height 11
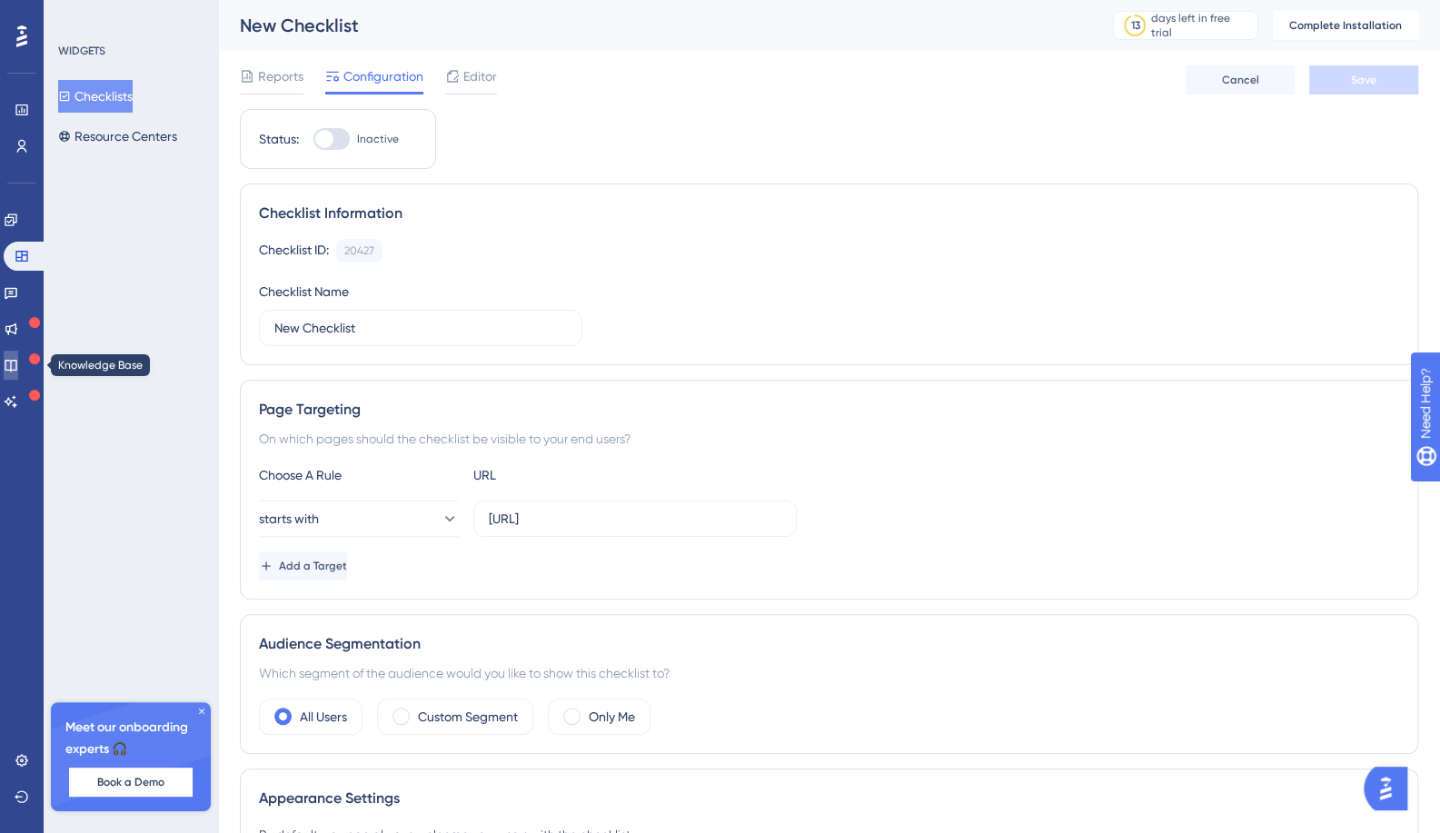
click at [18, 364] on icon at bounding box center [11, 365] width 15 height 15
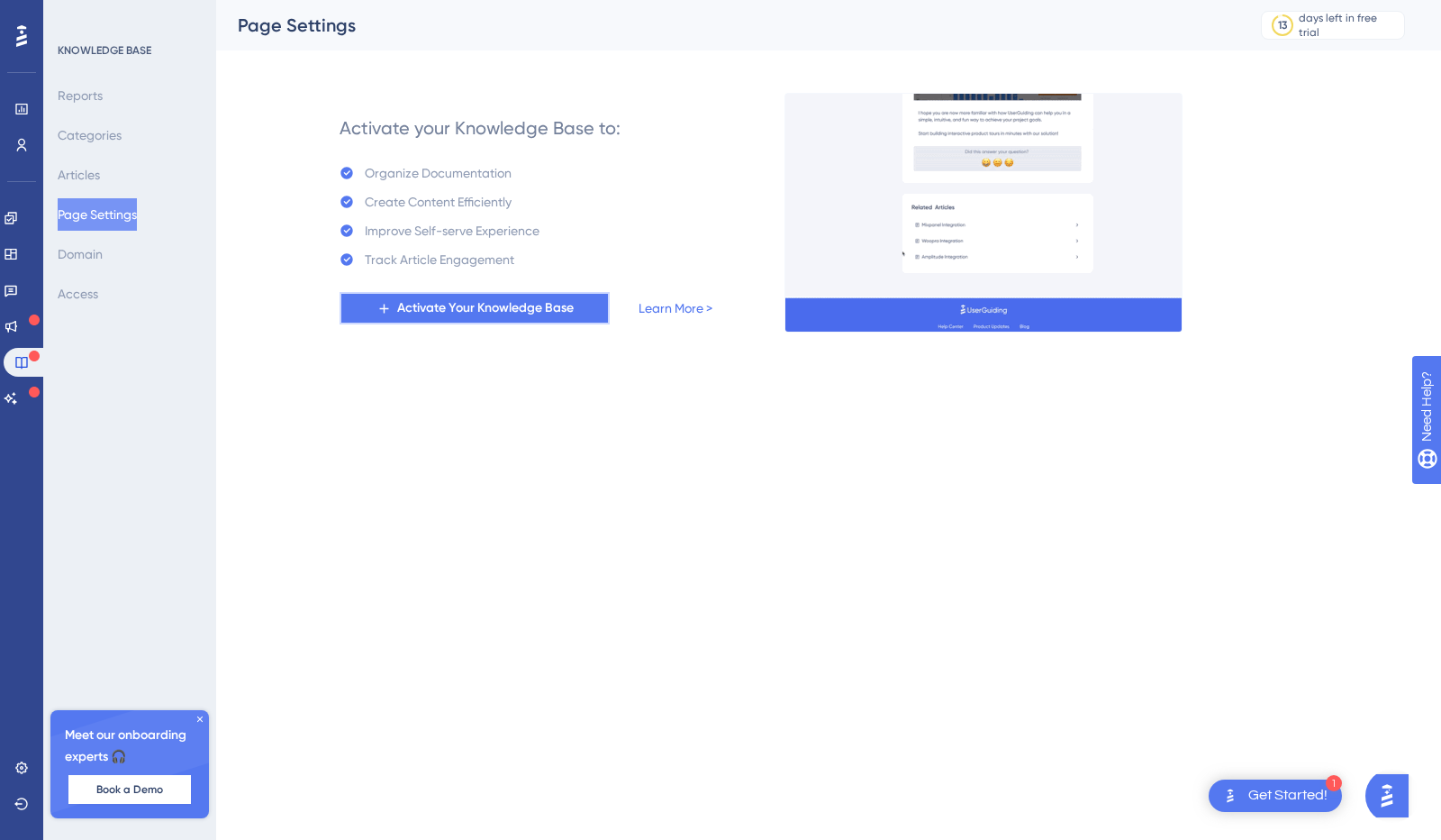
click at [477, 317] on span "Activate Your Knowledge Base" at bounding box center [486, 308] width 177 height 22
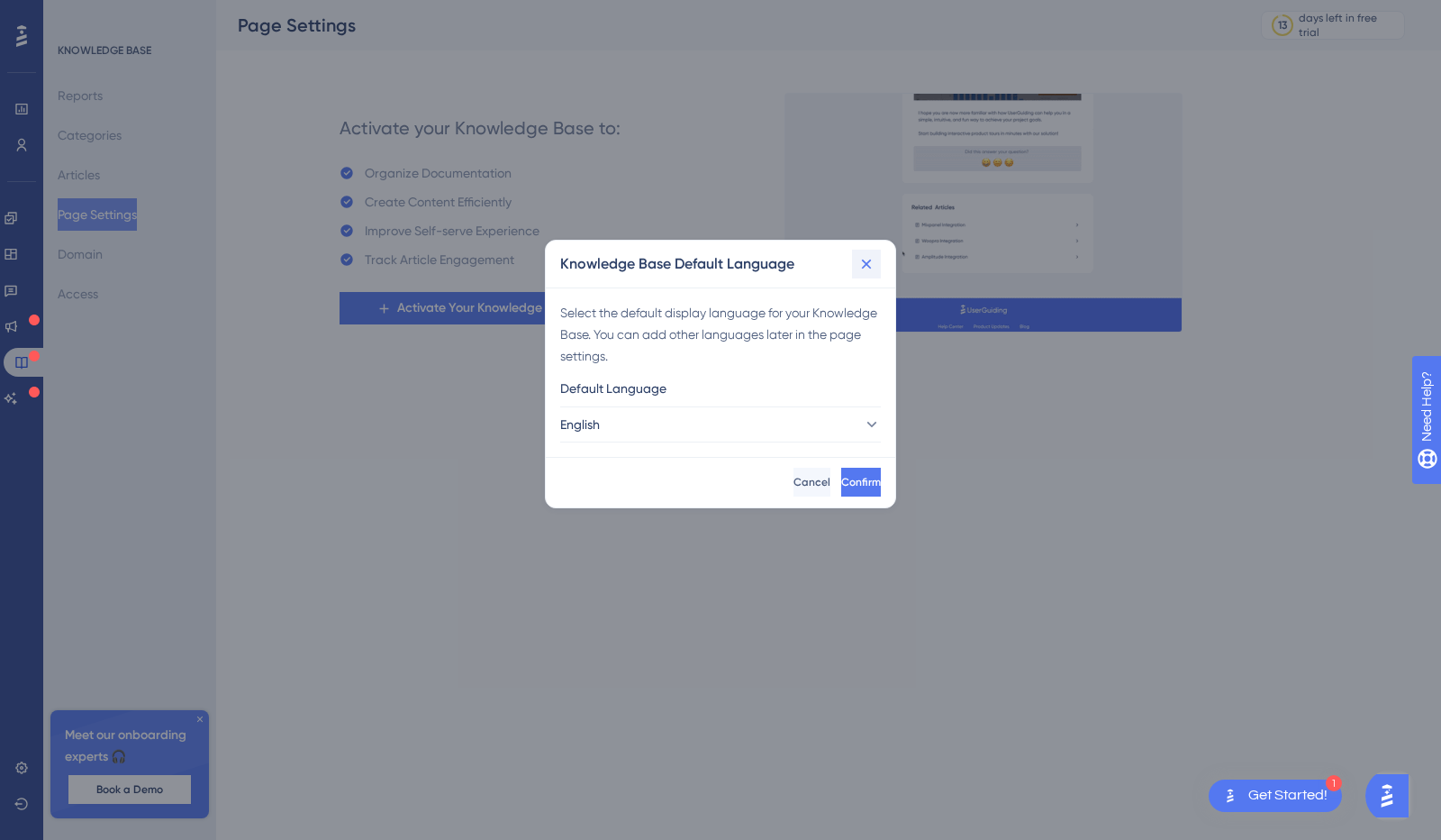
click at [874, 260] on icon at bounding box center [867, 264] width 18 height 18
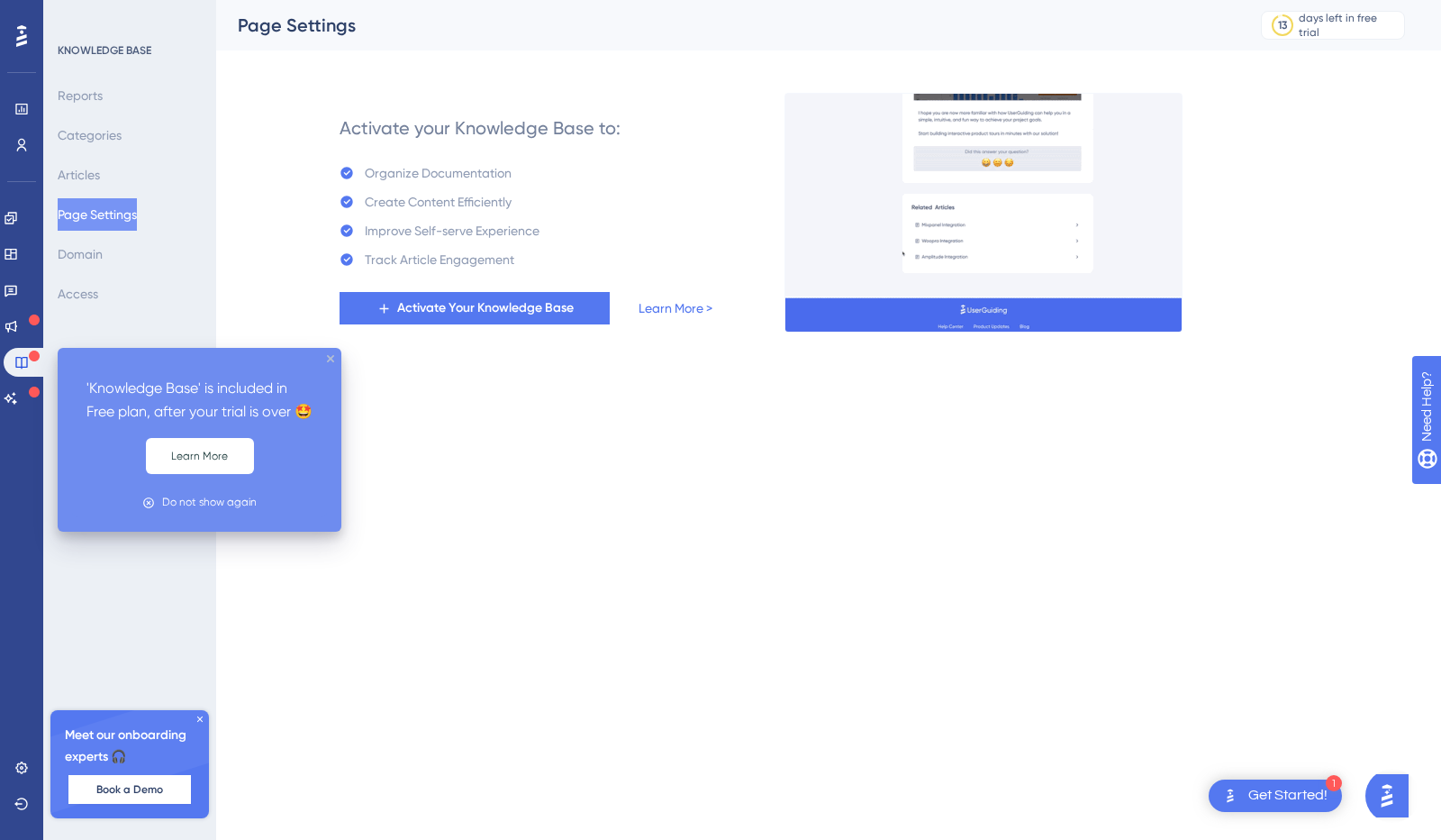
click at [330, 358] on icon "close tooltip" at bounding box center [330, 358] width 7 height 7
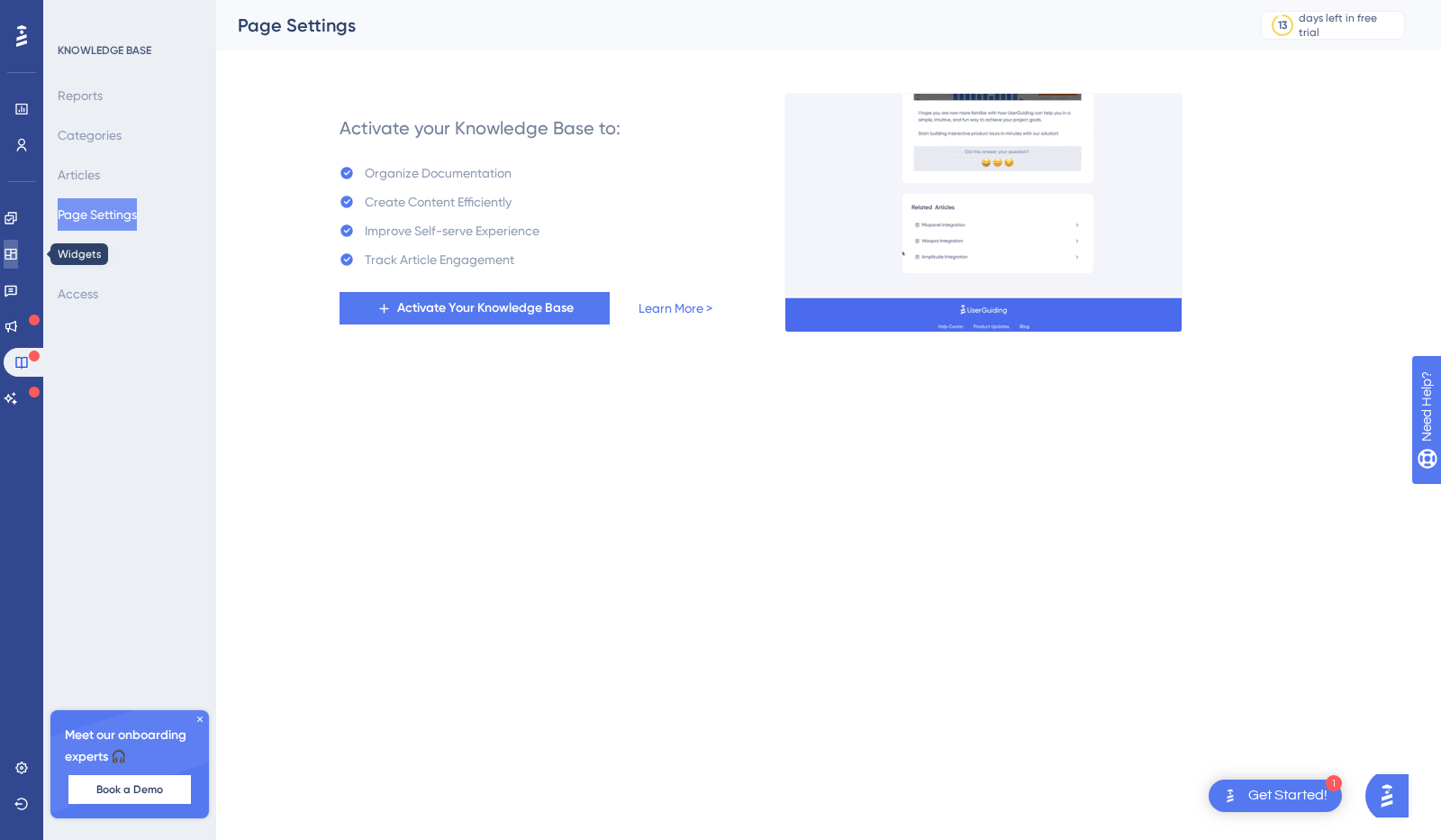
click at [18, 256] on link at bounding box center [11, 254] width 15 height 29
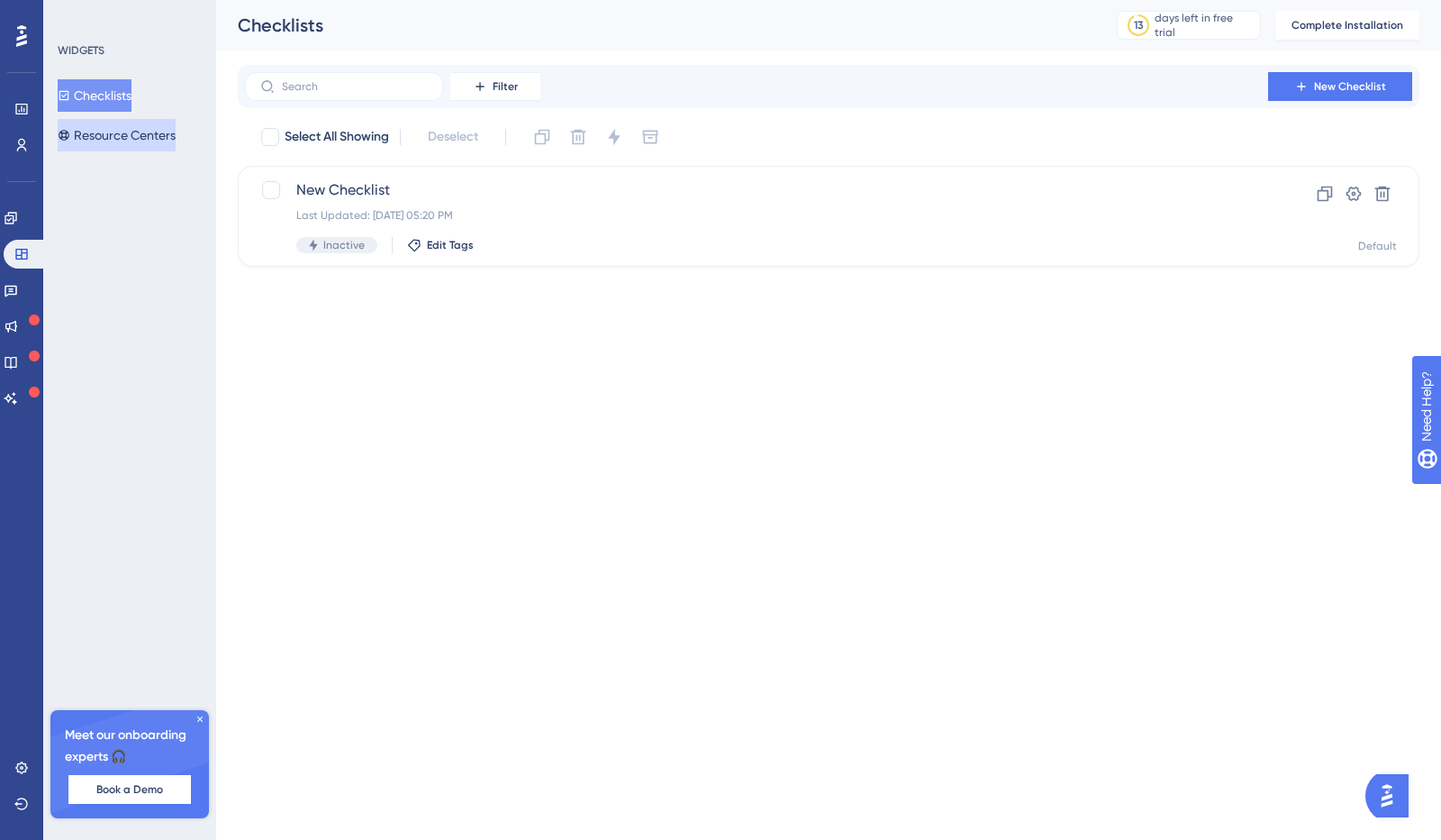
click at [128, 140] on button "Resource Centers" at bounding box center [116, 135] width 118 height 33
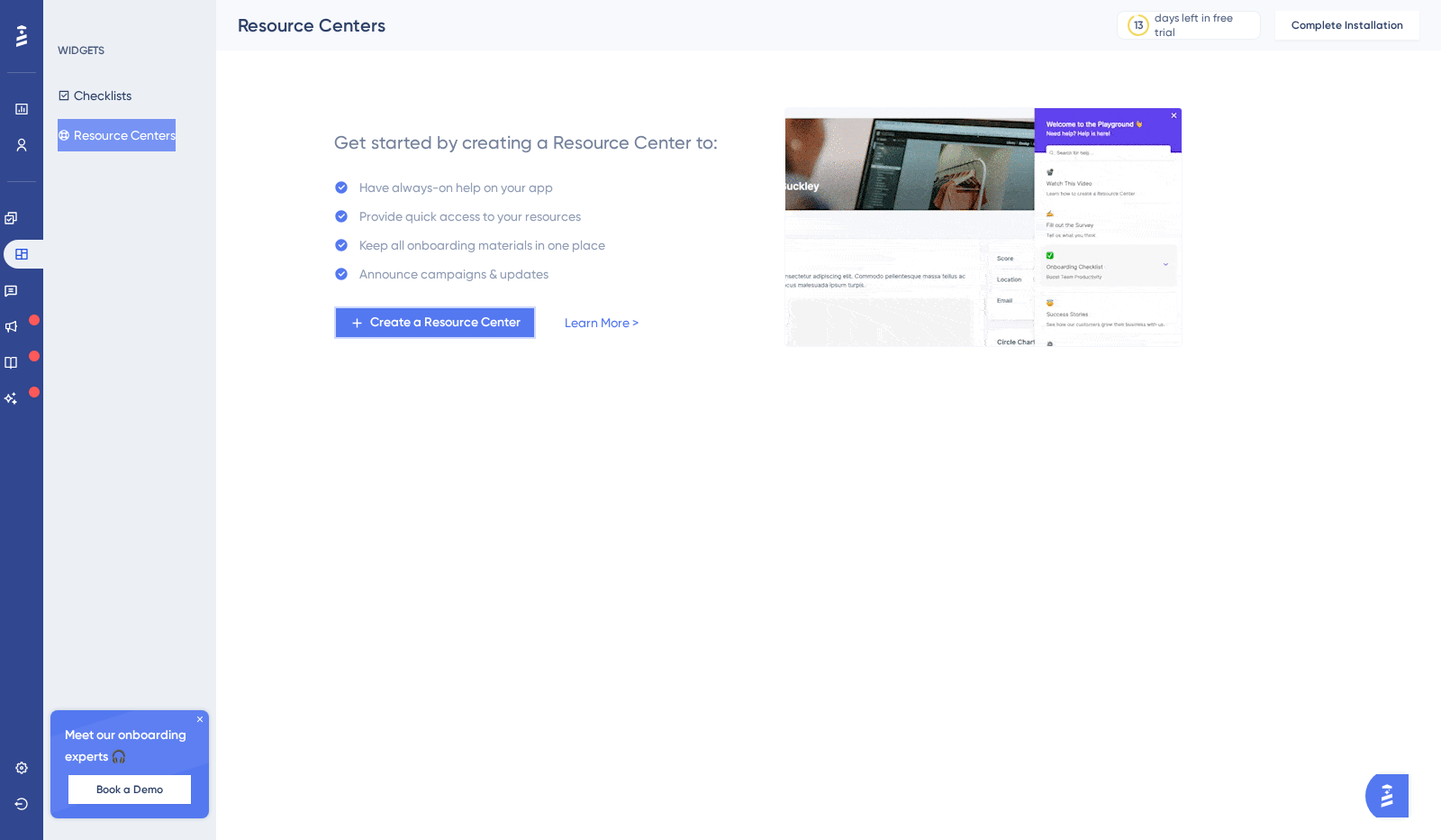
click at [398, 316] on span "Create a Resource Center" at bounding box center [445, 322] width 151 height 22
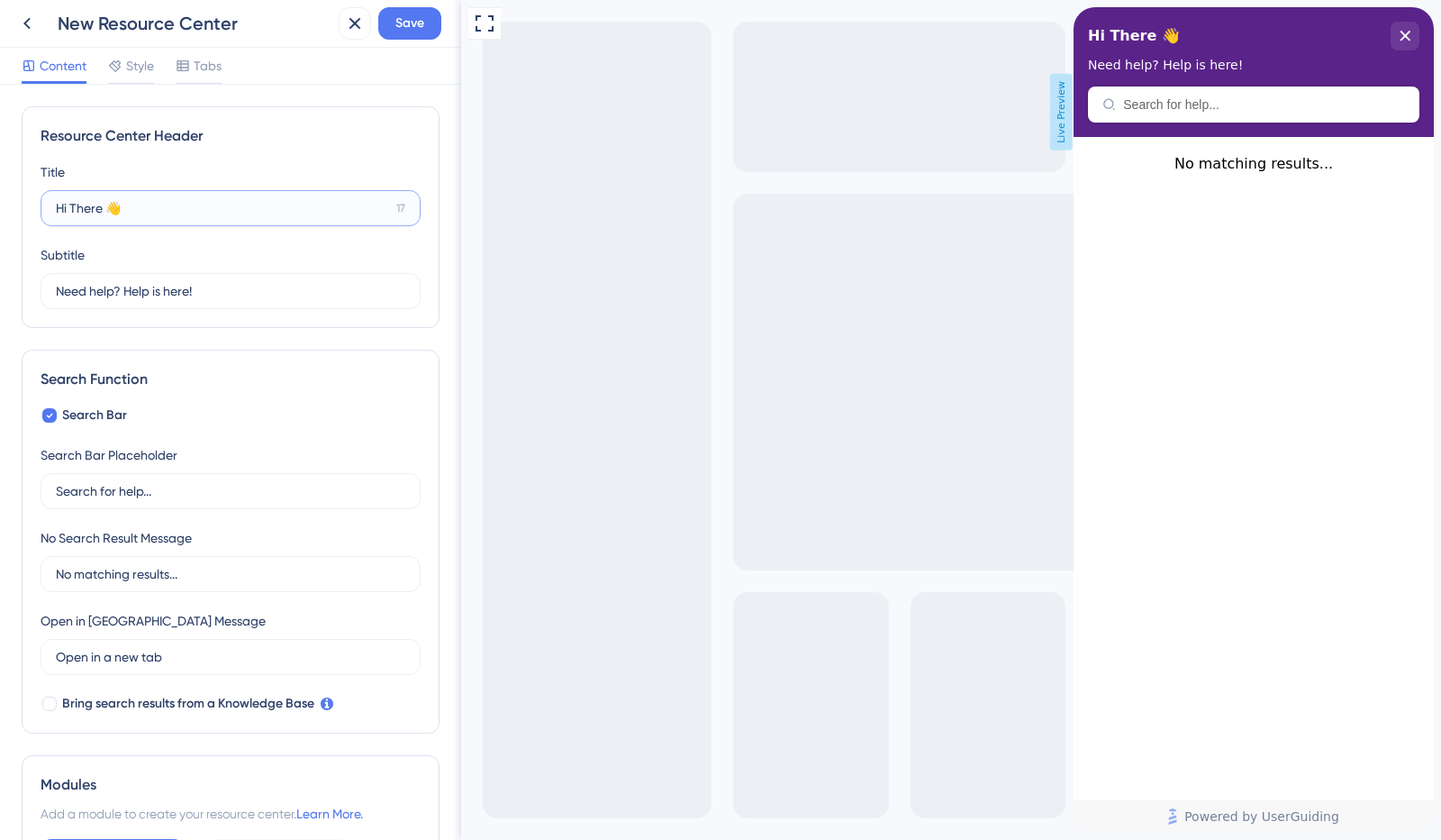
click at [60, 210] on input "Hi There 👋" at bounding box center [222, 208] width 333 height 20
drag, startPoint x: 55, startPoint y: 210, endPoint x: 101, endPoint y: 208, distance: 46.0
click at [101, 208] on input "Hi There 👋" at bounding box center [222, 208] width 333 height 20
type input "Coucou ! 👋"
click at [112, 291] on input "Need help? Help is here!" at bounding box center [222, 291] width 333 height 20
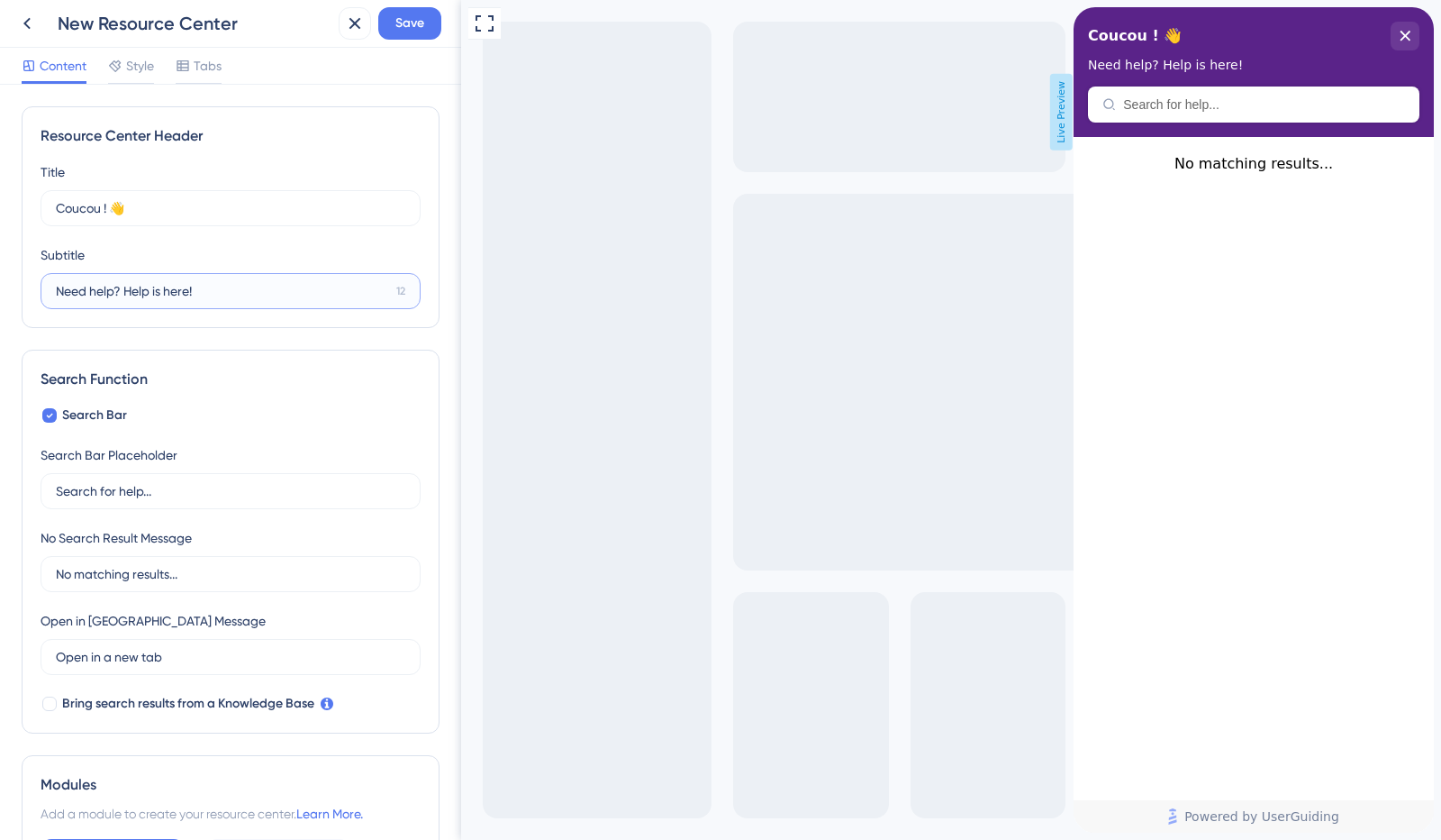
click at [112, 291] on input "Need help? Help is here!" at bounding box center [222, 291] width 333 height 20
type input "Vous avez une question ? Posez-la !"
click at [188, 489] on input "Search for help..." at bounding box center [230, 491] width 349 height 20
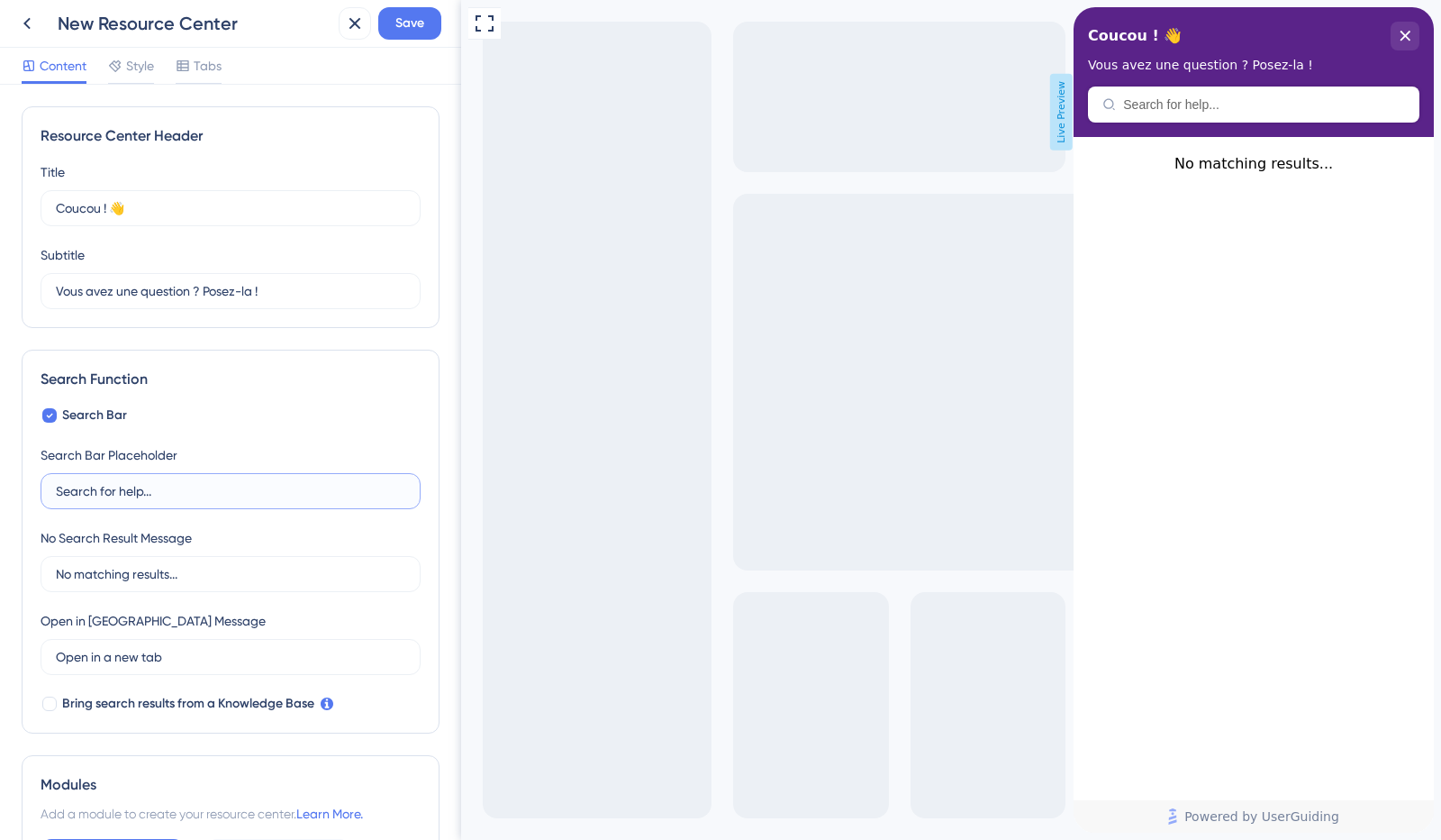
click at [188, 489] on input "Search for help..." at bounding box center [230, 491] width 349 height 20
click at [70, 486] on input "Search for help..." at bounding box center [230, 491] width 349 height 20
drag, startPoint x: 54, startPoint y: 492, endPoint x: 136, endPoint y: 491, distance: 82.0
click at [136, 491] on label "Search for help..." at bounding box center [230, 491] width 380 height 36
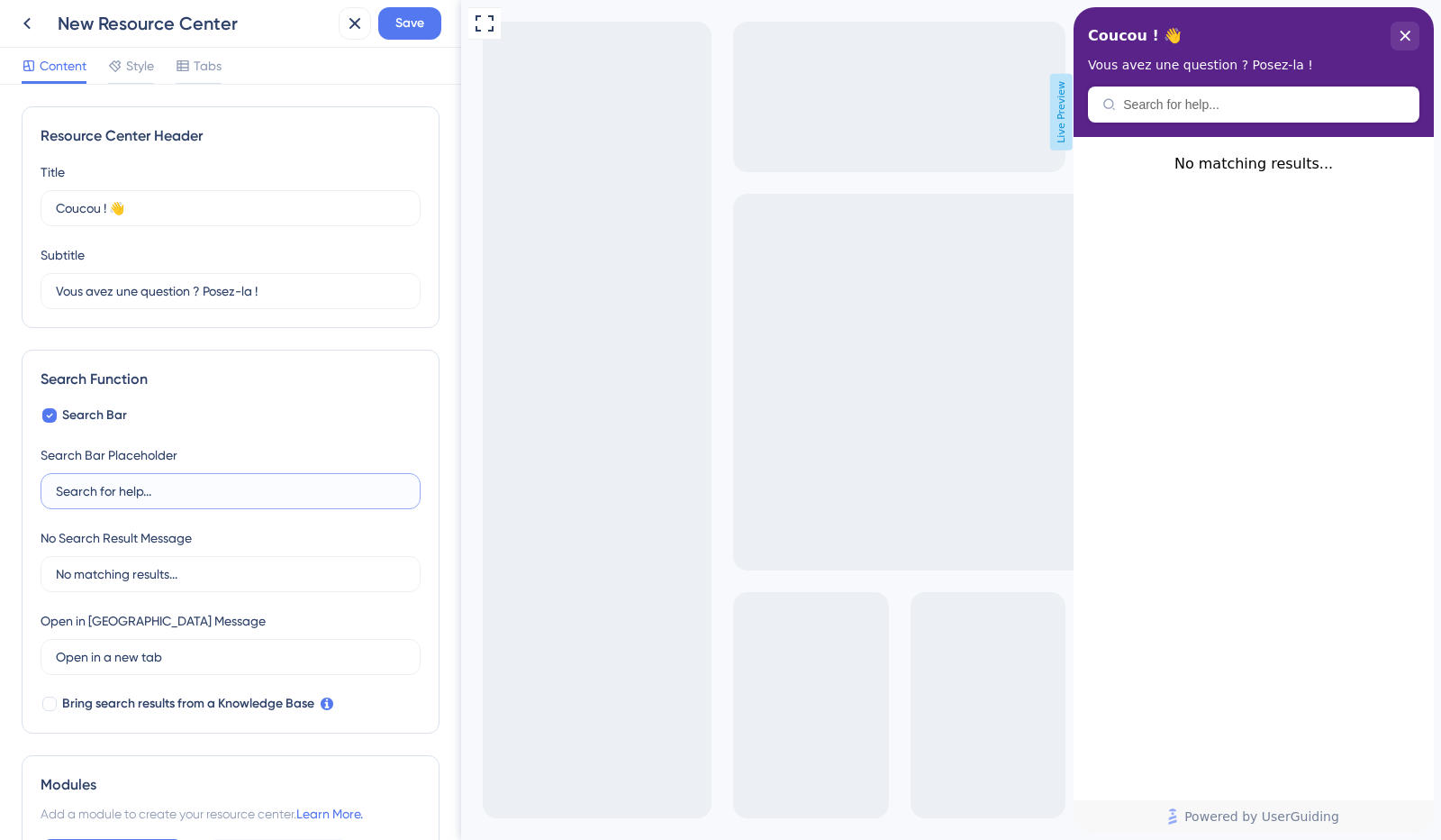
click at [136, 491] on input "Search for help..." at bounding box center [230, 491] width 349 height 20
drag, startPoint x: 139, startPoint y: 492, endPoint x: 27, endPoint y: 496, distance: 112.1
click at [27, 496] on div "Search Function Search Bar Search Bar Placeholder Search for help... No Search …" at bounding box center [230, 540] width 418 height 384
type input "Recherche..."
click at [95, 577] on input "No matching results..." at bounding box center [230, 574] width 349 height 20
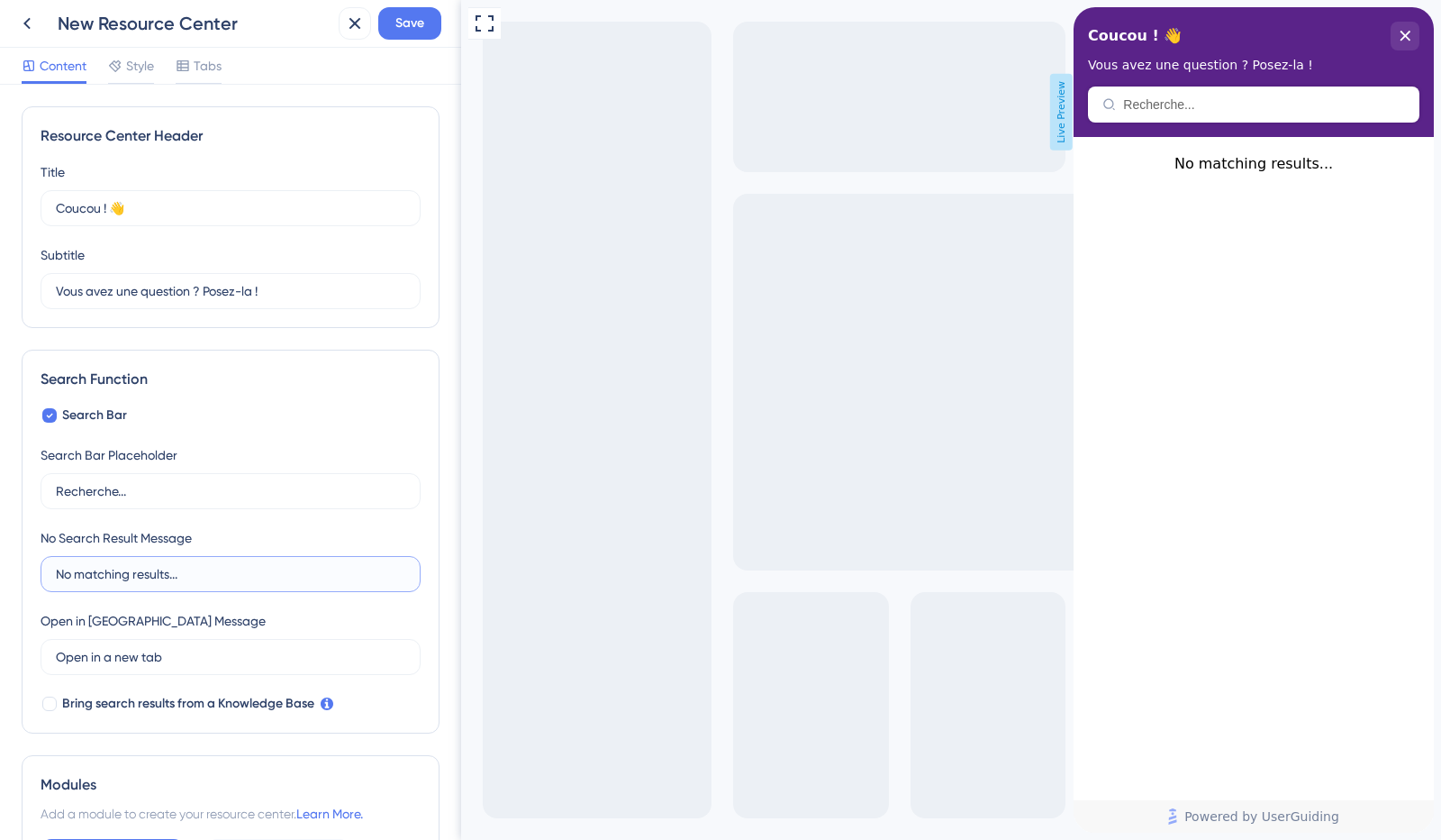
click at [95, 577] on input "No matching results..." at bounding box center [230, 574] width 349 height 20
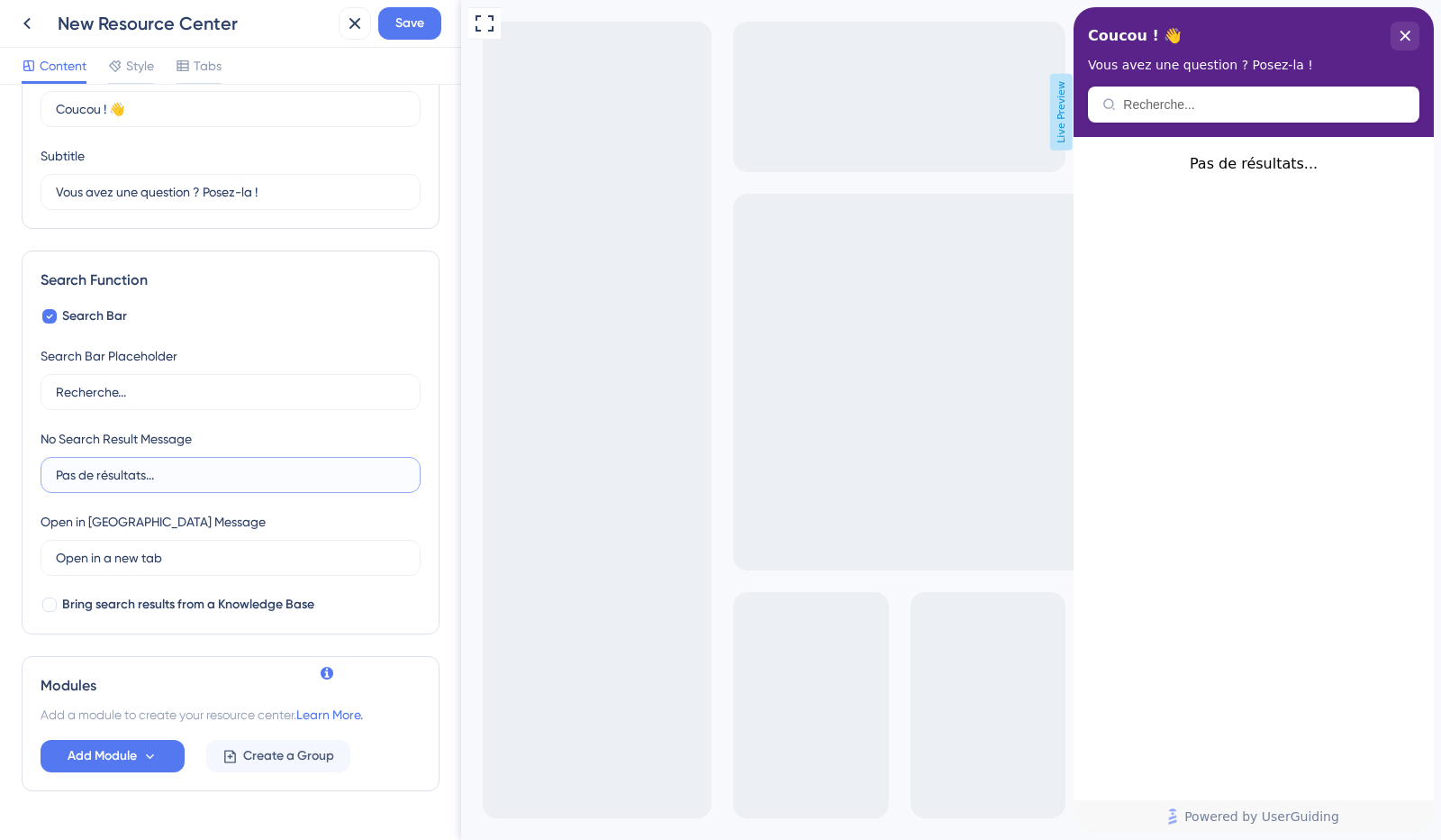
scroll to position [143, 0]
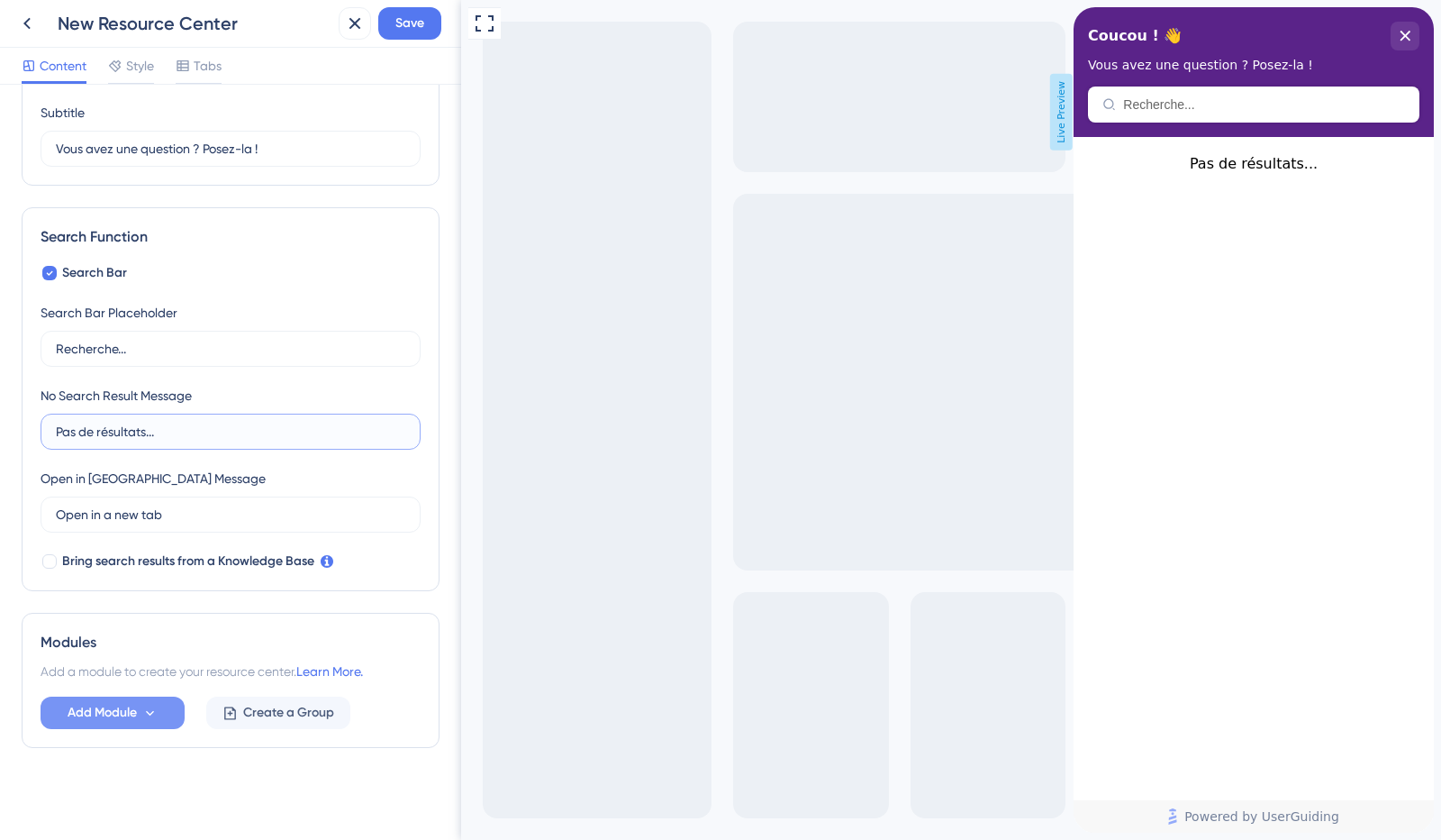
type input "Pas de résultats..."
click at [162, 713] on button "Add Module" at bounding box center [112, 712] width 144 height 33
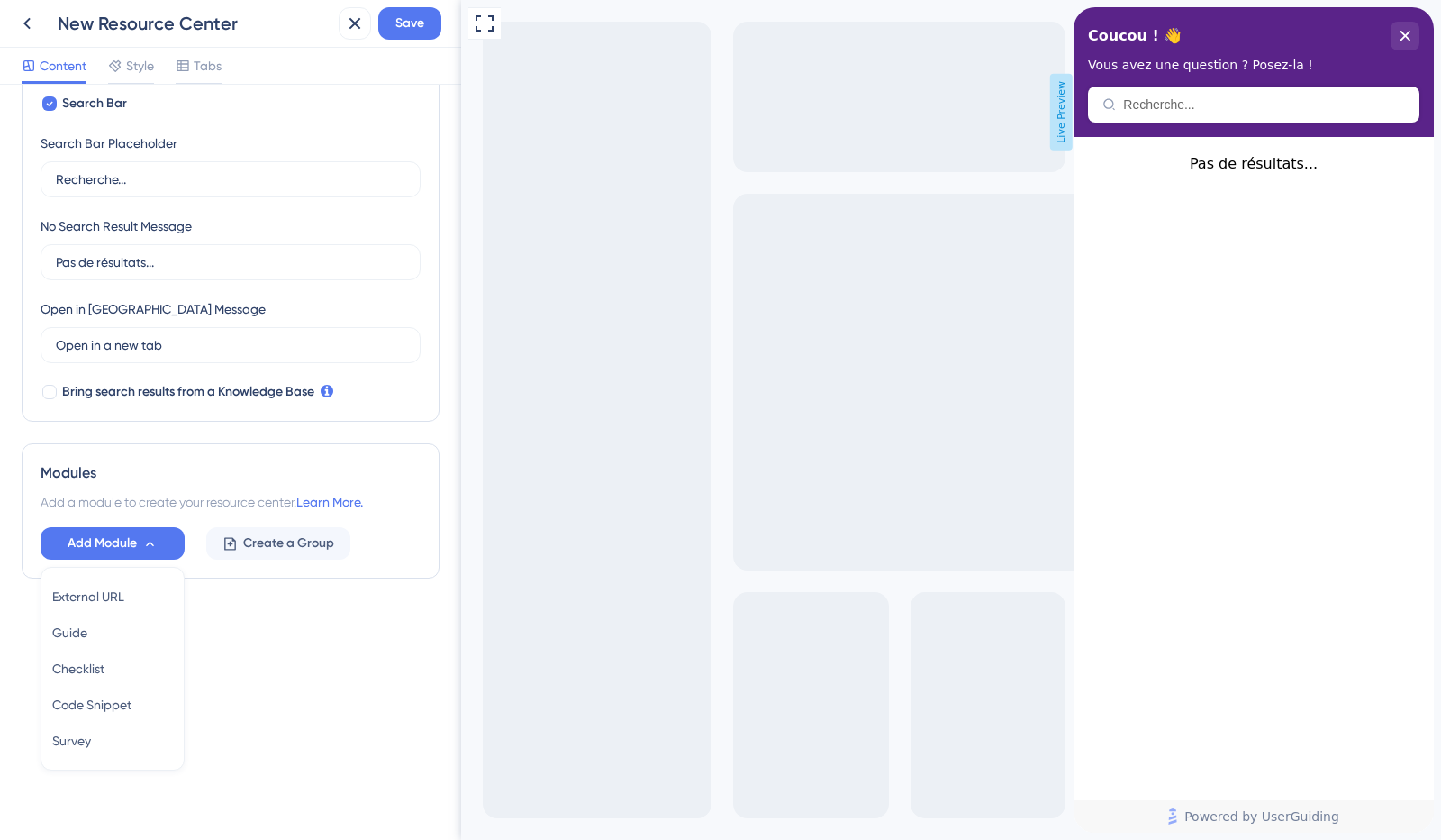
click at [260, 638] on div "Resource Center Header Title Coucou ! 👋 17 Coucou ! 👋 Subtitle Vous avez une qu…" at bounding box center [230, 222] width 418 height 856
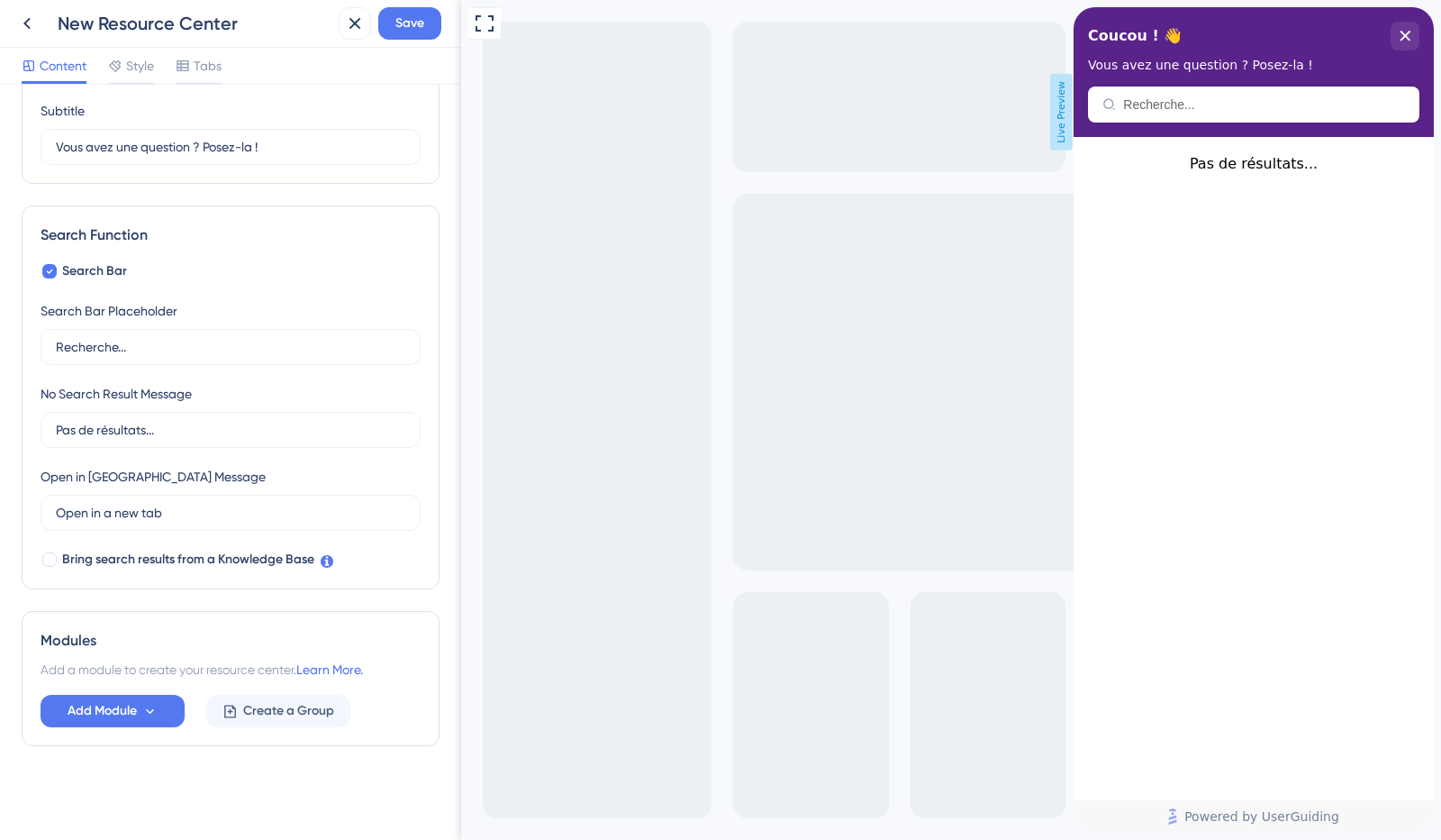
scroll to position [143, 0]
click at [266, 719] on span "Create a Group" at bounding box center [289, 713] width 91 height 22
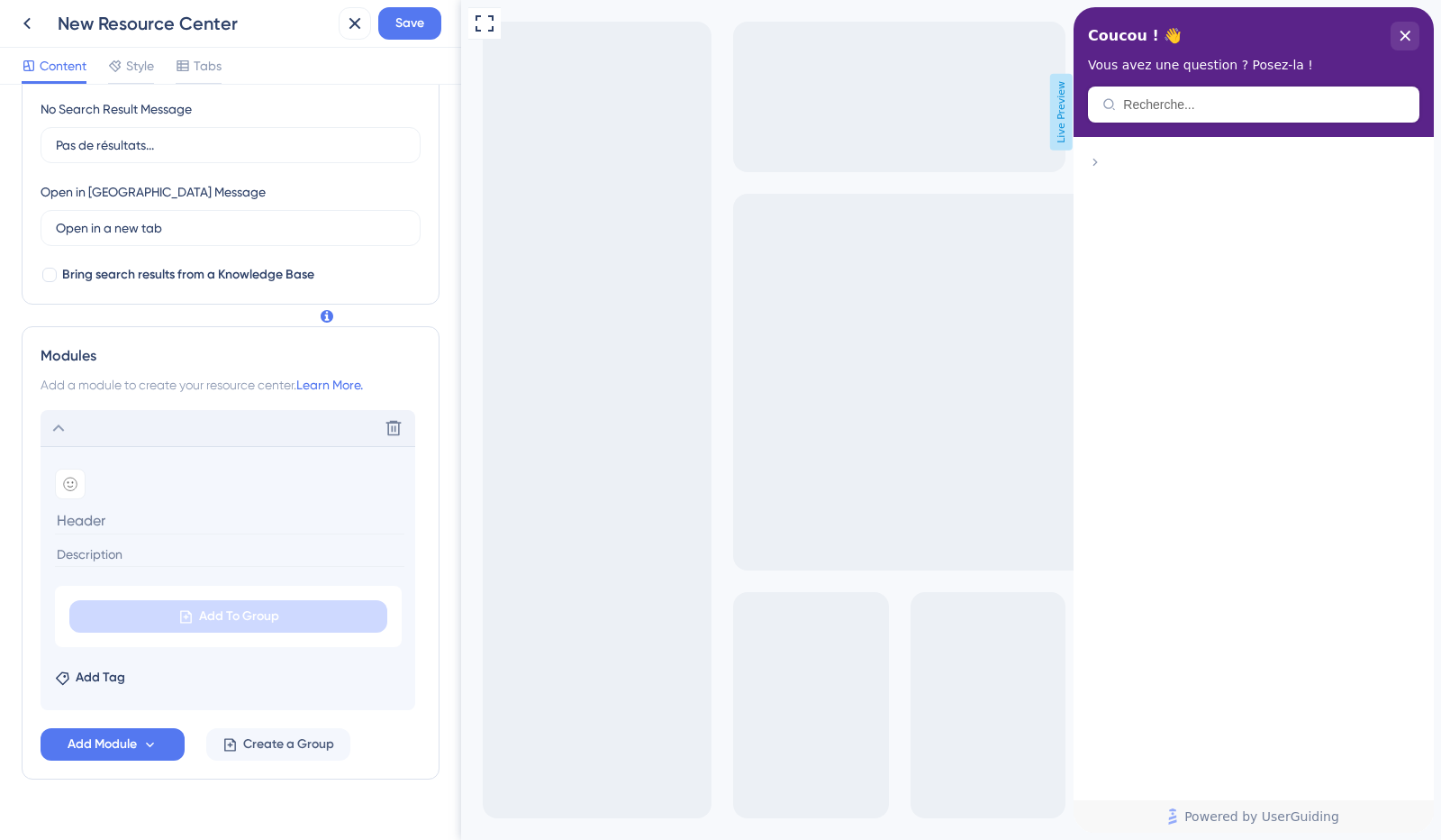
scroll to position [459, 0]
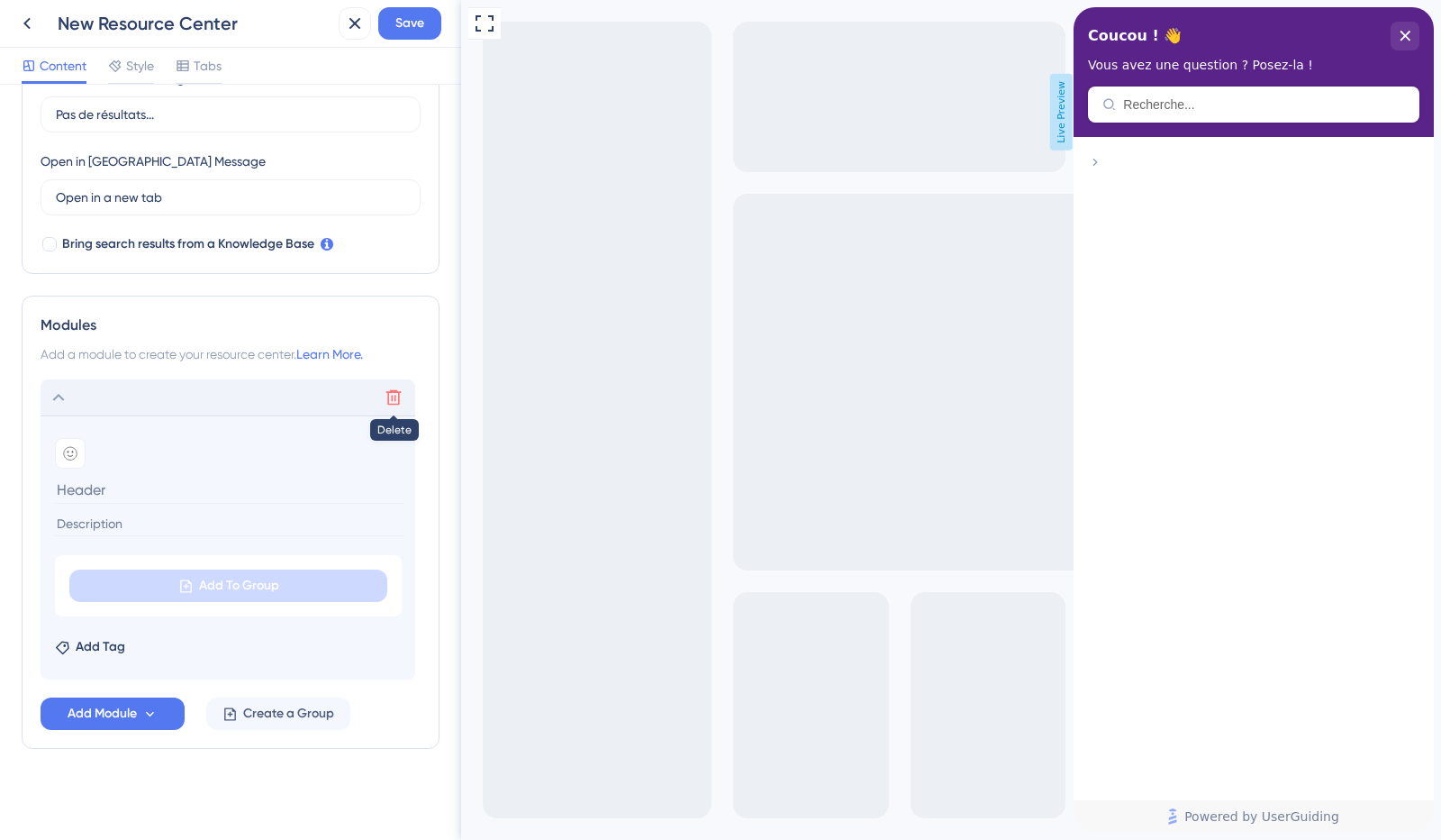
click at [387, 399] on icon at bounding box center [394, 397] width 18 height 18
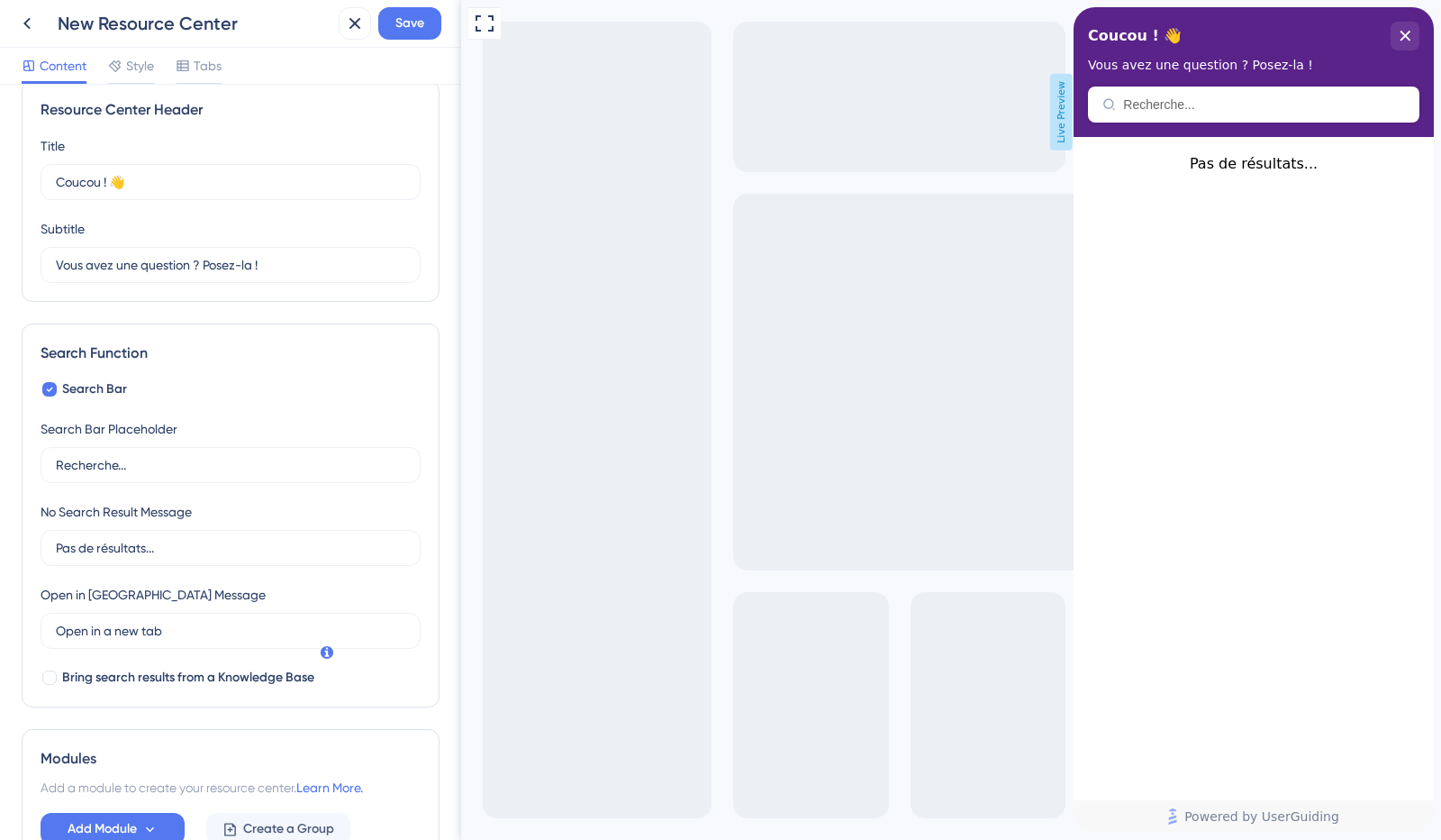
scroll to position [0, 0]
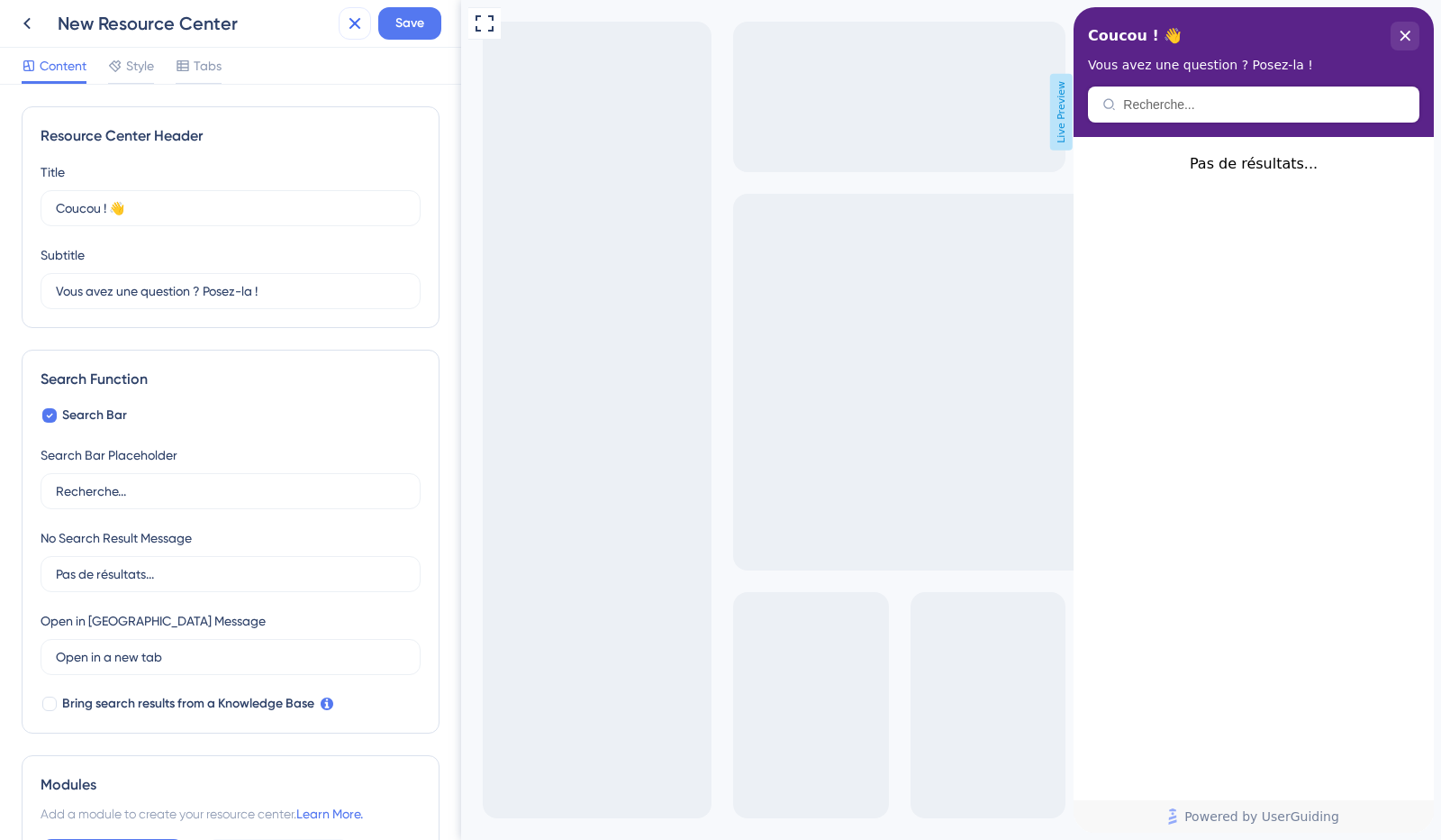
click at [351, 25] on icon at bounding box center [355, 24] width 22 height 22
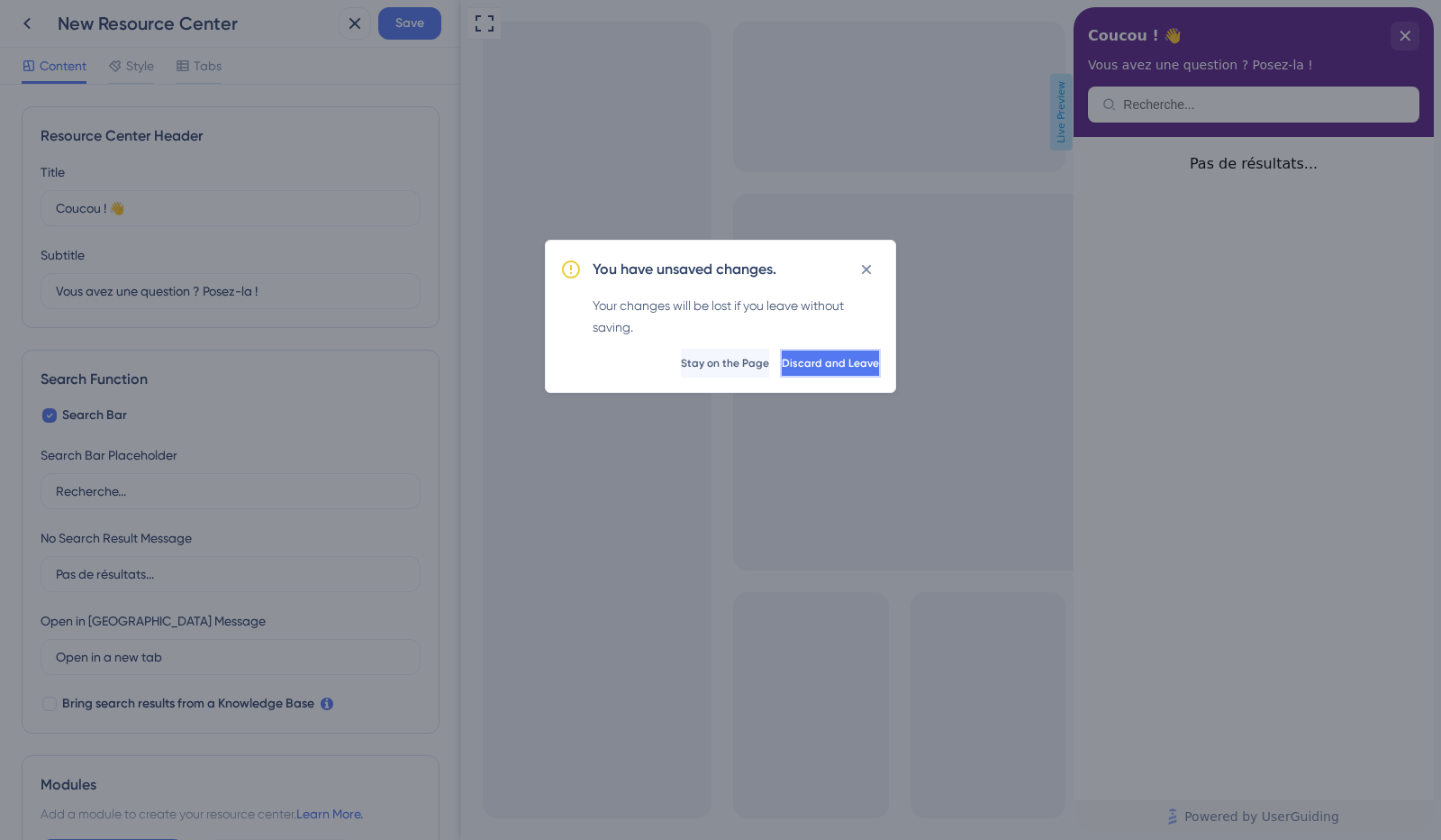
click at [820, 363] on span "Discard and Leave" at bounding box center [830, 363] width 97 height 15
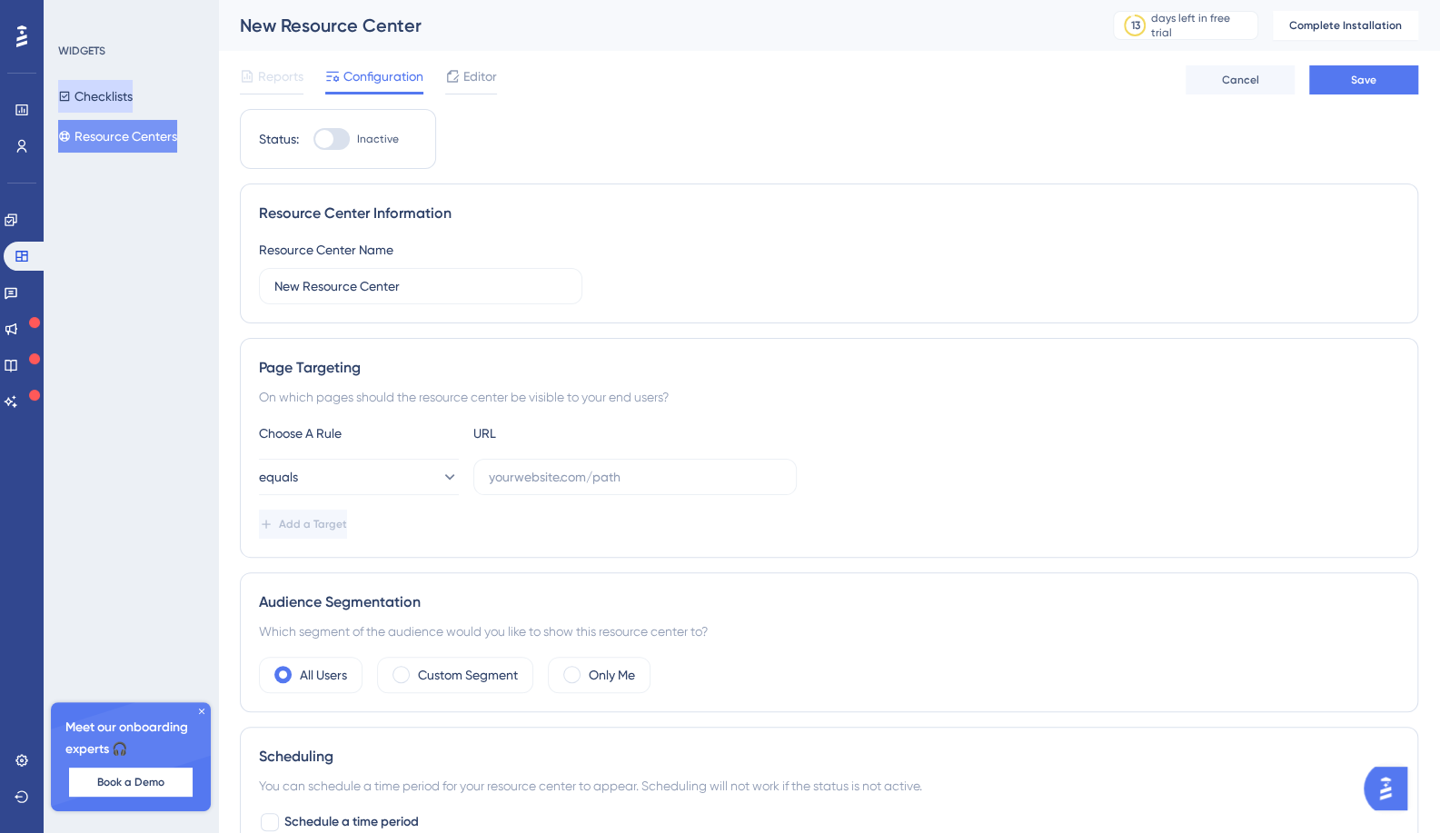
click at [117, 101] on button "Checklists" at bounding box center [95, 96] width 74 height 33
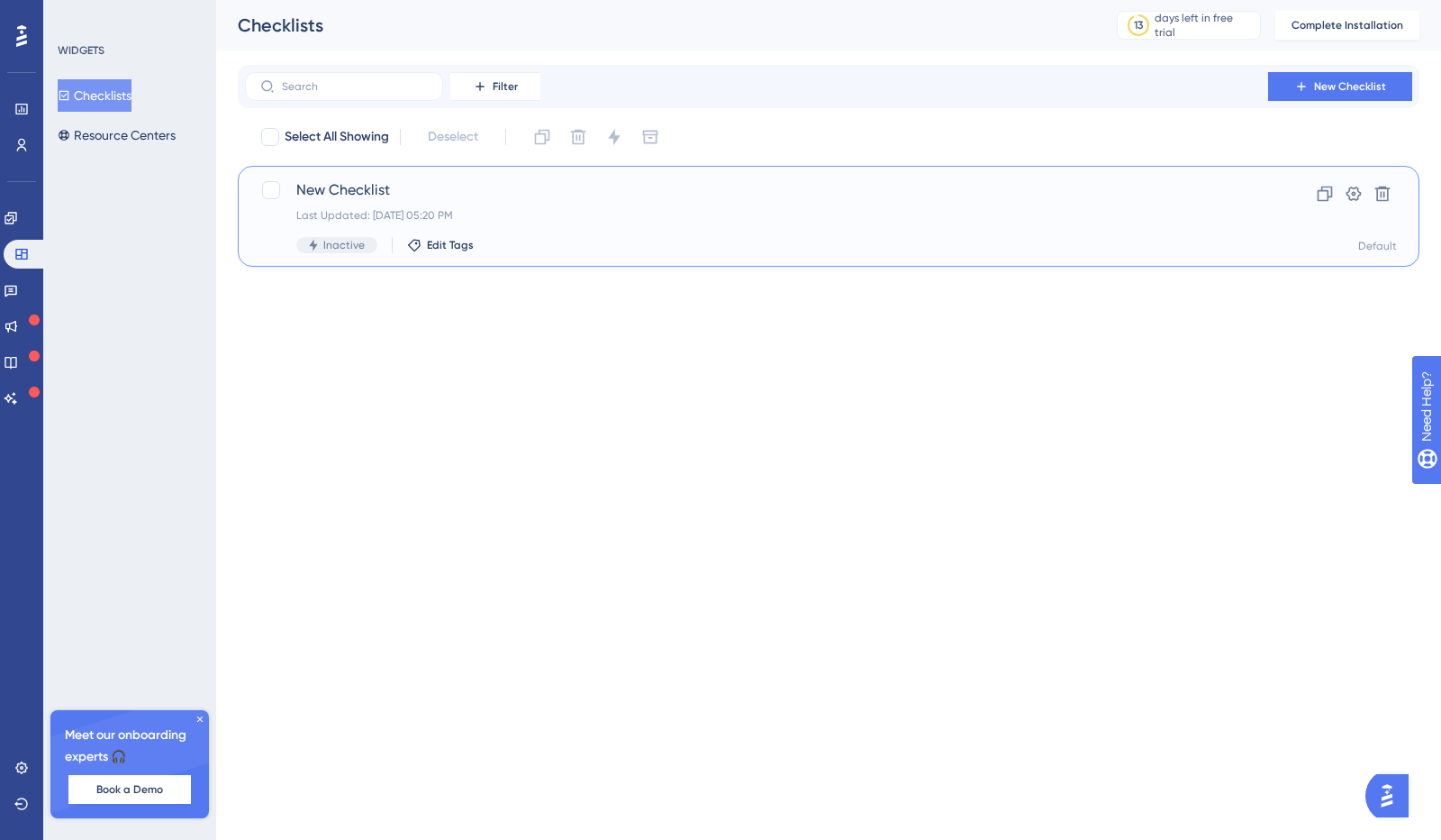
click at [319, 190] on span "New Checklist" at bounding box center [757, 190] width 920 height 22
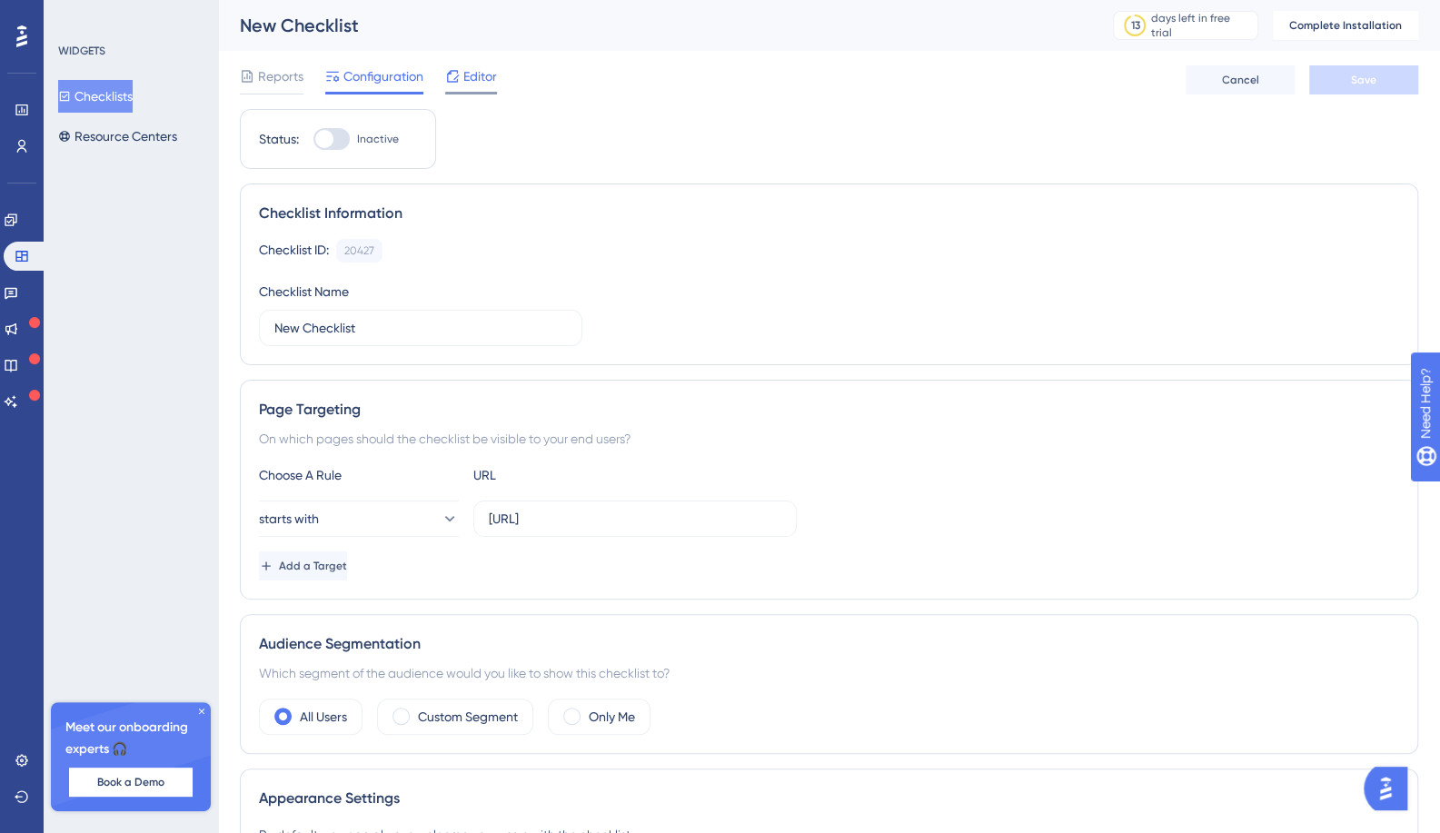
click at [465, 82] on span "Editor" at bounding box center [480, 76] width 34 height 22
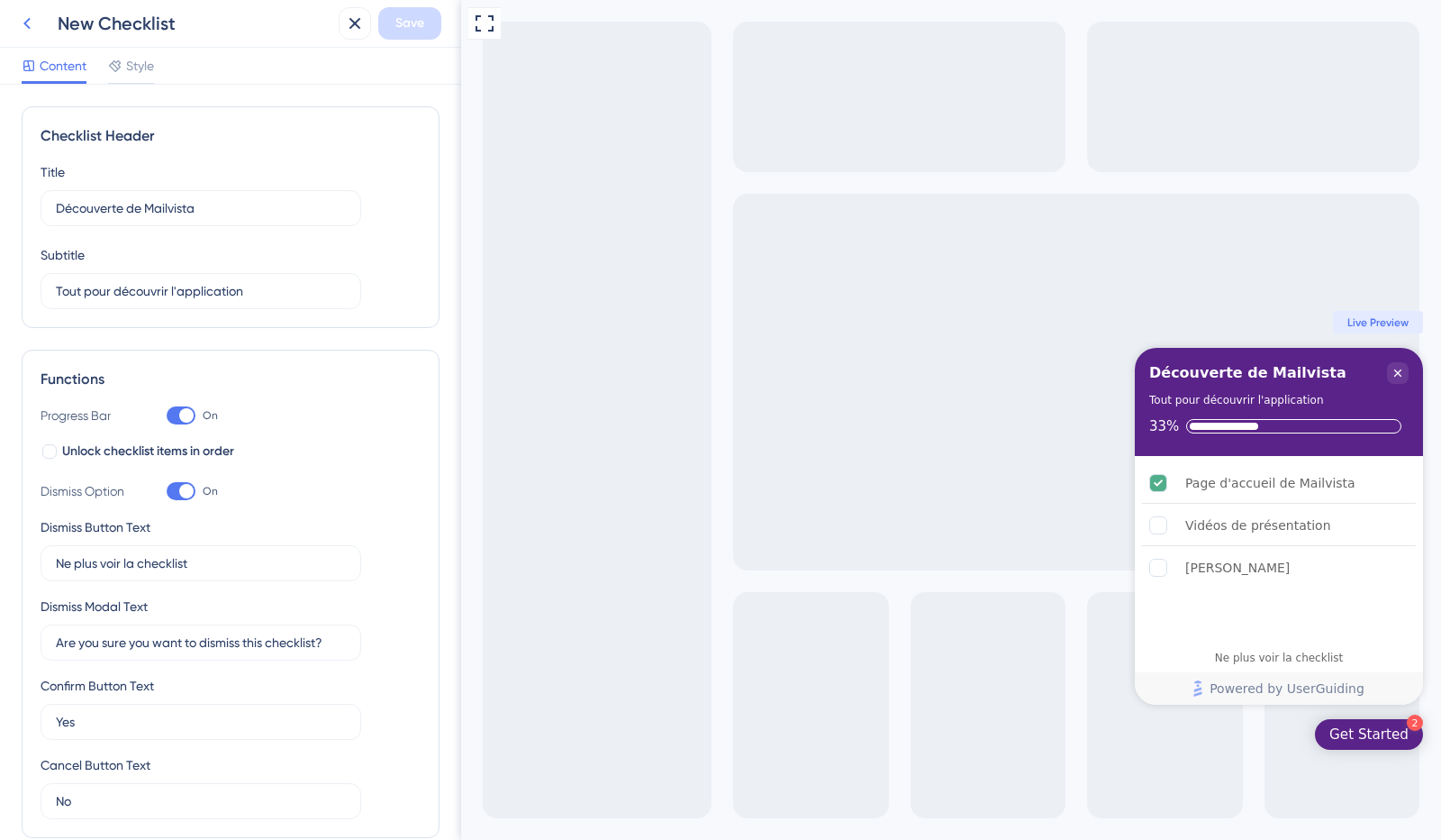
click at [26, 21] on icon at bounding box center [27, 24] width 7 height 12
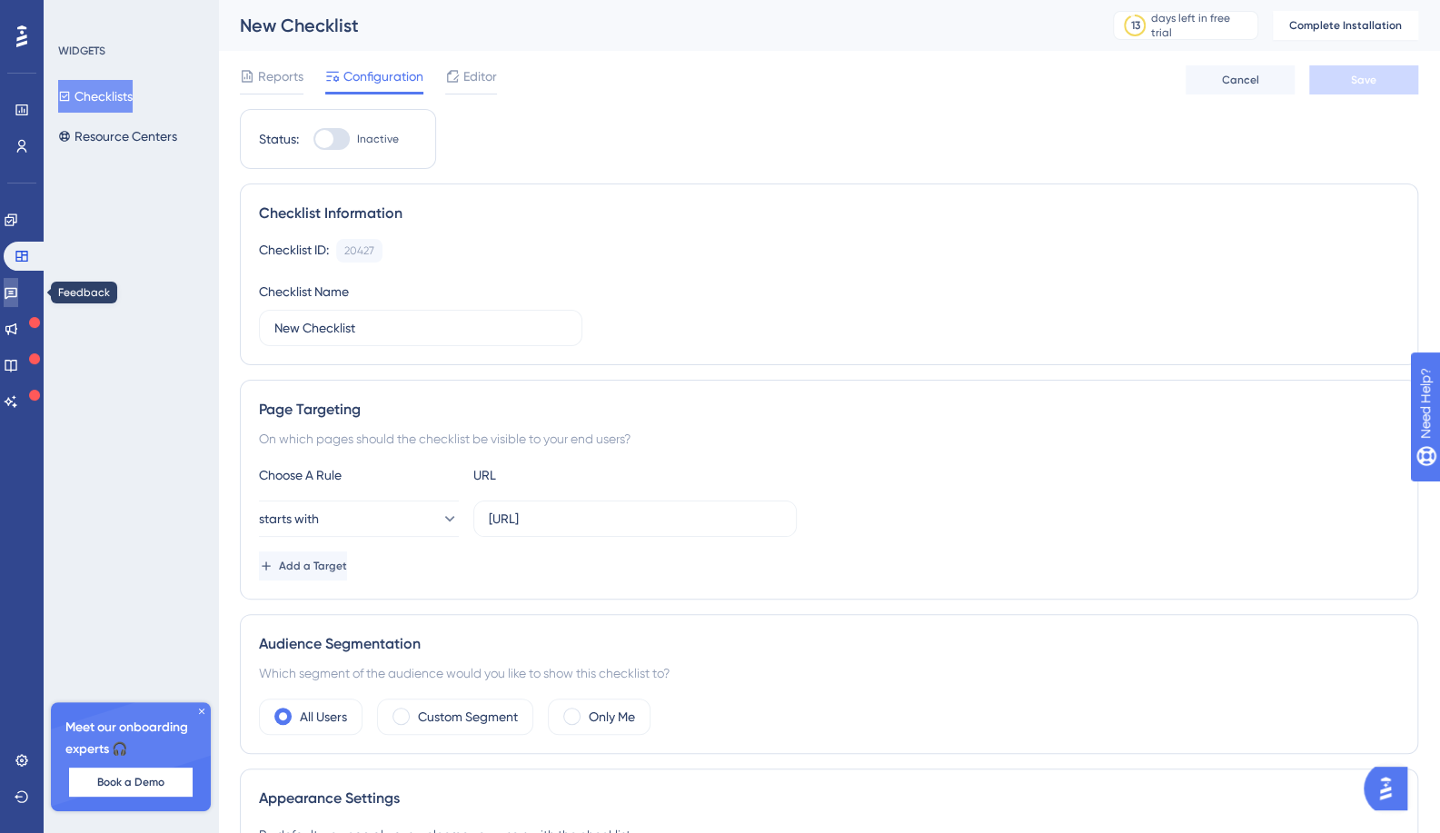
click at [17, 297] on icon at bounding box center [11, 294] width 13 height 12
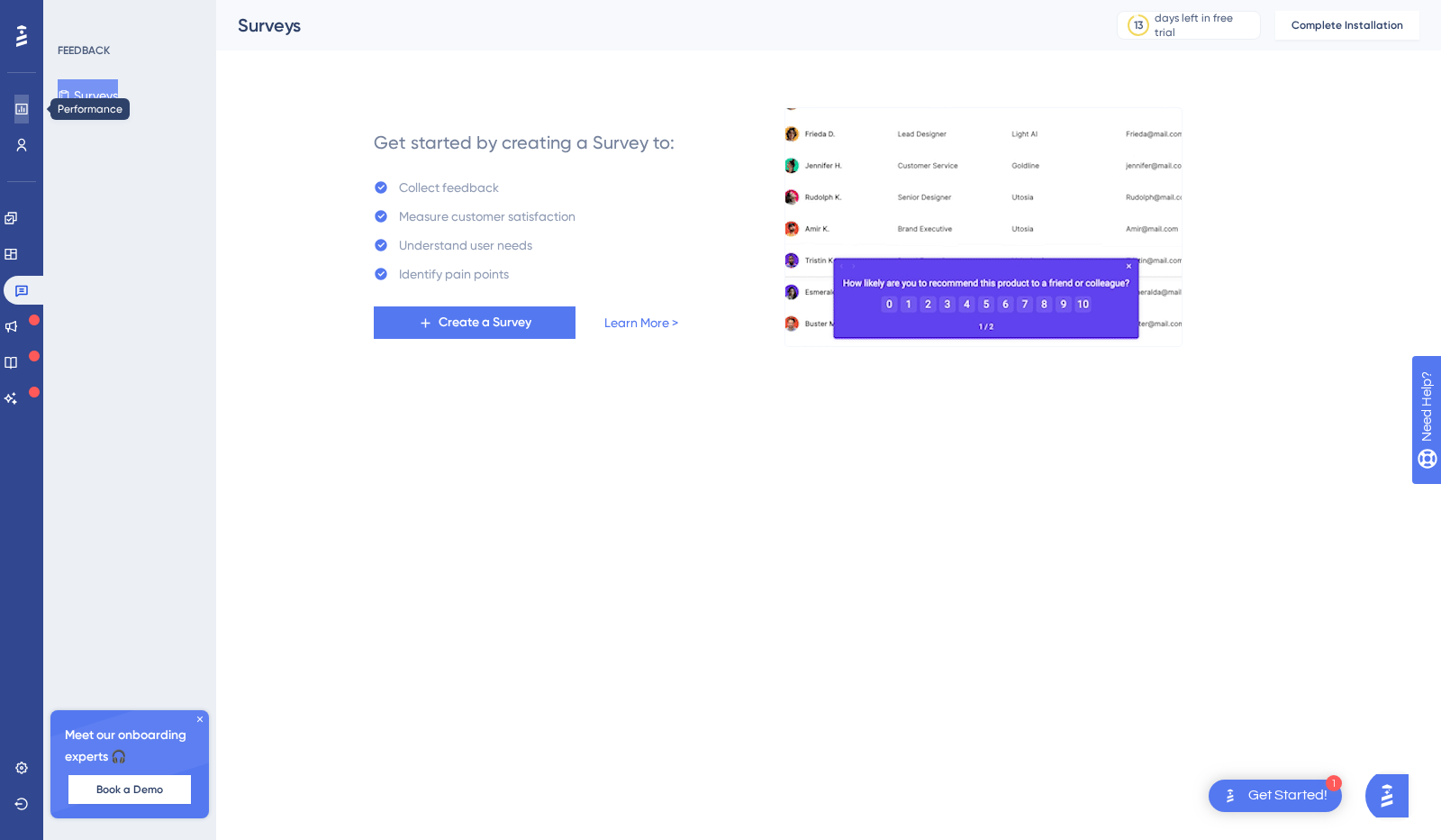
click at [27, 104] on icon at bounding box center [21, 108] width 12 height 11
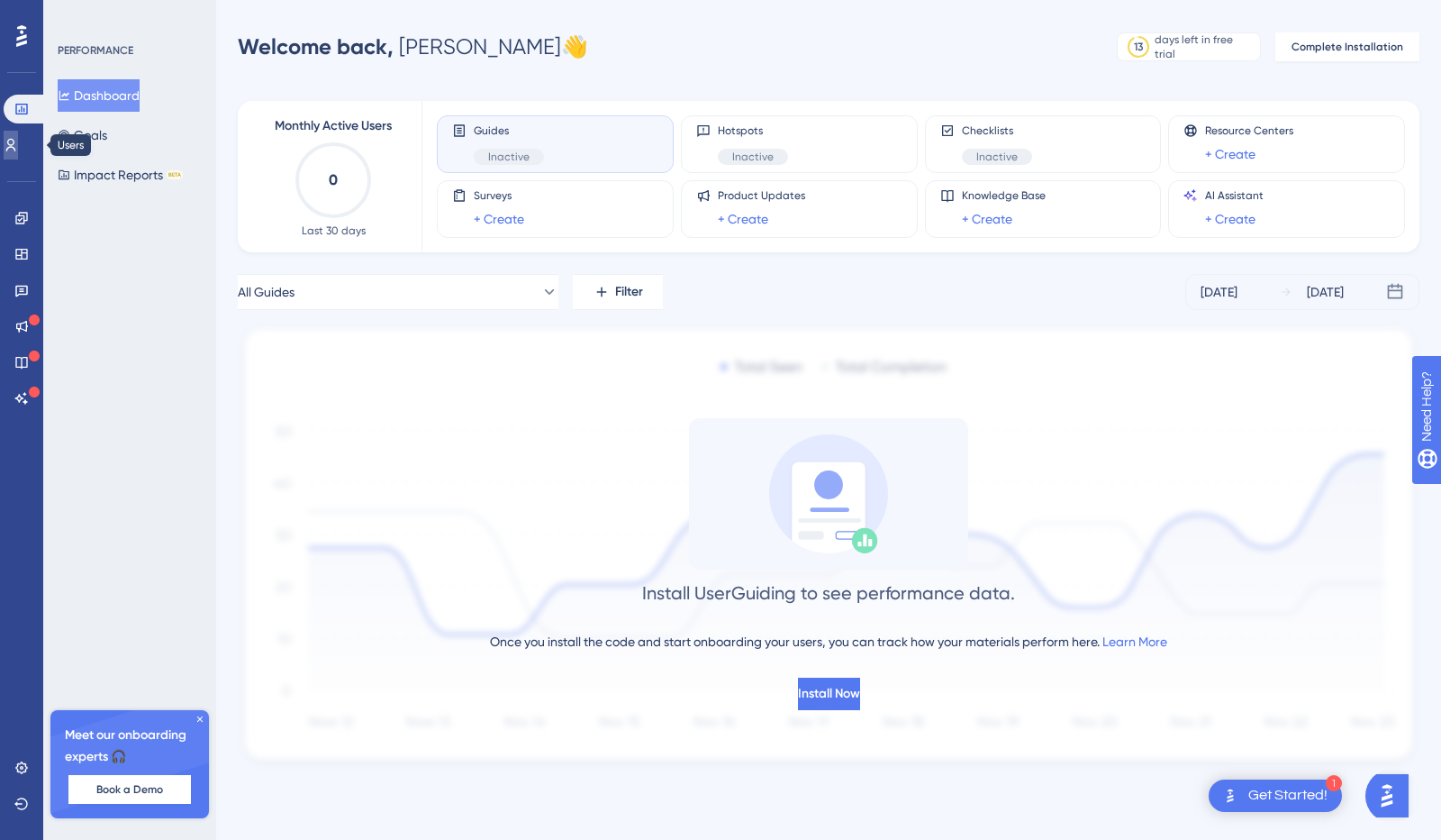
click at [18, 147] on link at bounding box center [11, 145] width 15 height 29
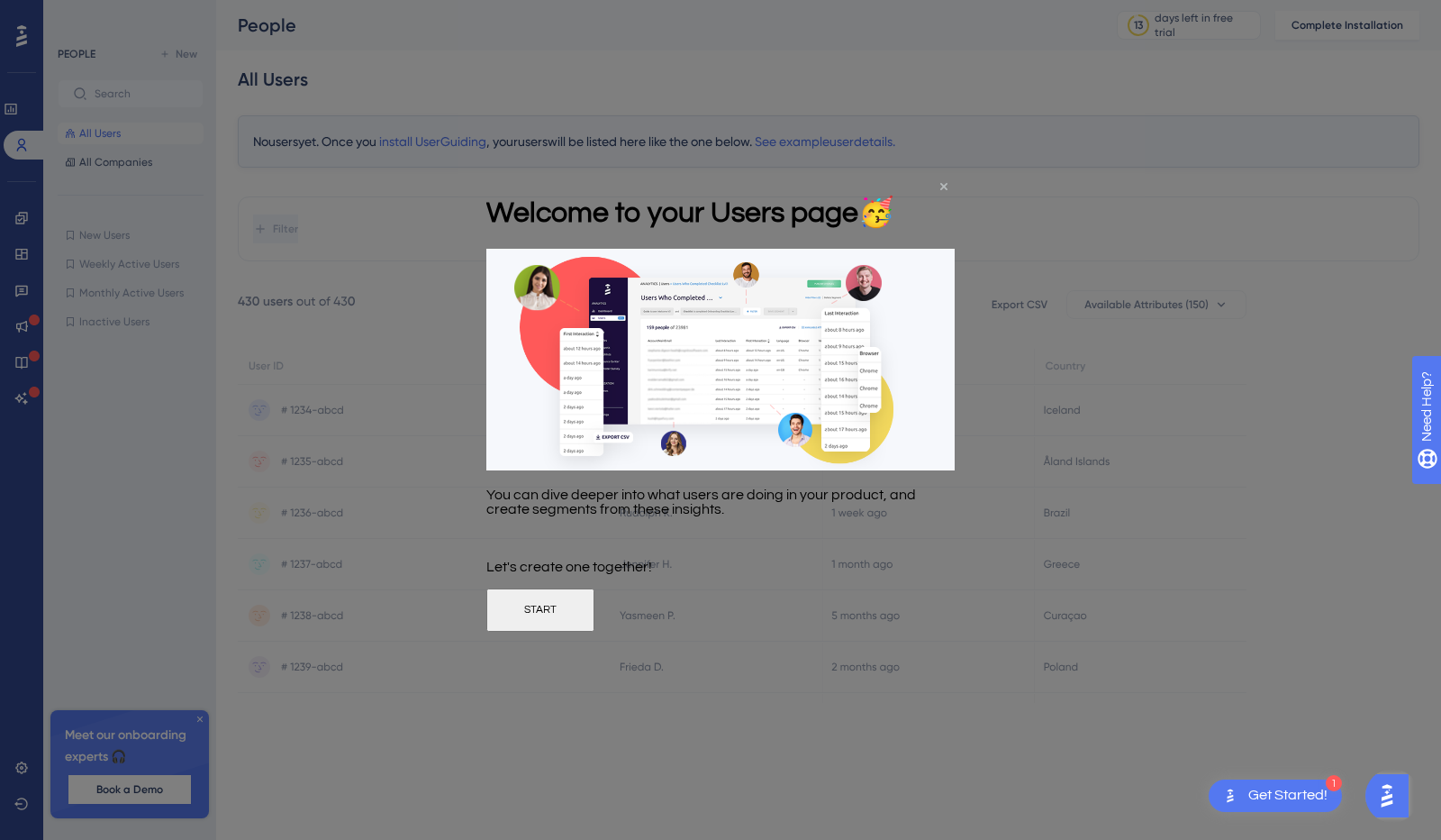
click at [946, 188] on icon "Close Preview" at bounding box center [943, 185] width 7 height 7
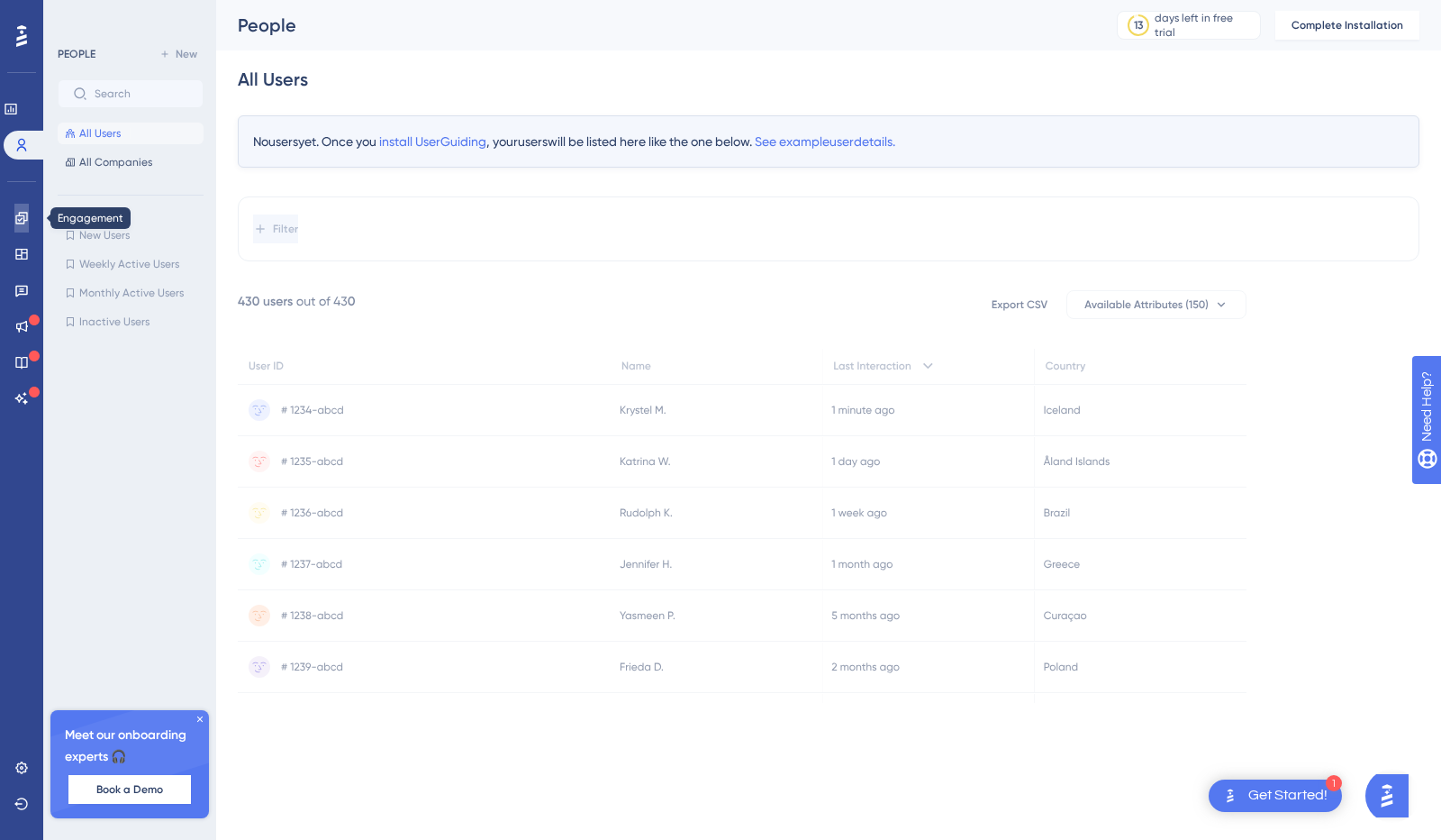
click at [23, 226] on link at bounding box center [22, 217] width 15 height 29
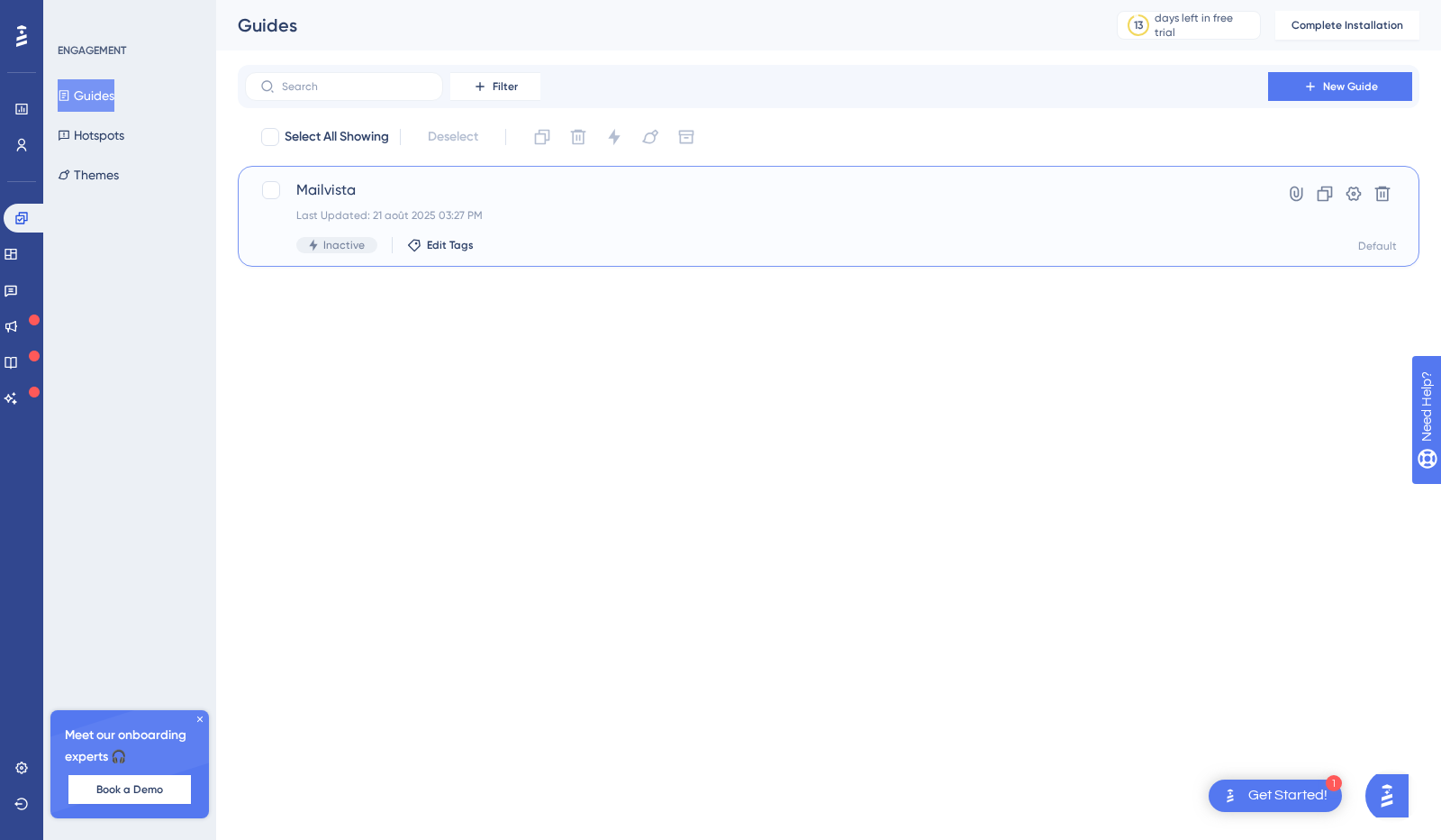
click at [334, 187] on span "Mailvista" at bounding box center [757, 190] width 920 height 22
click at [423, 190] on span "Mailvista" at bounding box center [757, 190] width 920 height 22
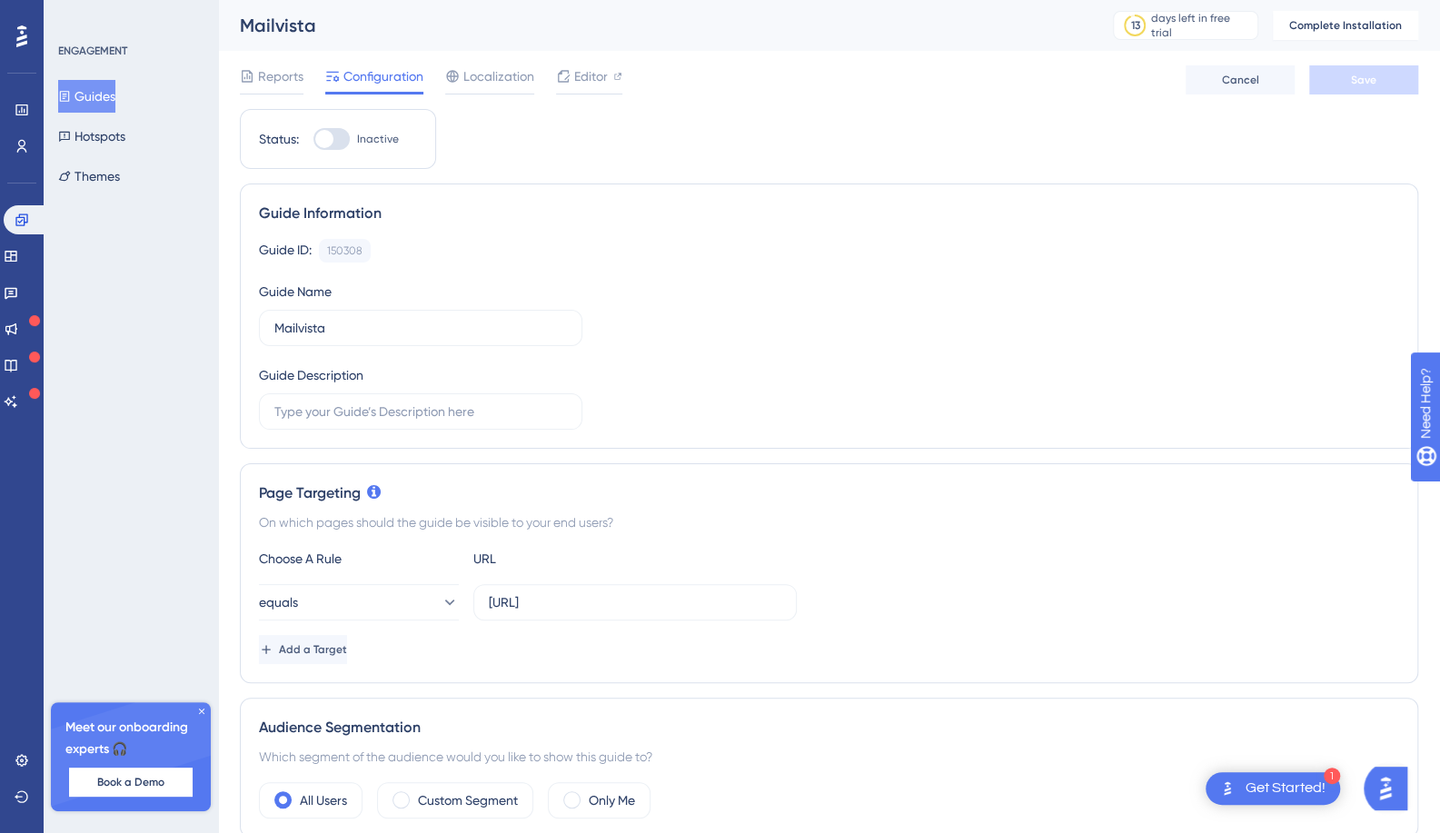
click at [340, 30] on div "Mailvista" at bounding box center [653, 25] width 827 height 25
click at [310, 27] on div "Mailvista" at bounding box center [653, 25] width 827 height 25
click at [333, 329] on input "Mailvista" at bounding box center [420, 328] width 292 height 20
type input "Mailvista page d'accueil"
click at [1351, 73] on span "Save" at bounding box center [1363, 80] width 25 height 15
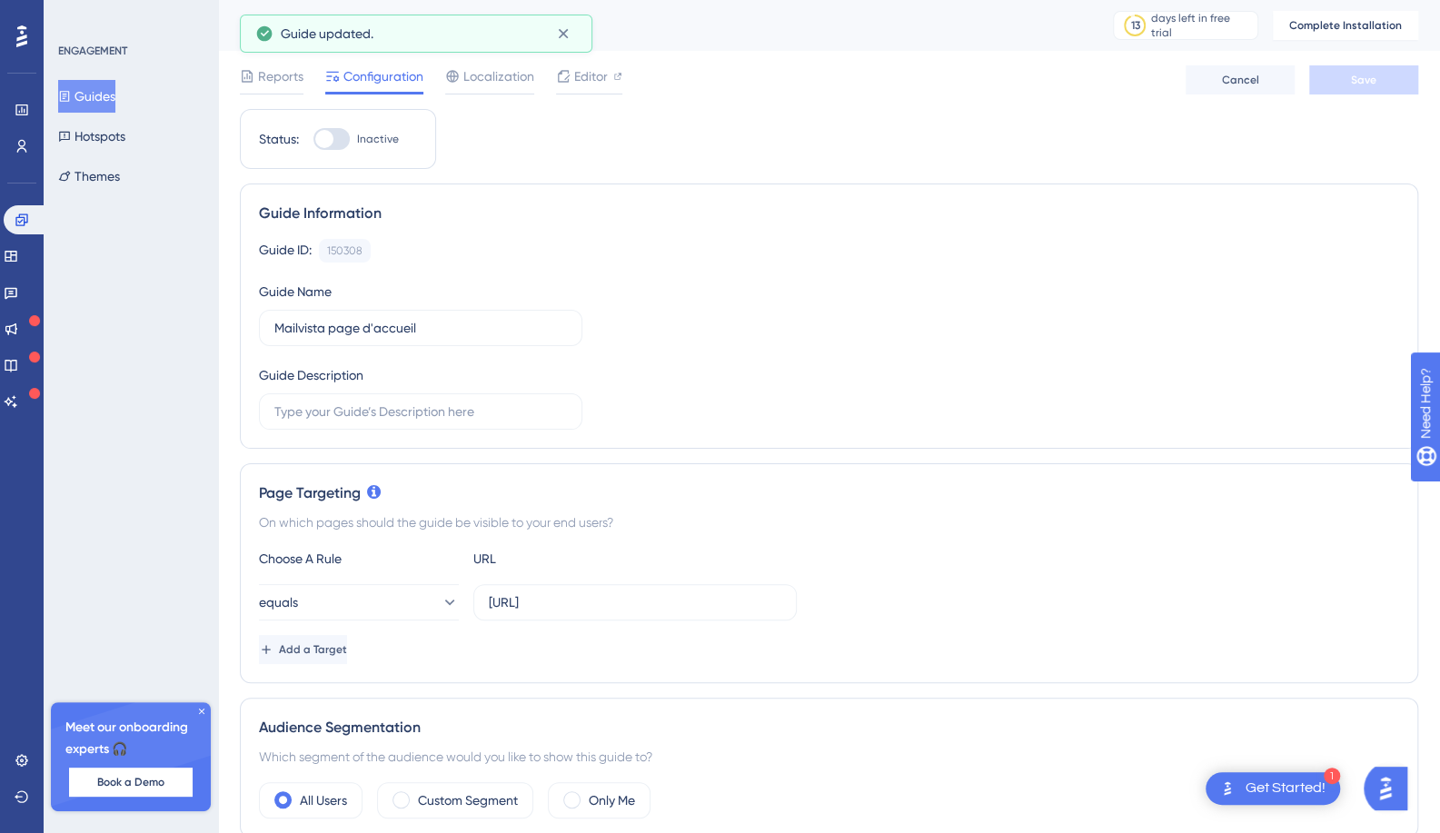
click at [102, 88] on button "Guides" at bounding box center [86, 96] width 57 height 33
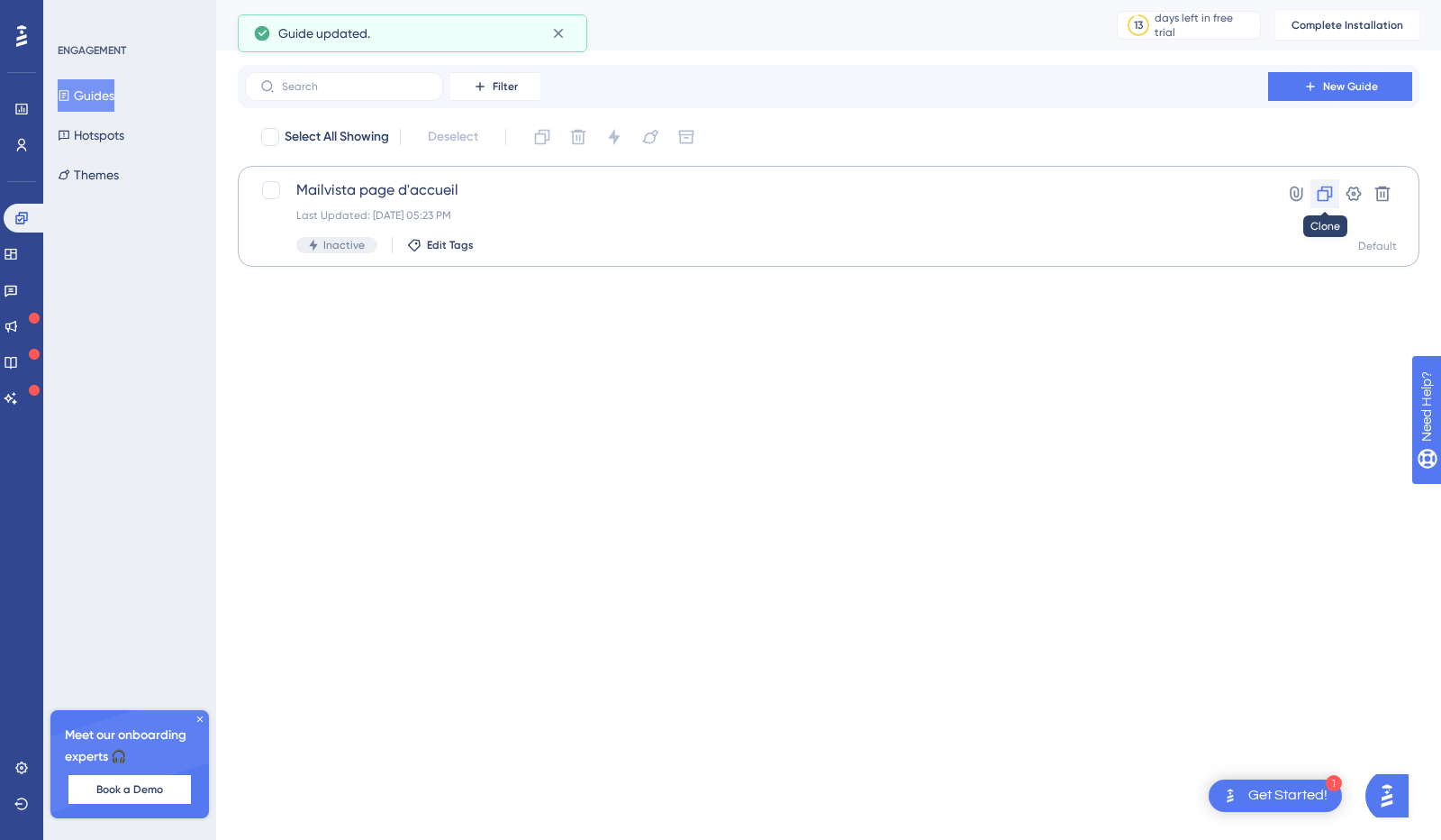
click at [1322, 198] on icon at bounding box center [1325, 193] width 18 height 18
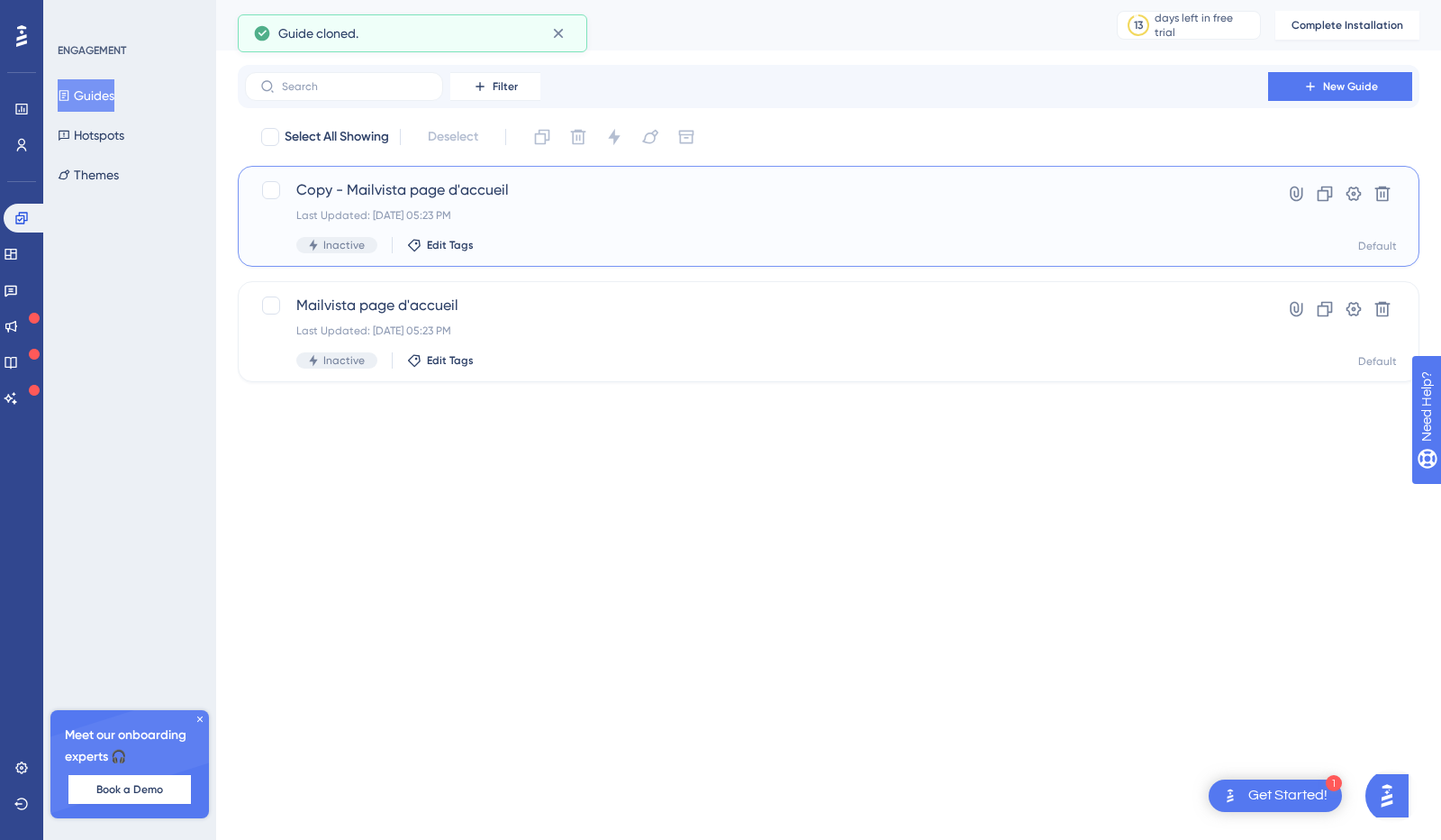
click at [480, 197] on span "Copy - Mailvista page d'accueil" at bounding box center [757, 190] width 920 height 22
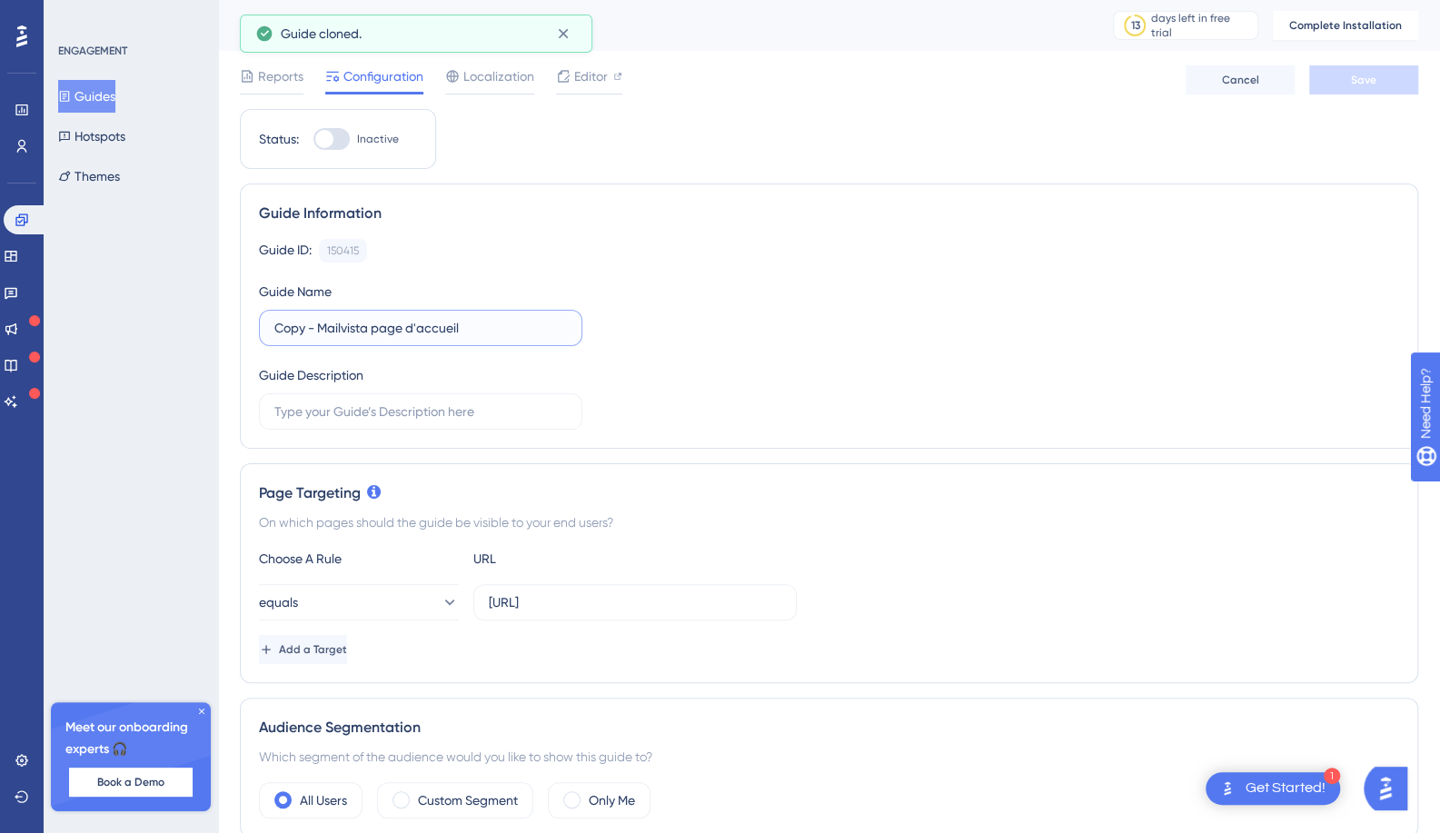
click at [420, 322] on input "Copy - Mailvista page d'accueil" at bounding box center [420, 328] width 292 height 20
click at [322, 327] on input "Copy - Mailvista page d'accueil" at bounding box center [420, 328] width 292 height 20
drag, startPoint x: 322, startPoint y: 327, endPoint x: 231, endPoint y: 330, distance: 91.8
click at [318, 327] on input "Copy - Mailvista page d'accueil" at bounding box center [420, 328] width 292 height 20
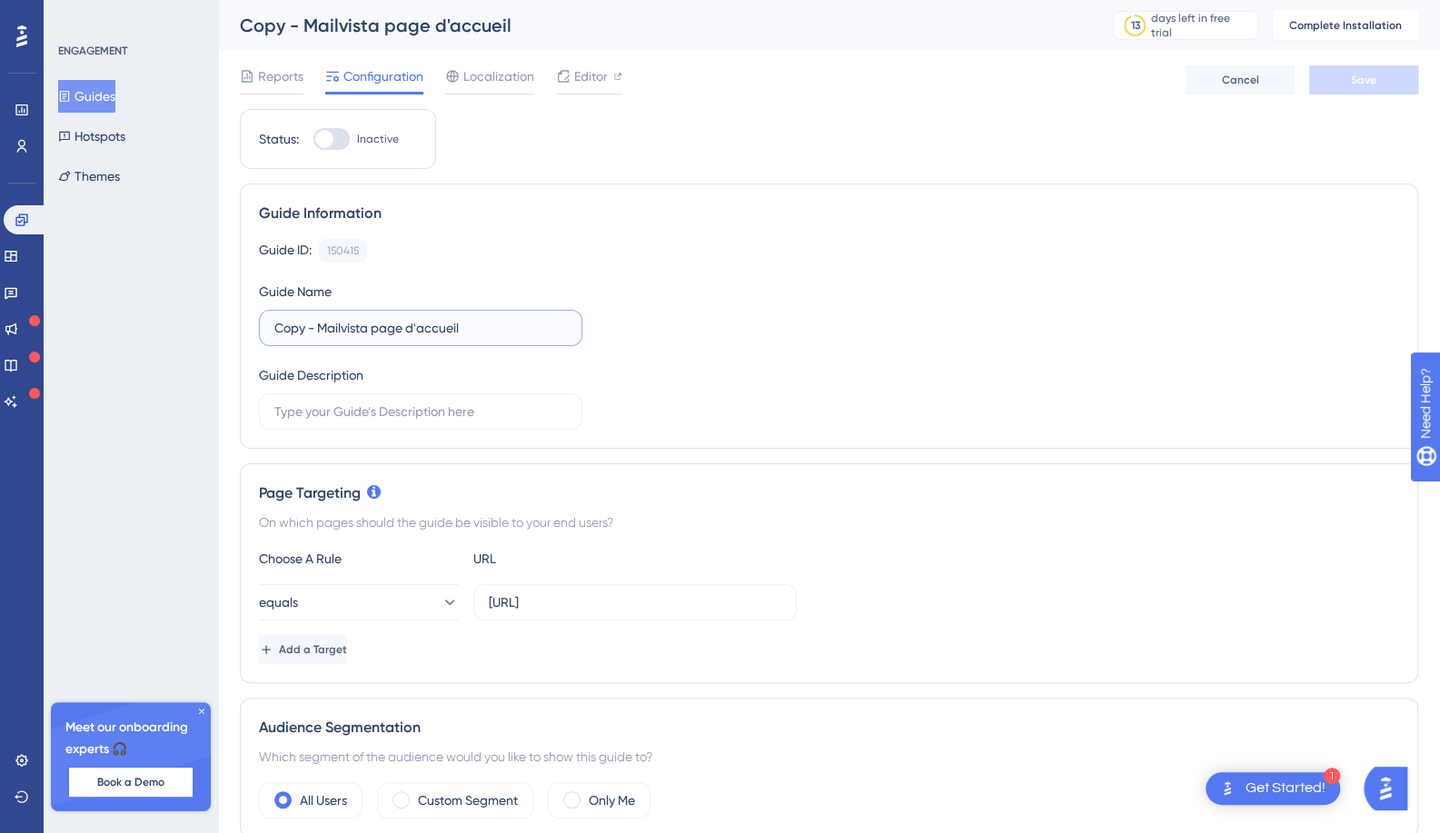
click at [320, 328] on input "Copy - Mailvista page d'accueil" at bounding box center [420, 328] width 292 height 20
drag, startPoint x: 316, startPoint y: 329, endPoint x: 246, endPoint y: 331, distance: 70.0
click at [246, 331] on div "Guide Information Guide ID: 150415 Copy Guide Name Copy - Mailvista page d'accu…" at bounding box center [829, 315] width 1178 height 265
drag, startPoint x: 438, startPoint y: 326, endPoint x: 330, endPoint y: 330, distance: 108.1
click at [330, 330] on input "Mailvista page d'accueil" at bounding box center [420, 328] width 292 height 20
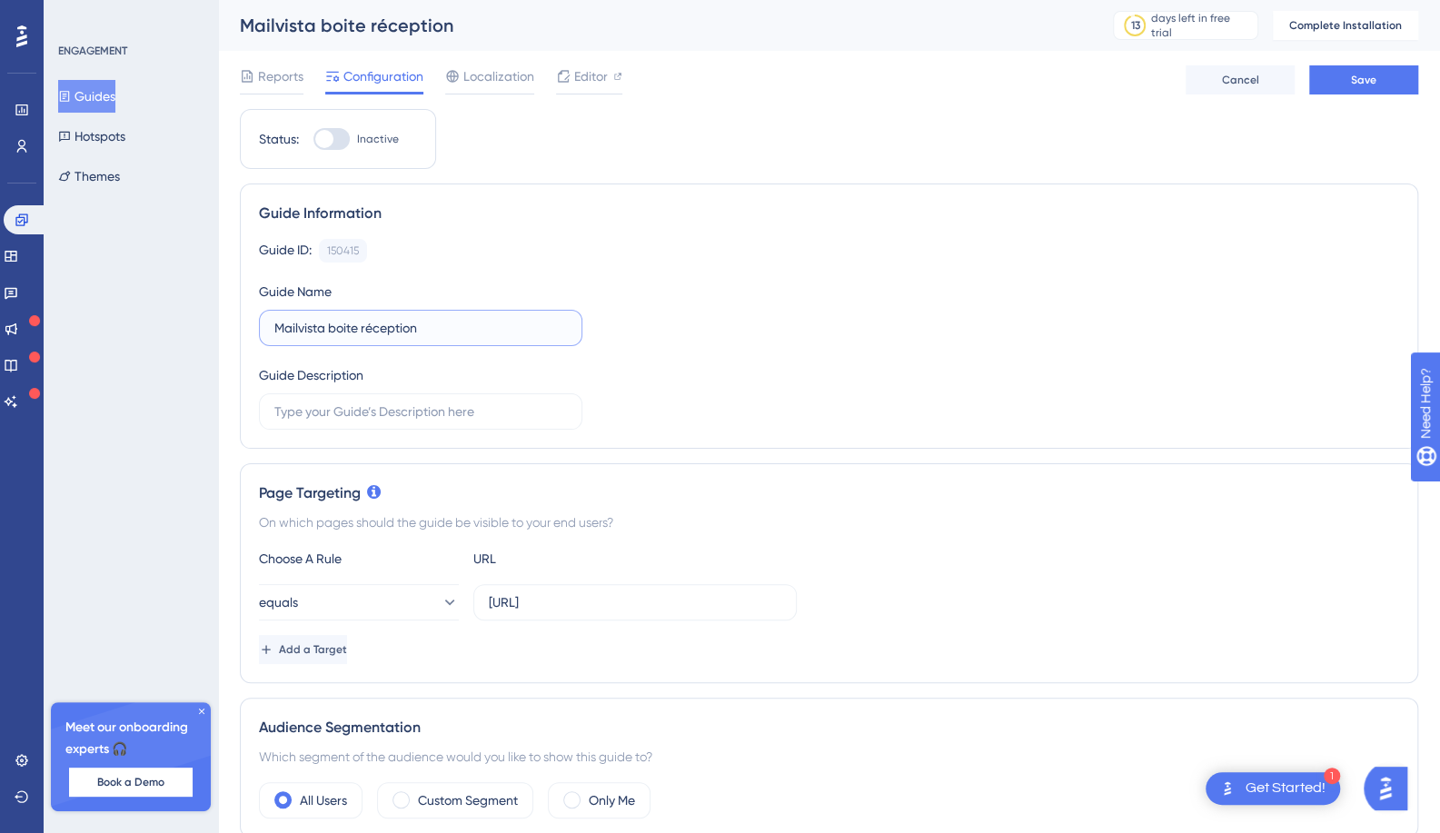
type input "Mailvista boite réception"
click at [598, 609] on input "https://app.mailvista.ai/dashboard" at bounding box center [635, 602] width 292 height 20
paste input "smart-label/smart-label-focus"
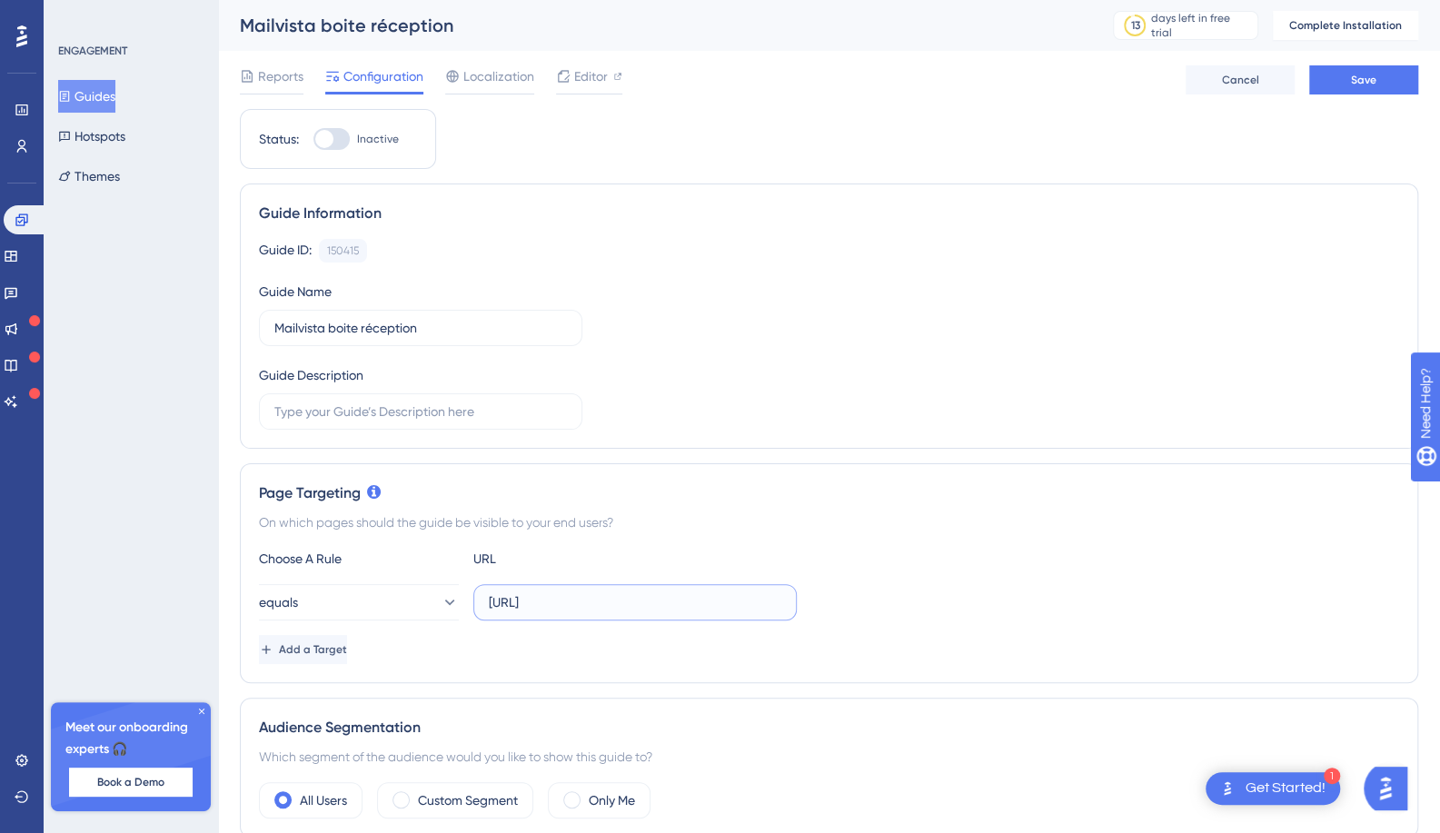
scroll to position [0, 35]
type input "https://app.mailvista.ai/smart-label/smart-label-focus"
click at [857, 602] on div "equals https://app.mailvista.ai/smart-label/smart-label-focus" at bounding box center [829, 602] width 1140 height 36
click at [597, 83] on span "Editor" at bounding box center [591, 76] width 34 height 22
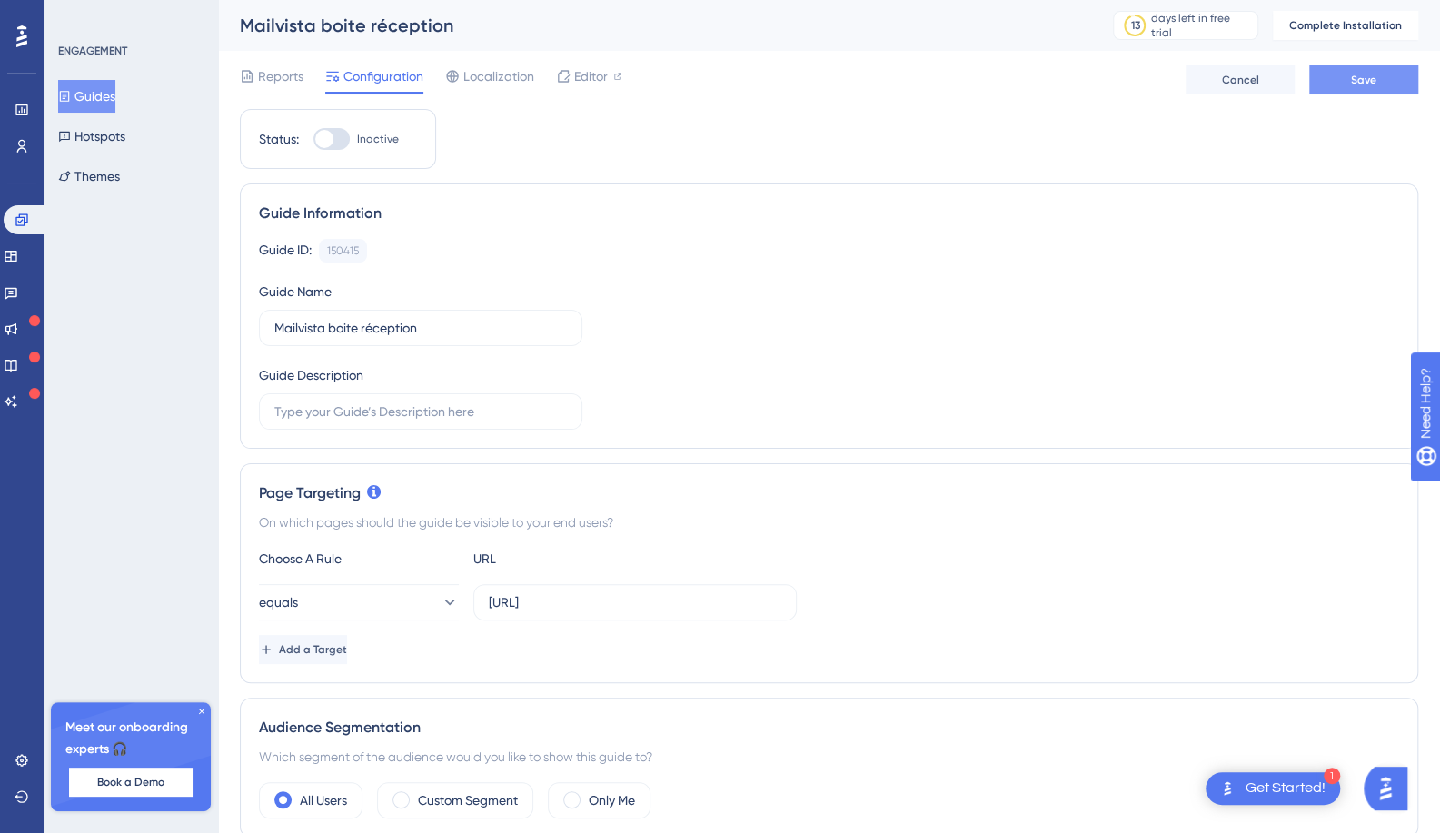
click at [1376, 84] on button "Save" at bounding box center [1363, 79] width 109 height 29
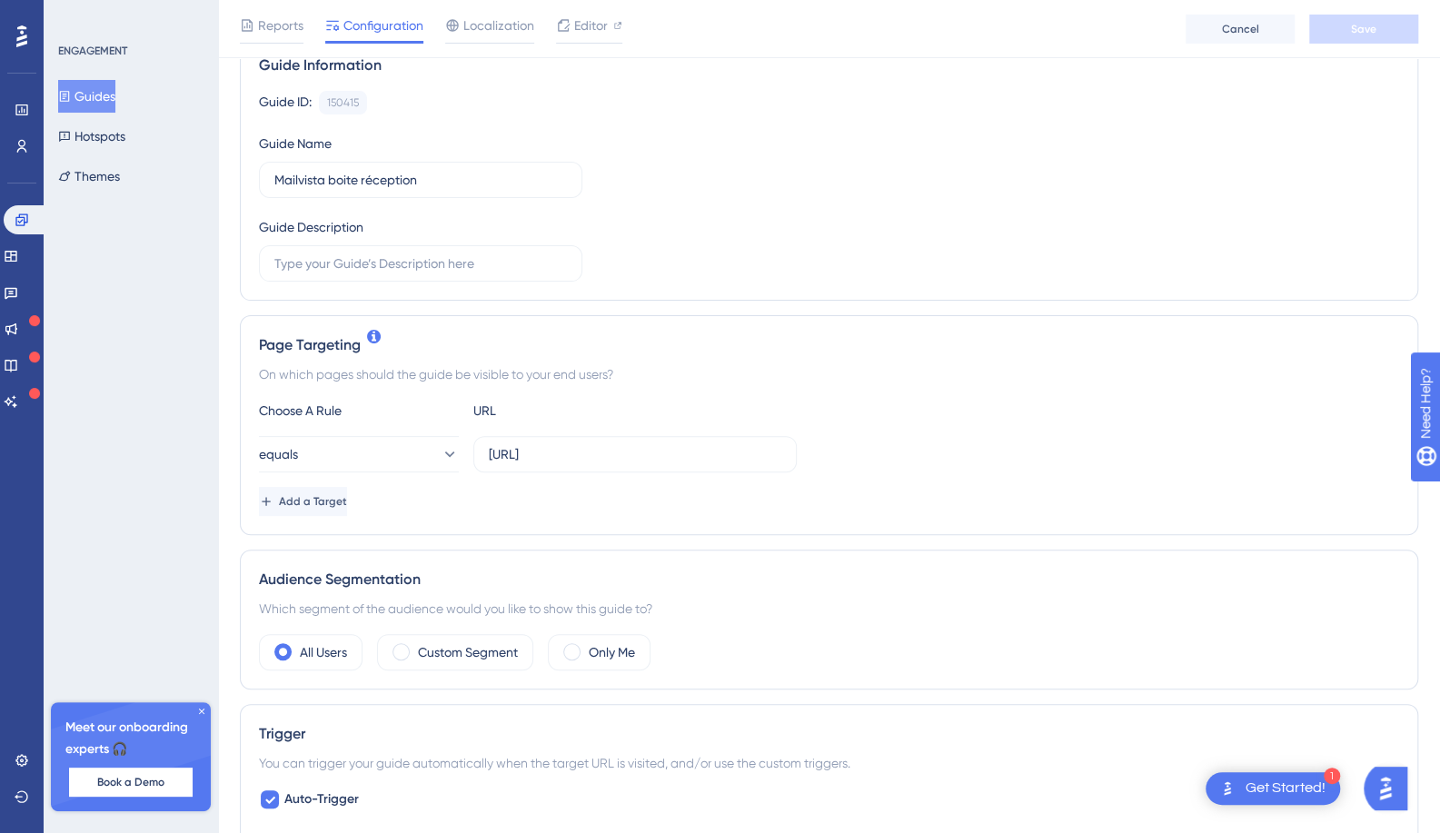
scroll to position [182, 0]
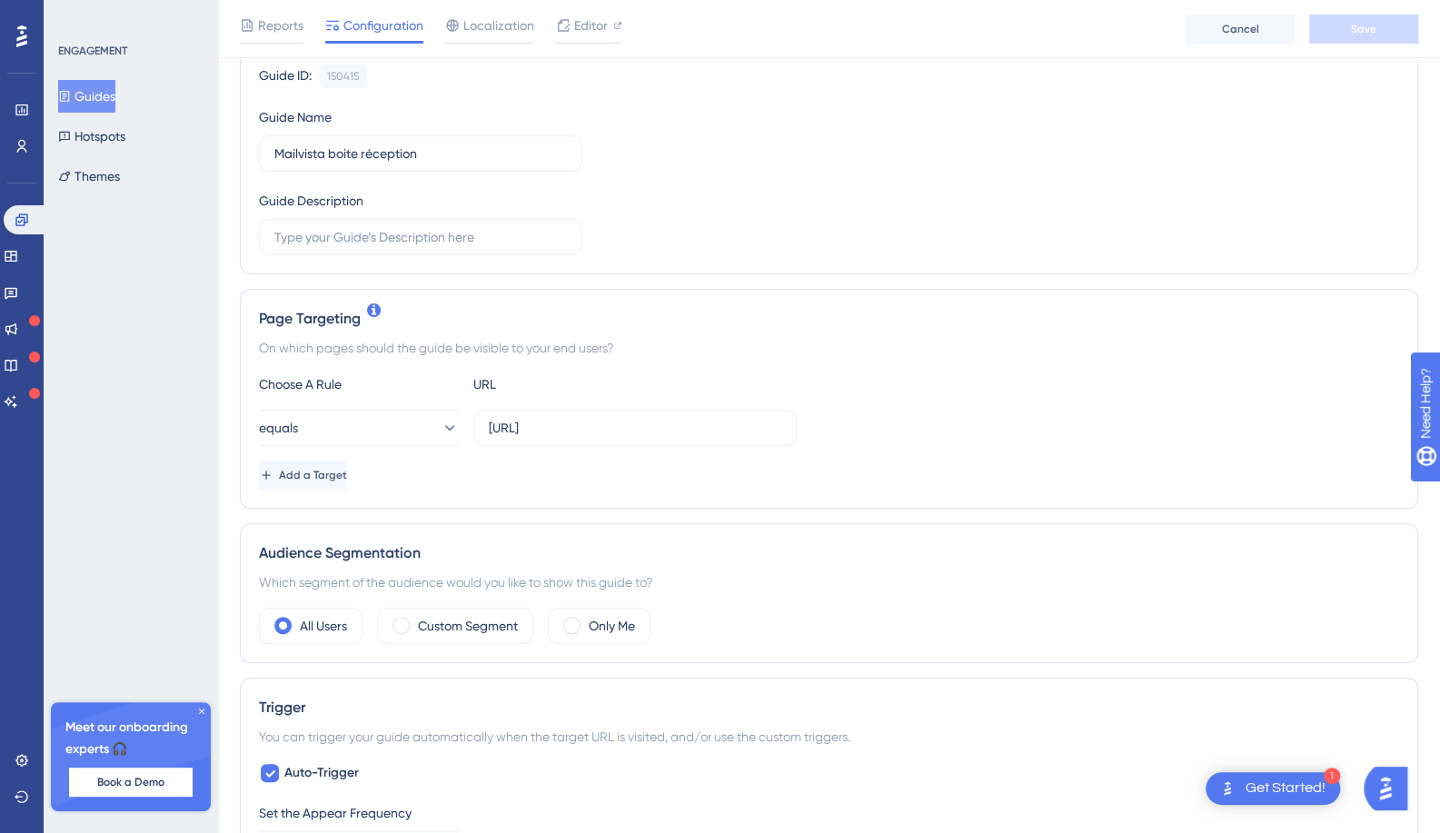
click at [94, 92] on button "Guides" at bounding box center [86, 96] width 57 height 33
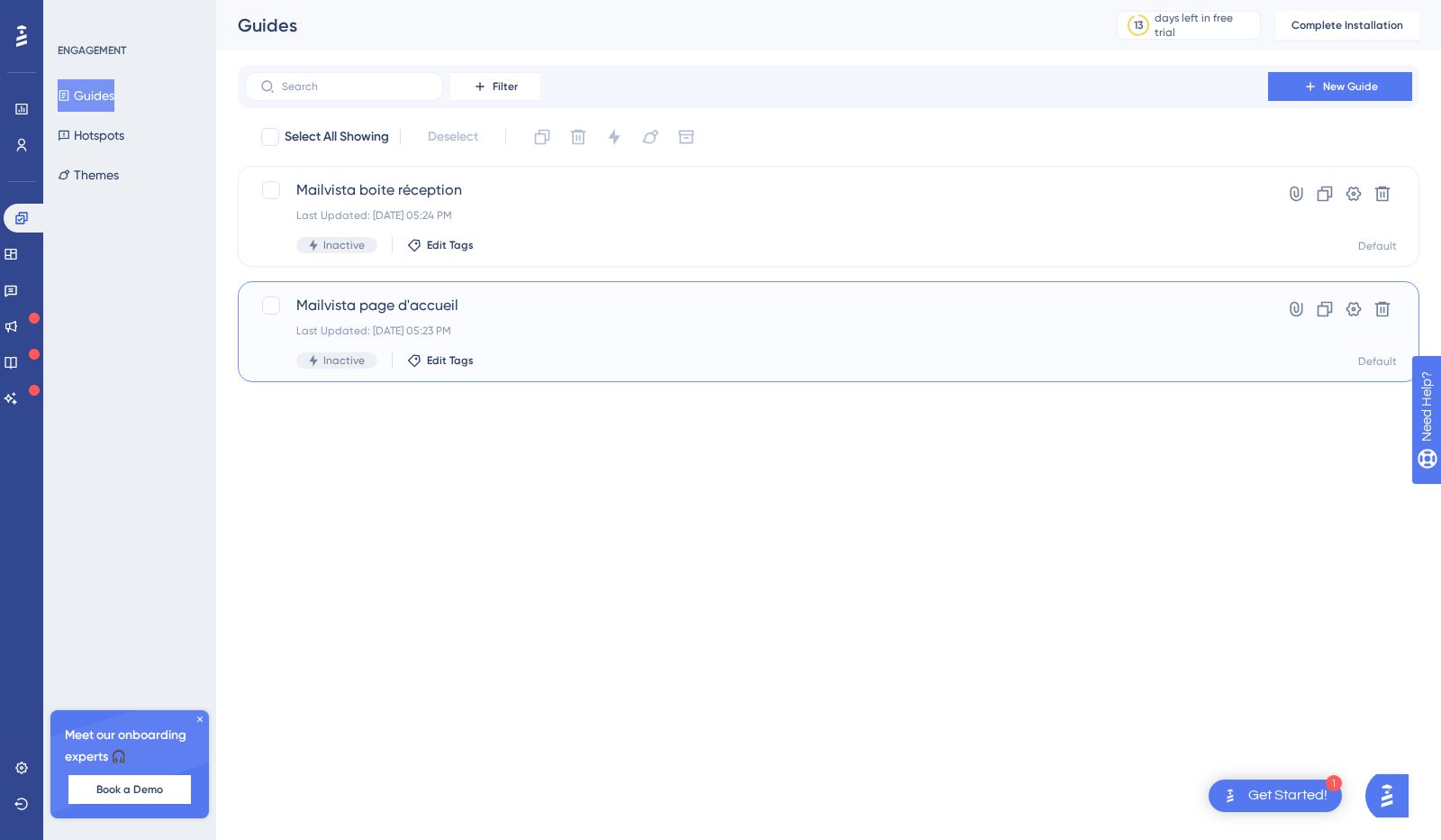
click at [404, 309] on span "Mailvista page d'accueil" at bounding box center [757, 305] width 920 height 22
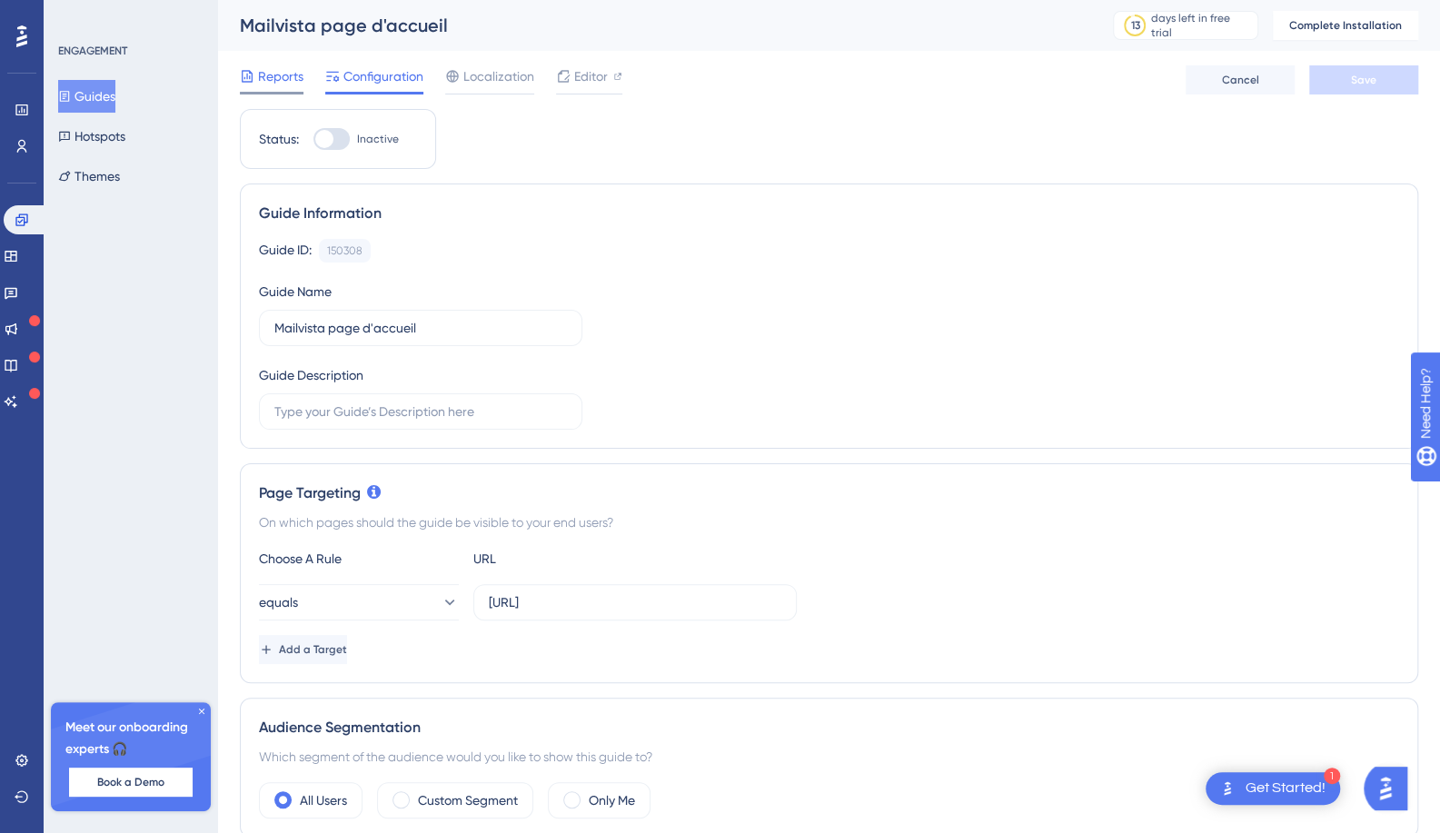
click at [258, 74] on span "Reports" at bounding box center [280, 76] width 45 height 22
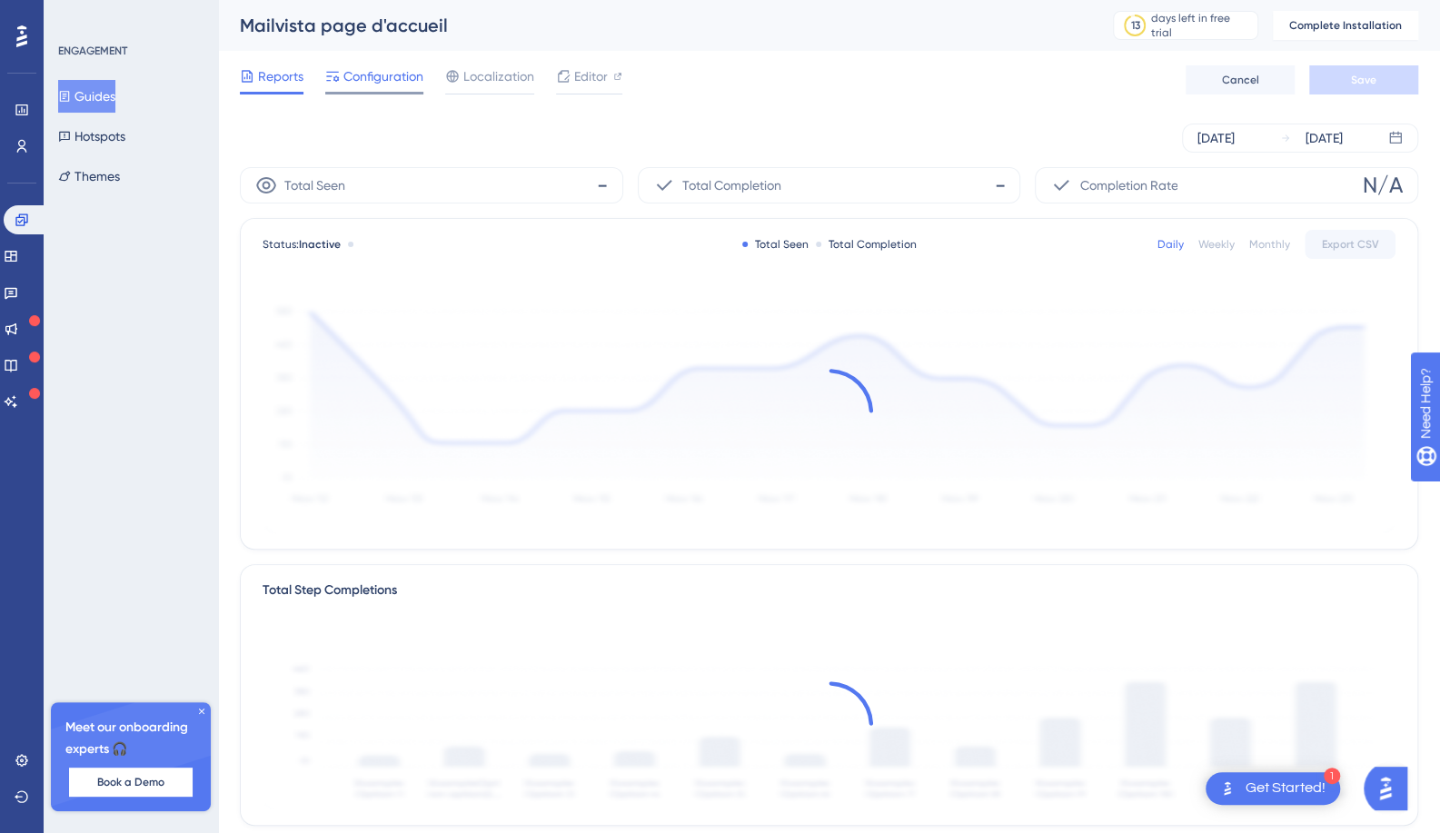
click at [357, 73] on span "Configuration" at bounding box center [383, 76] width 80 height 22
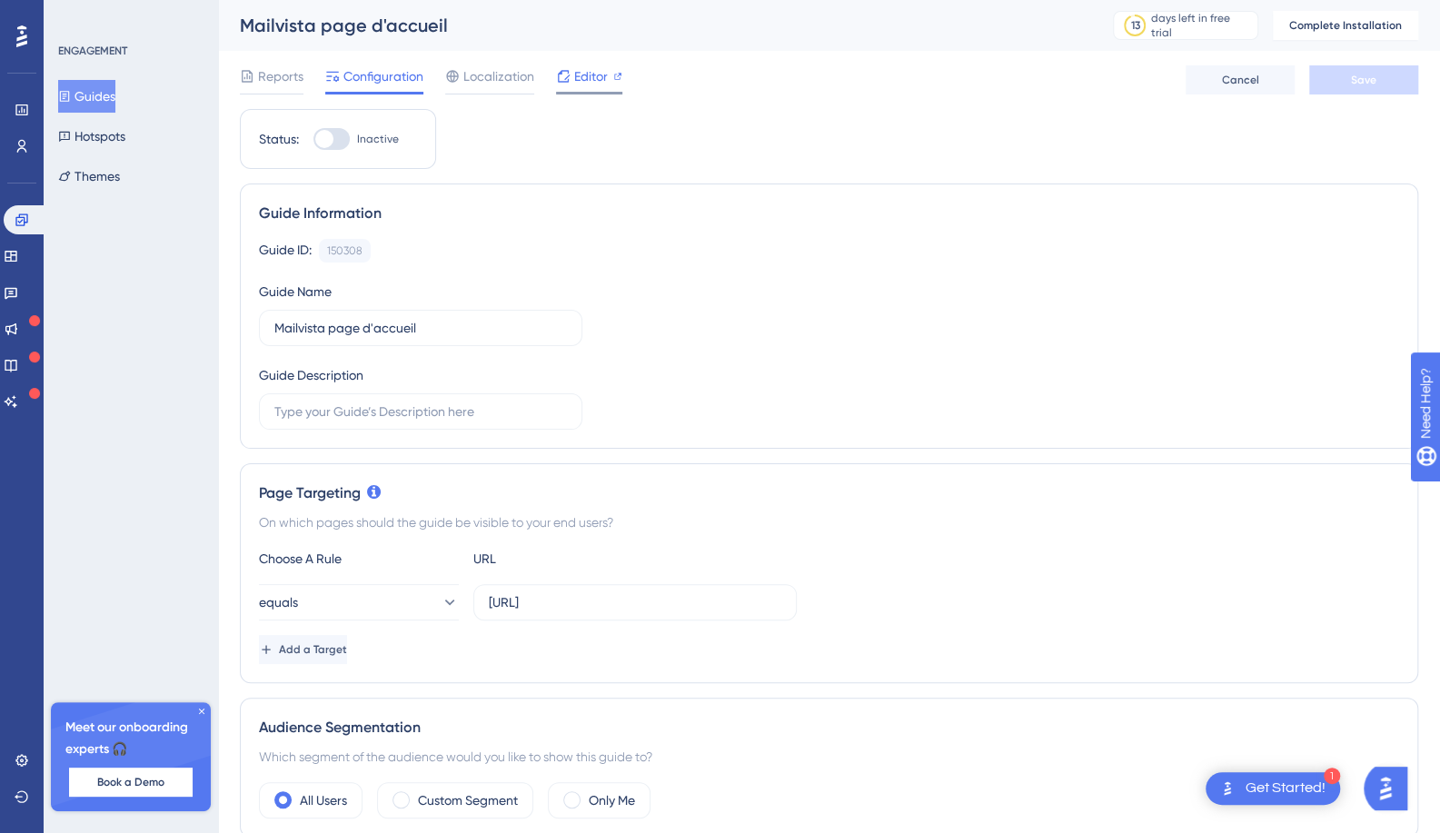
click at [591, 79] on span "Editor" at bounding box center [591, 76] width 34 height 22
click at [104, 94] on button "Guides" at bounding box center [86, 96] width 57 height 33
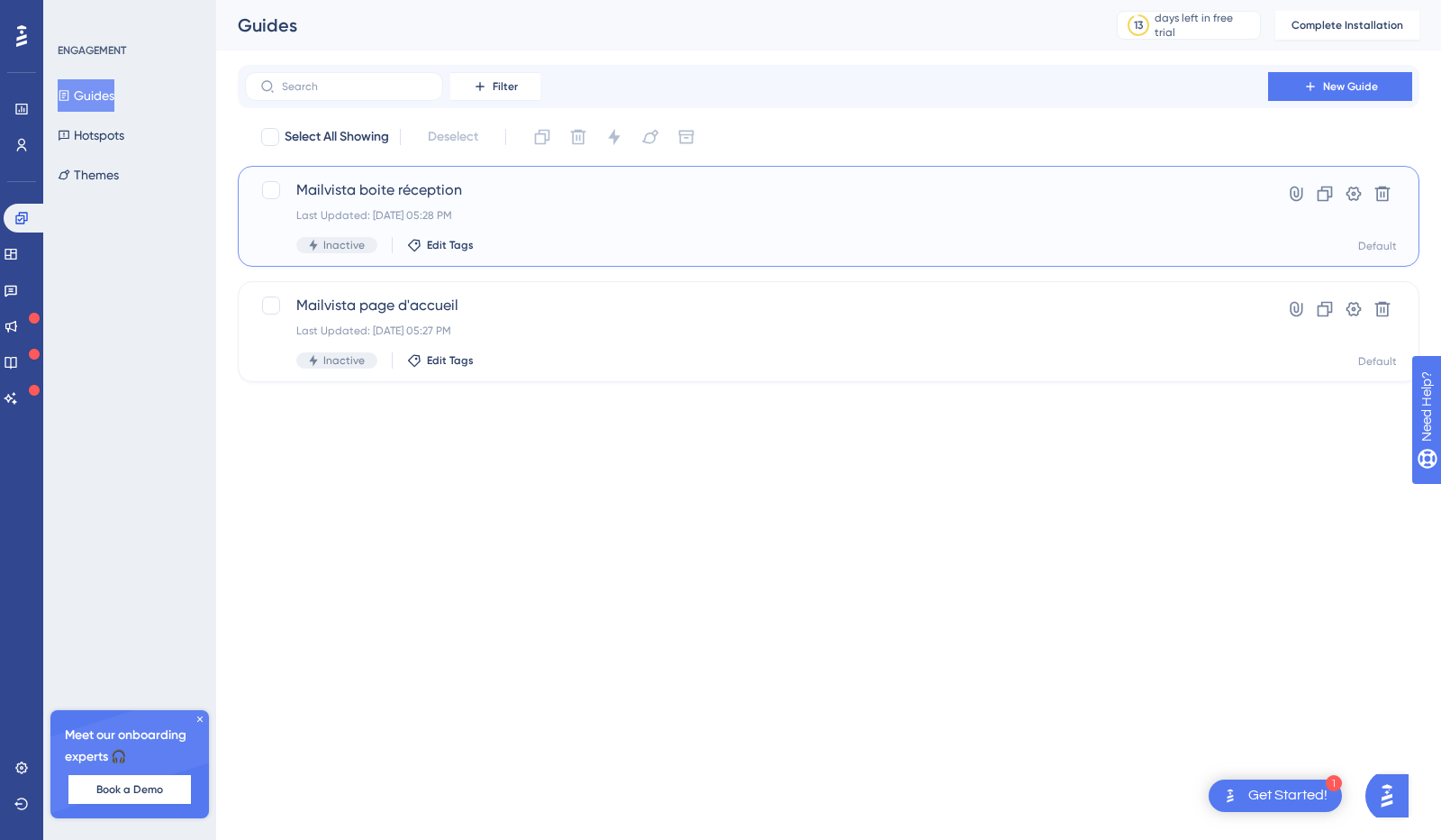
click at [330, 247] on span "Inactive" at bounding box center [344, 245] width 42 height 15
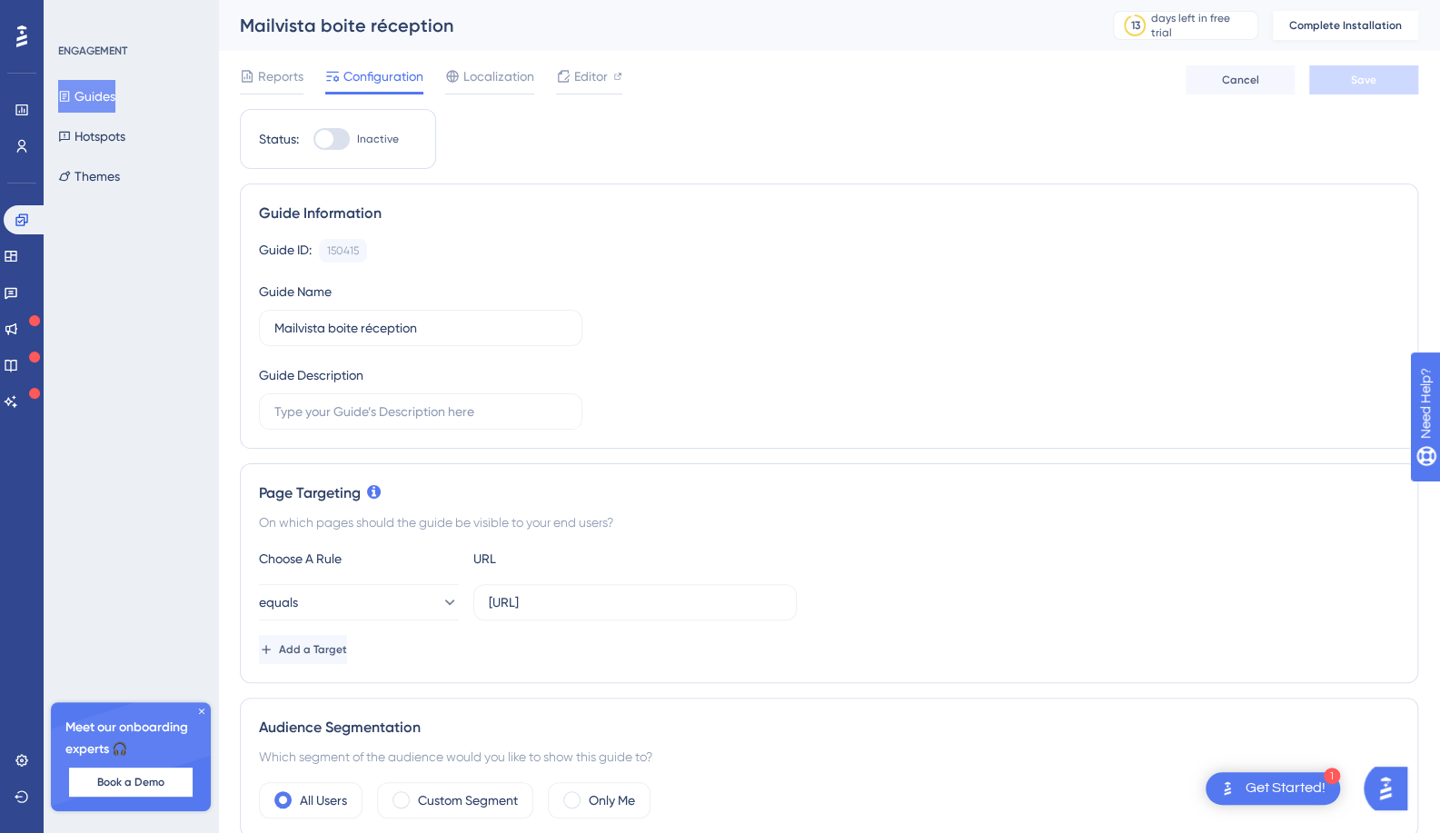
click at [1342, 24] on span "Complete Installation" at bounding box center [1345, 25] width 113 height 15
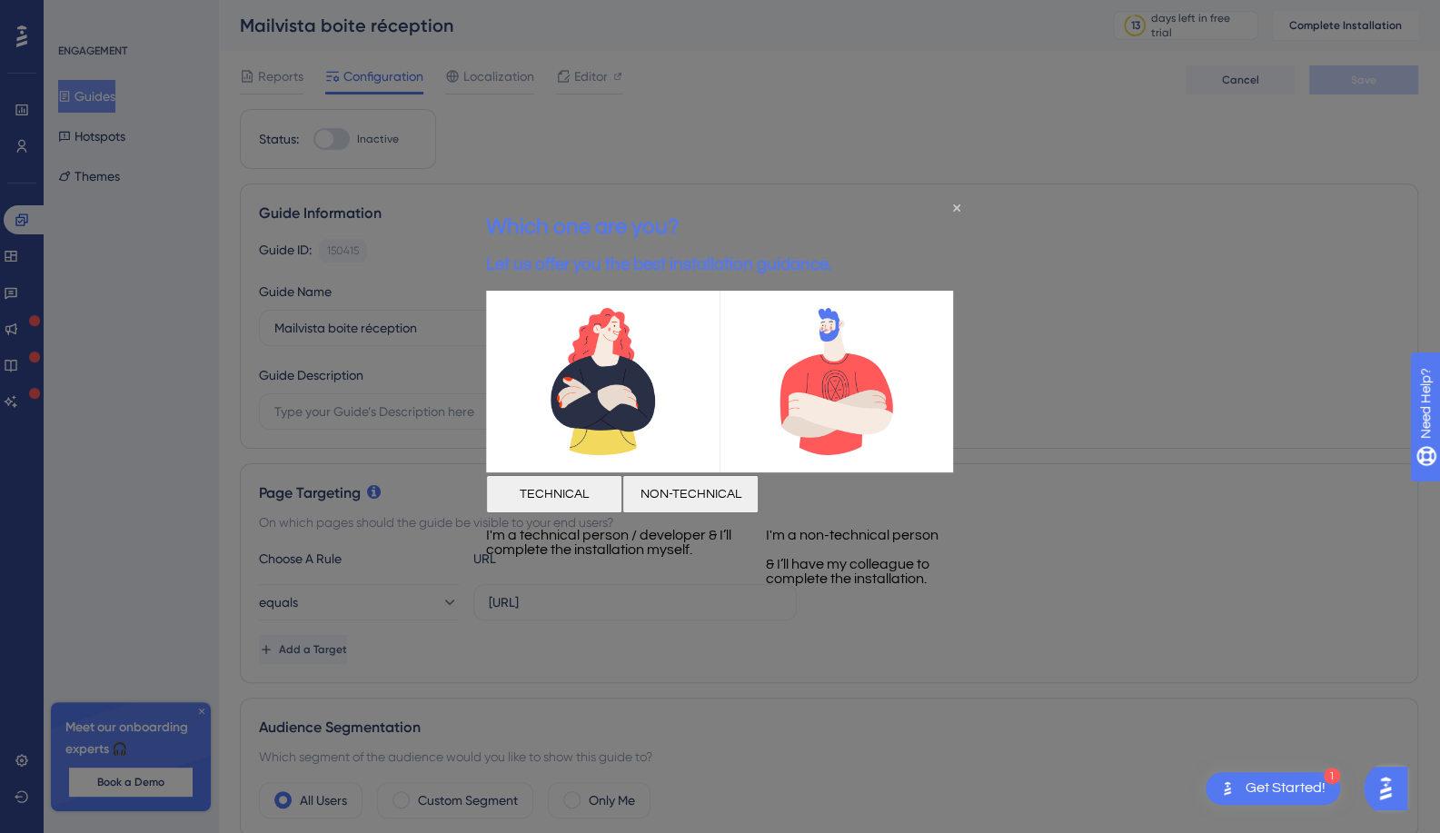
click at [758, 512] on button "NON-TECHNICAL" at bounding box center [690, 493] width 136 height 38
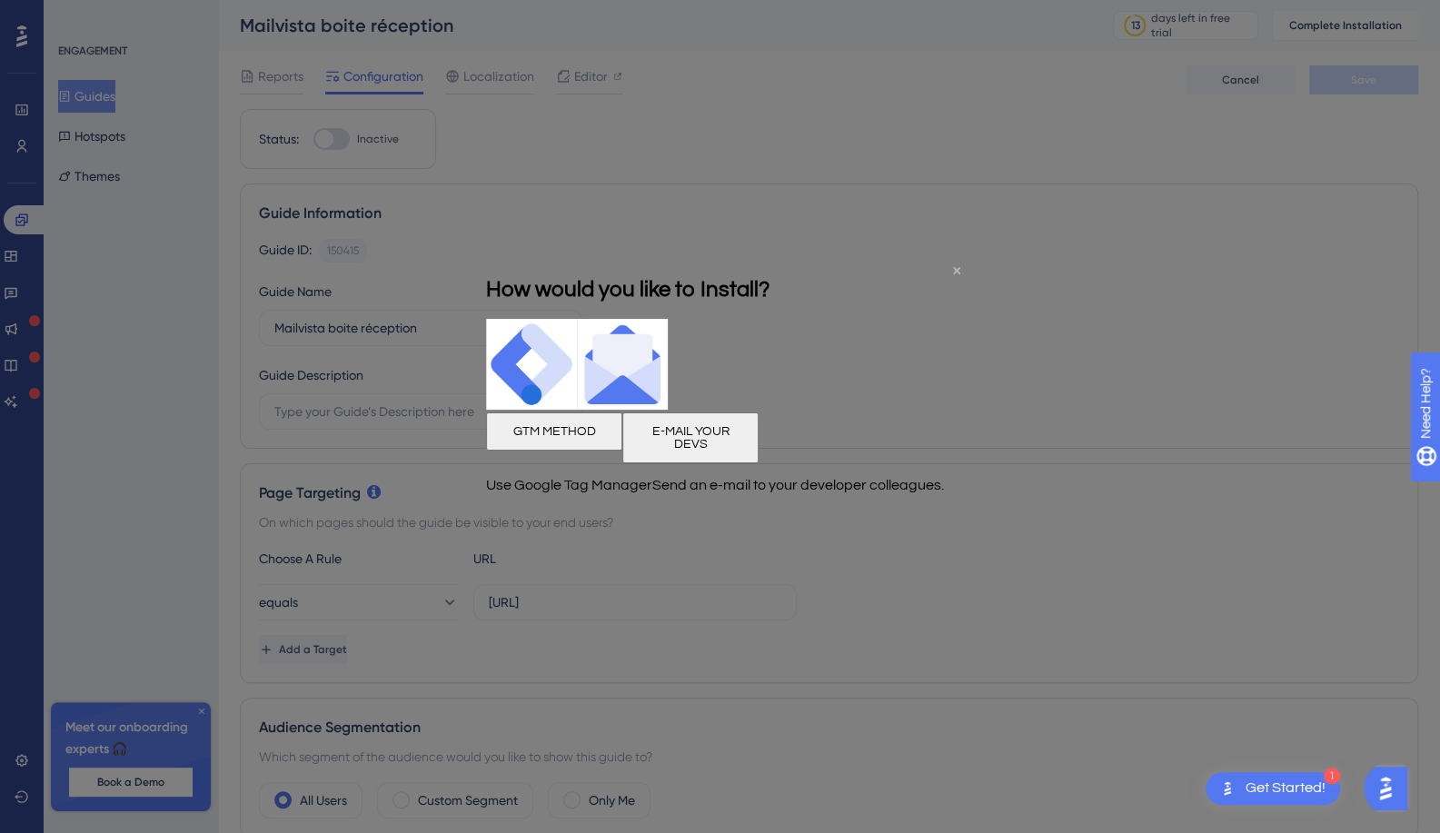
click at [954, 271] on icon "Close Preview" at bounding box center [956, 270] width 7 height 7
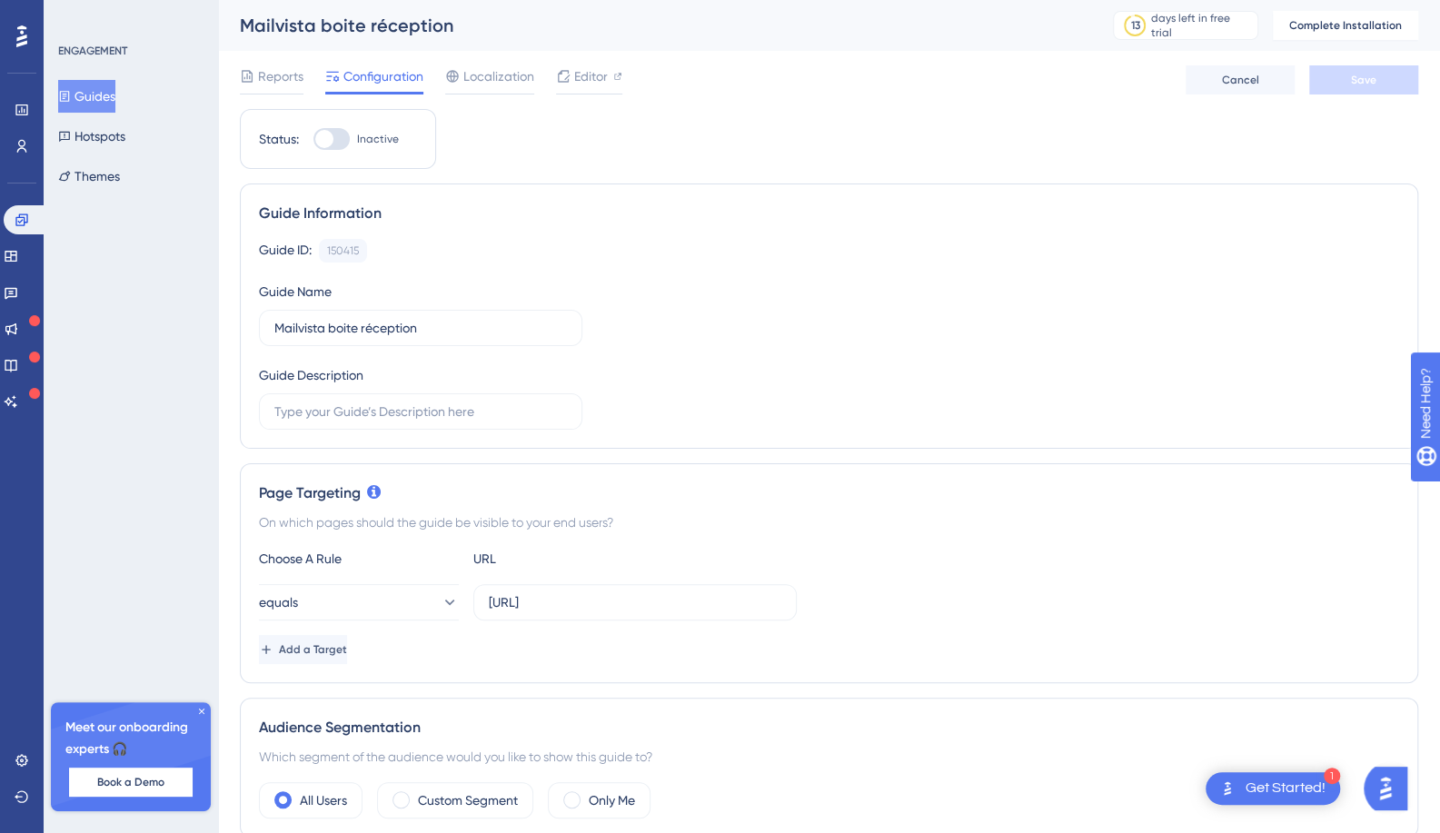
scroll to position [636, 0]
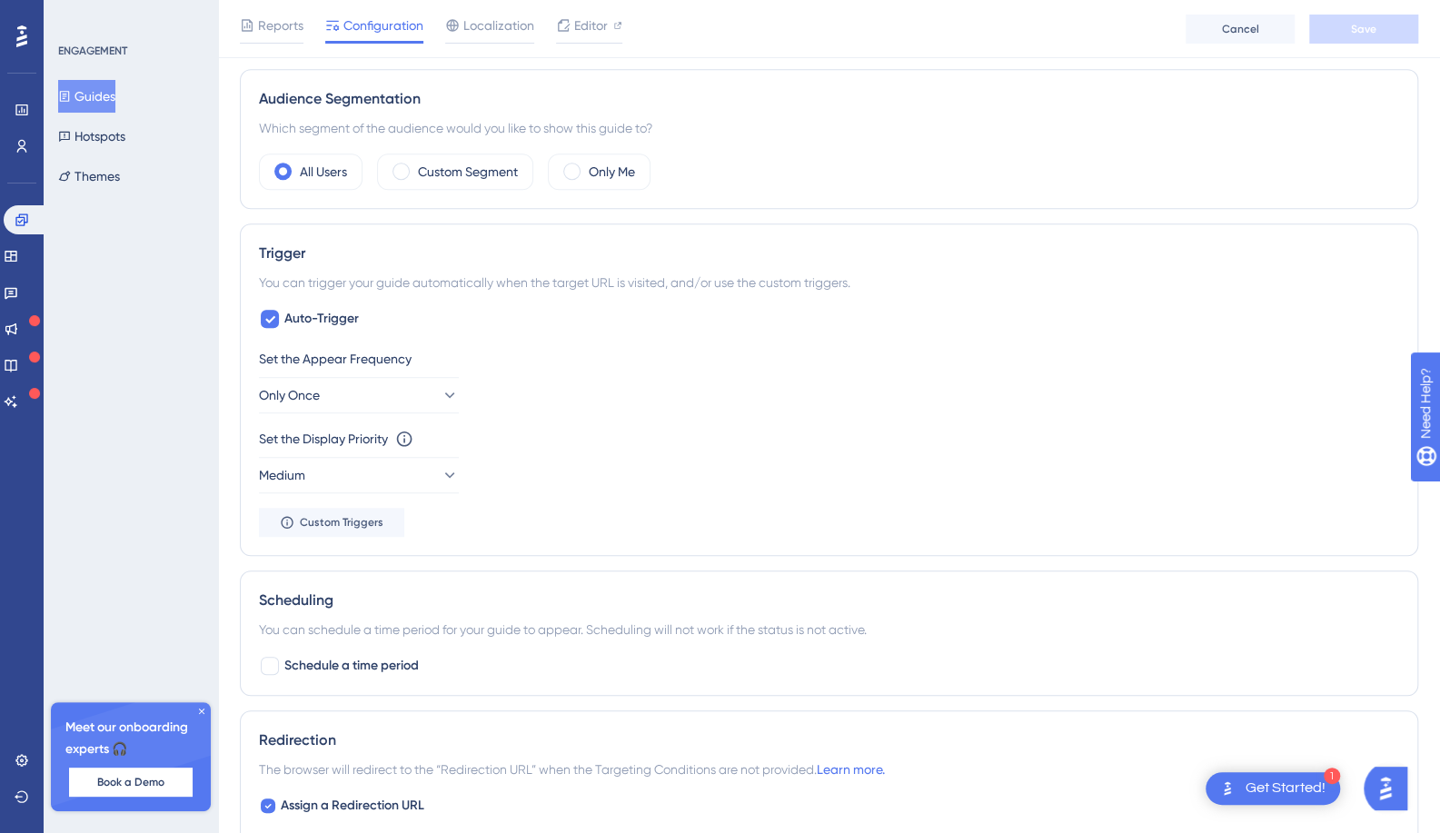
click at [1268, 784] on div "Get Started!" at bounding box center [1285, 788] width 80 height 20
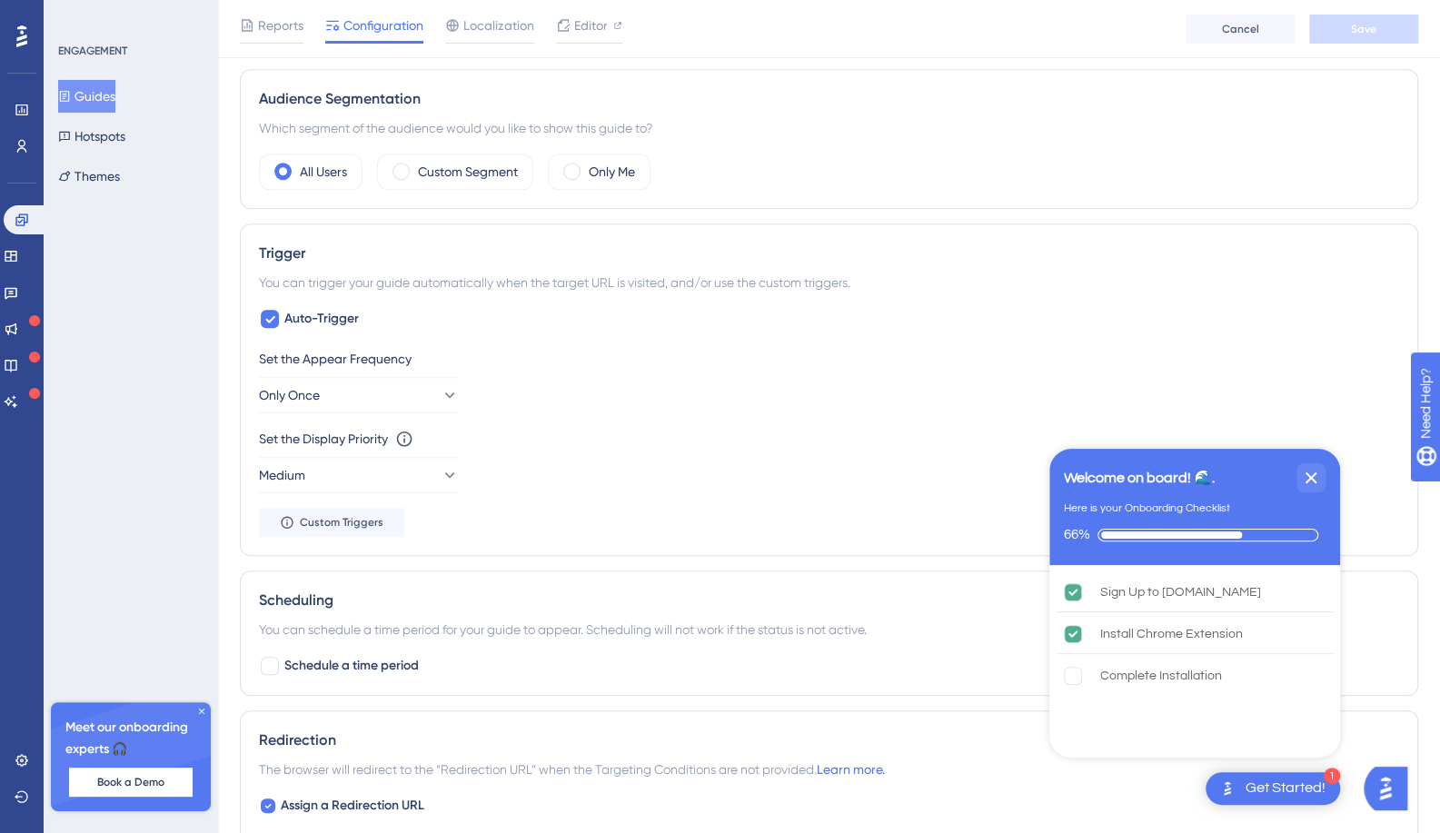
click at [1177, 137] on div "Audience Segmentation Which segment of the audience would you like to show this…" at bounding box center [829, 139] width 1178 height 140
